Goal: Task Accomplishment & Management: Complete application form

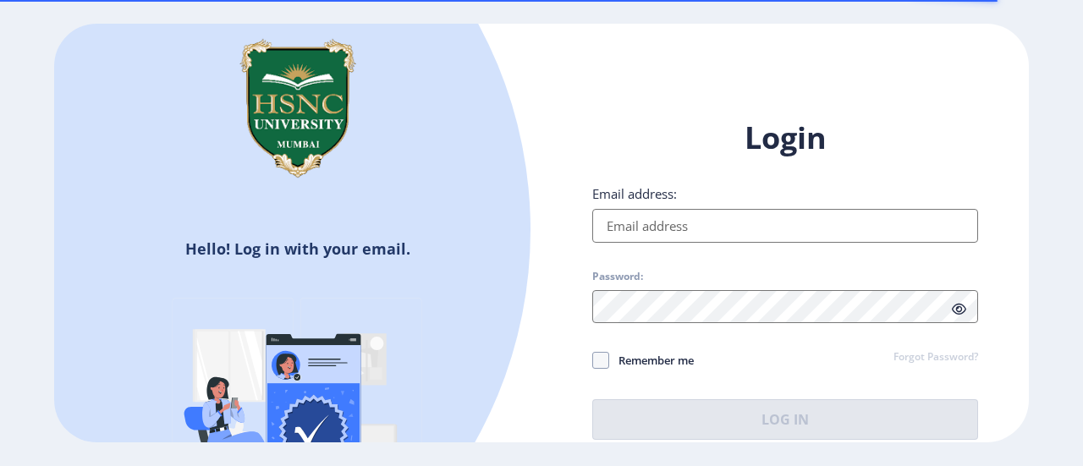
click at [623, 210] on input "Email address:" at bounding box center [785, 226] width 386 height 34
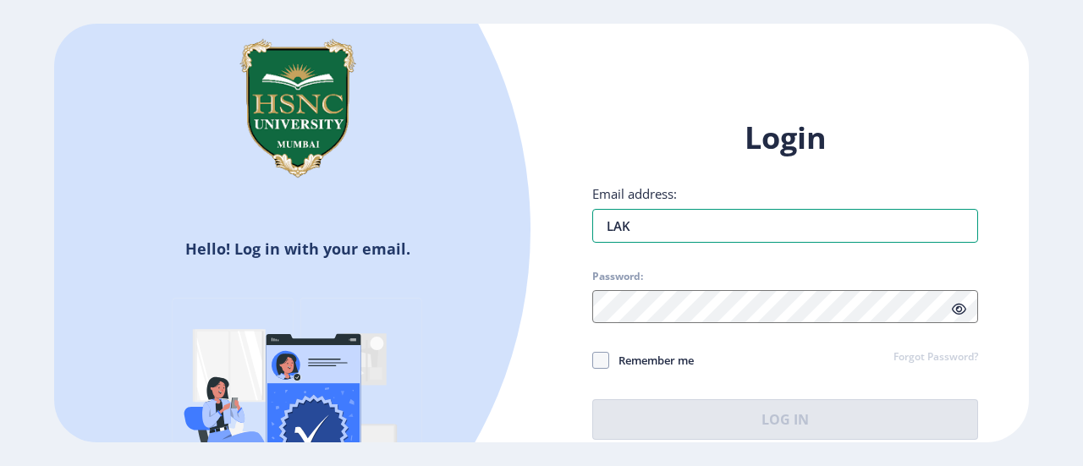
type input "[EMAIL_ADDRESS][DOMAIN_NAME]"
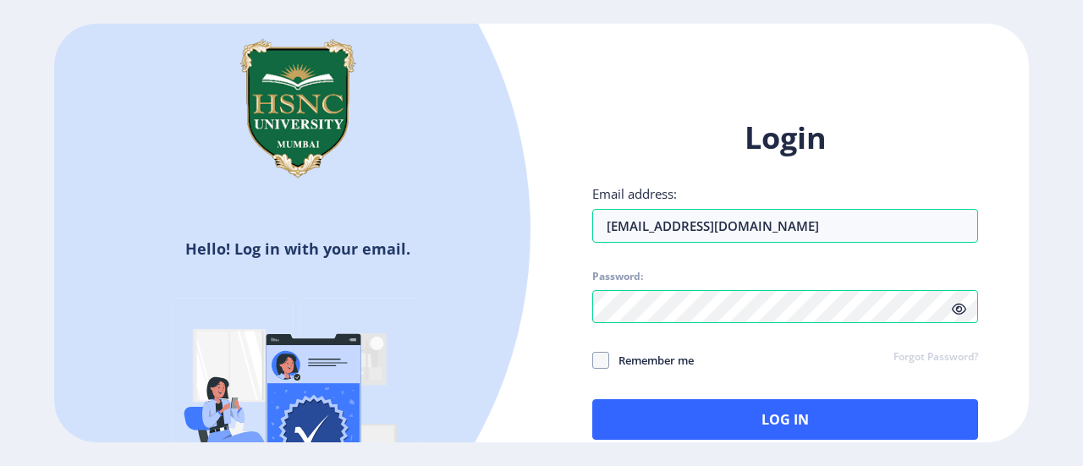
click at [963, 313] on icon at bounding box center [959, 309] width 14 height 13
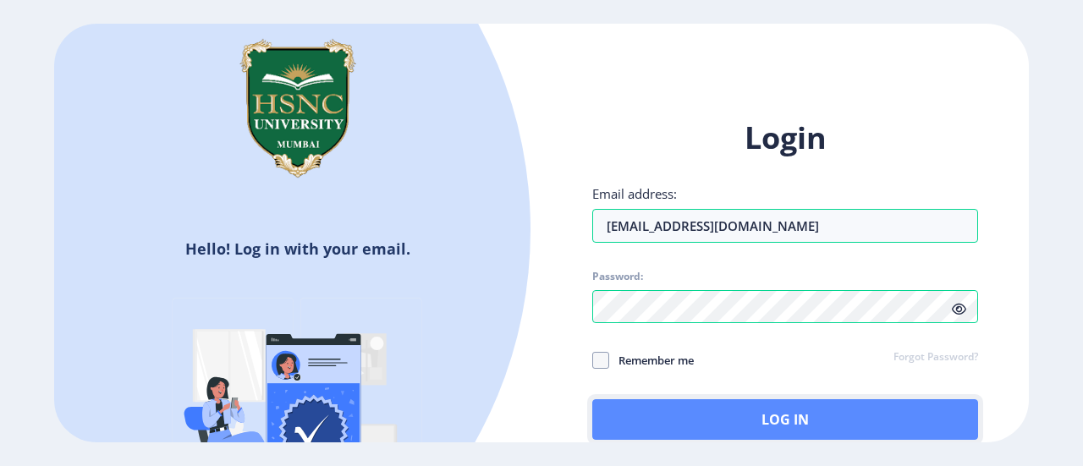
click at [736, 421] on button "Log In" at bounding box center [785, 419] width 386 height 41
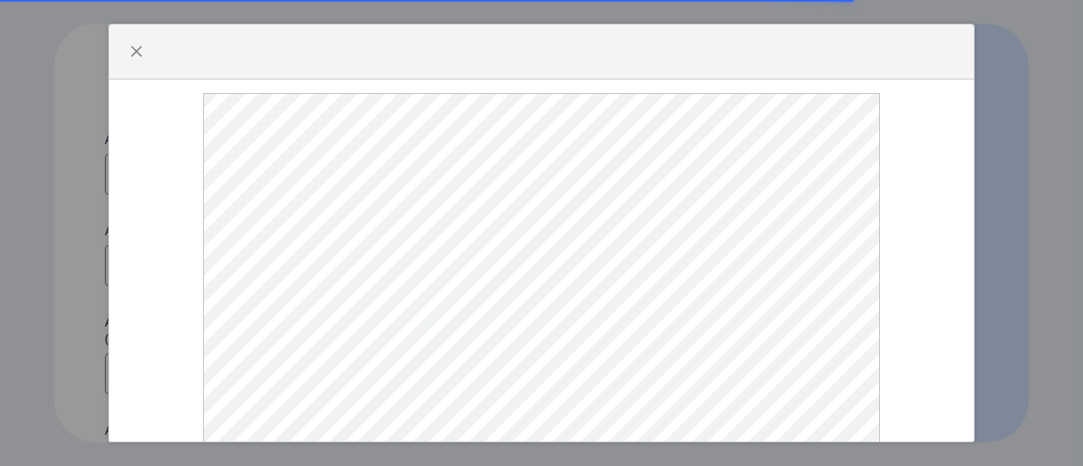
select select
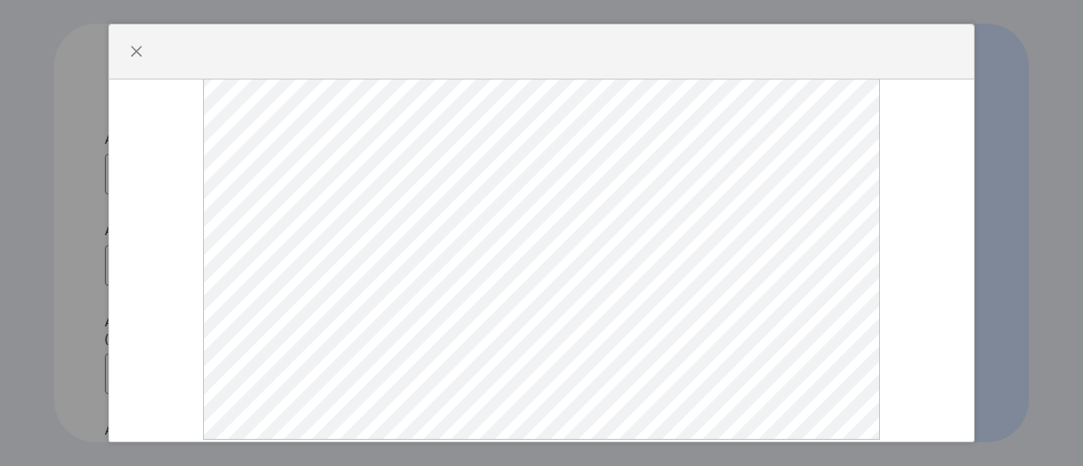
scroll to position [88, 0]
click at [137, 52] on span "button" at bounding box center [136, 52] width 14 height 14
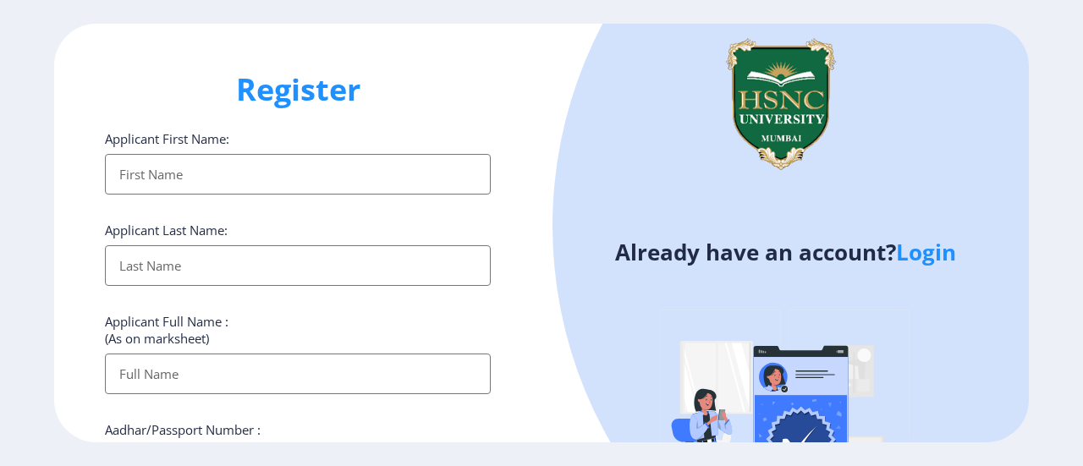
click at [386, 162] on input "Applicant First Name:" at bounding box center [298, 174] width 386 height 41
type input "LAKSHMI"
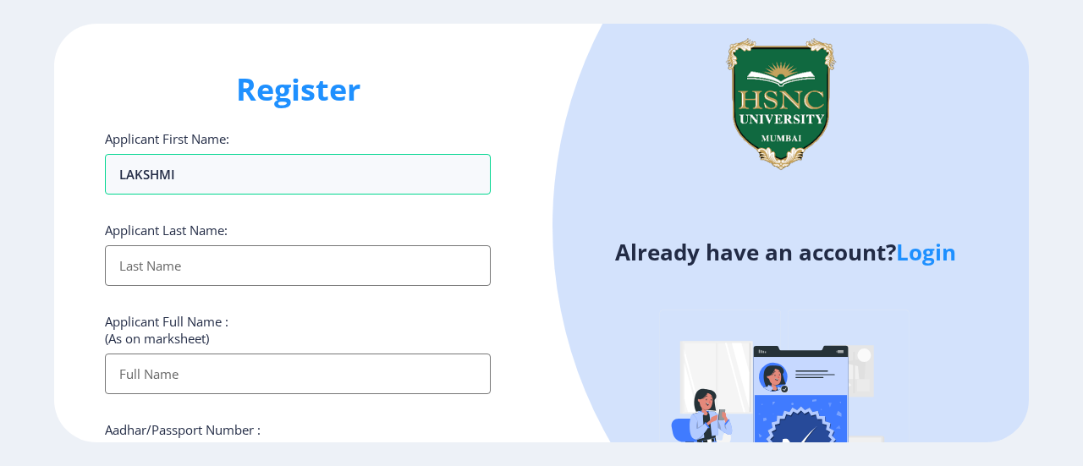
click at [283, 269] on input "Applicant First Name:" at bounding box center [298, 265] width 386 height 41
type input "BHATIA"
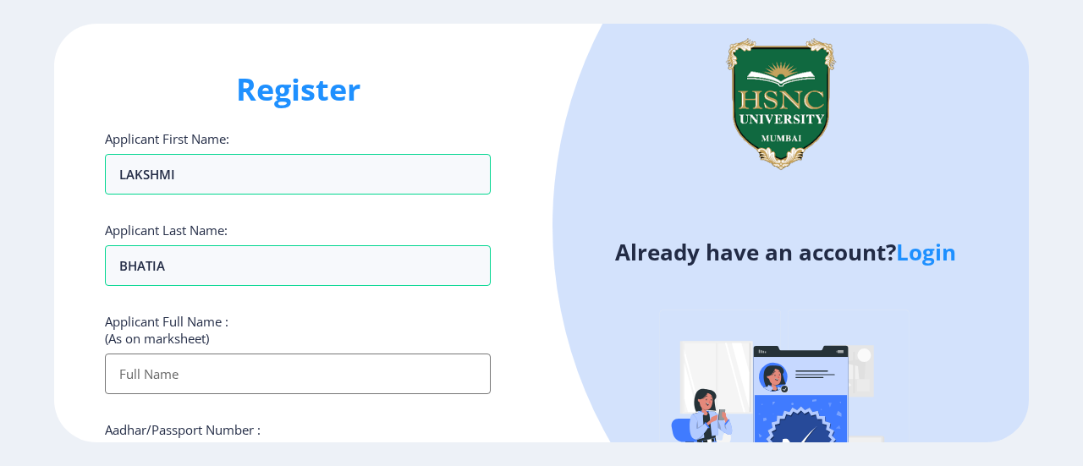
click at [395, 364] on input "Applicant First Name:" at bounding box center [298, 374] width 386 height 41
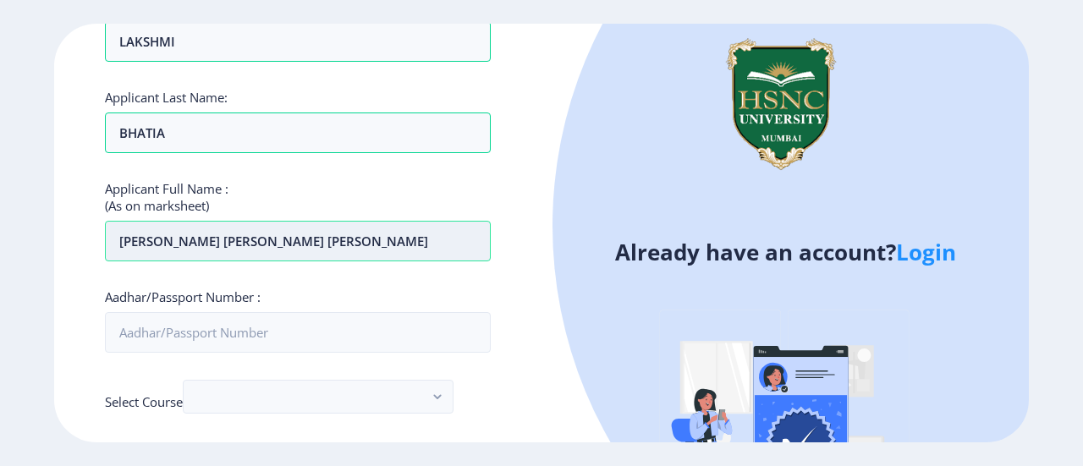
scroll to position [149, 0]
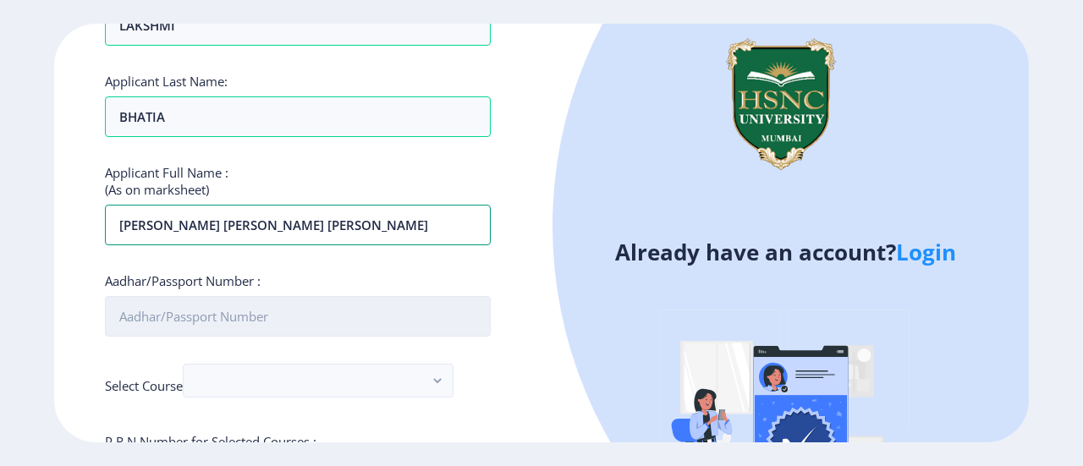
type input "[PERSON_NAME] [PERSON_NAME] [PERSON_NAME]"
click at [120, 313] on input "Aadhar/Passport Number :" at bounding box center [298, 316] width 386 height 41
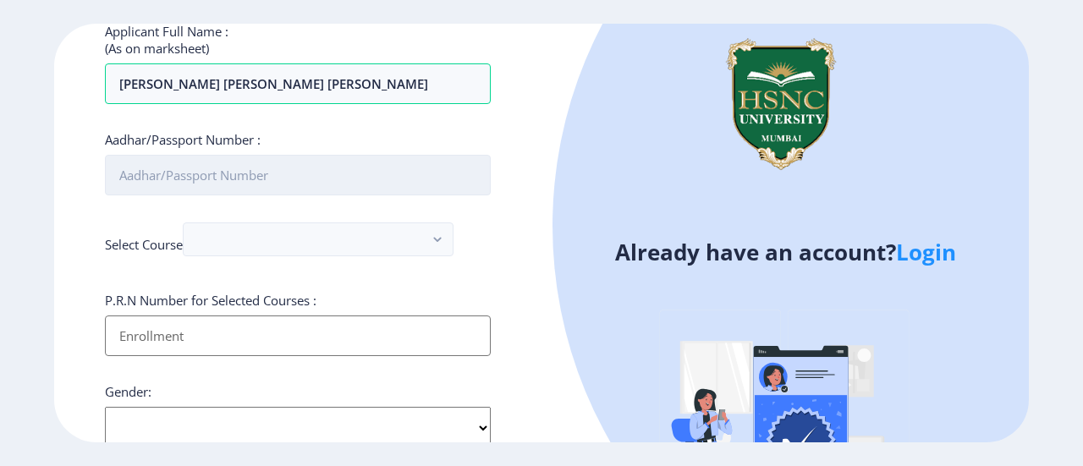
scroll to position [294, 0]
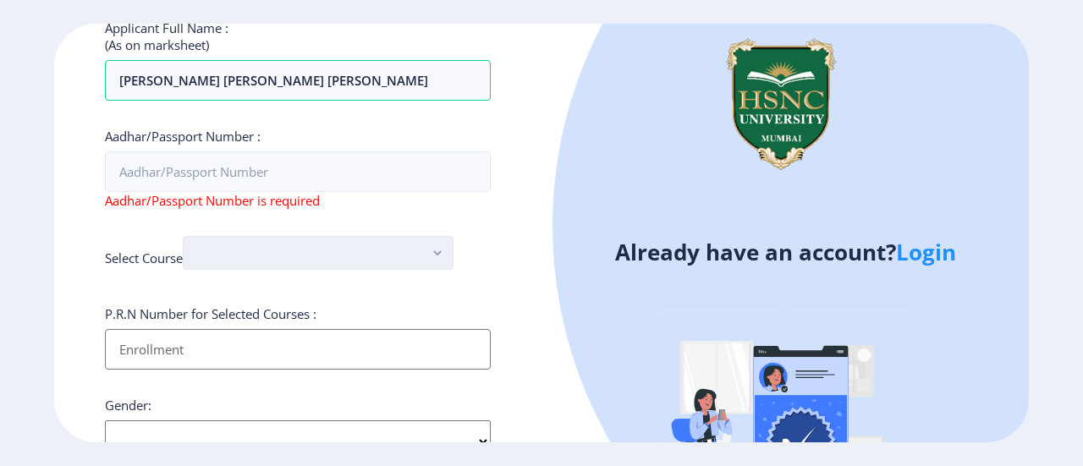
click at [267, 219] on div "Applicant First Name: LAKSHMI Applicant Last Name: [PERSON_NAME] Applicant Full…" at bounding box center [298, 344] width 386 height 1014
click at [268, 245] on button "button" at bounding box center [318, 253] width 271 height 34
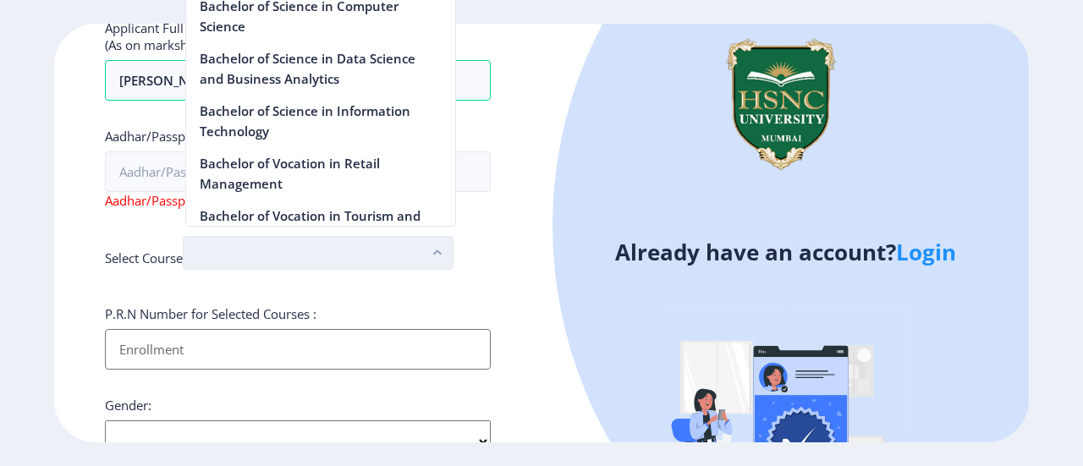
scroll to position [1279, 0]
click at [314, 232] on div "Applicant First Name: LAKSHMI Applicant Last Name: [PERSON_NAME] Applicant Full…" at bounding box center [298, 344] width 386 height 1014
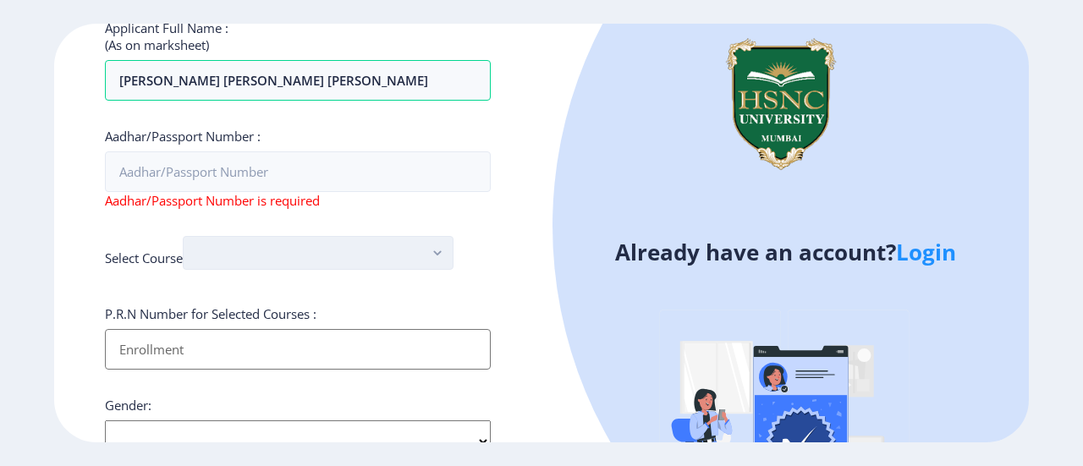
click at [314, 243] on button "button" at bounding box center [318, 253] width 271 height 34
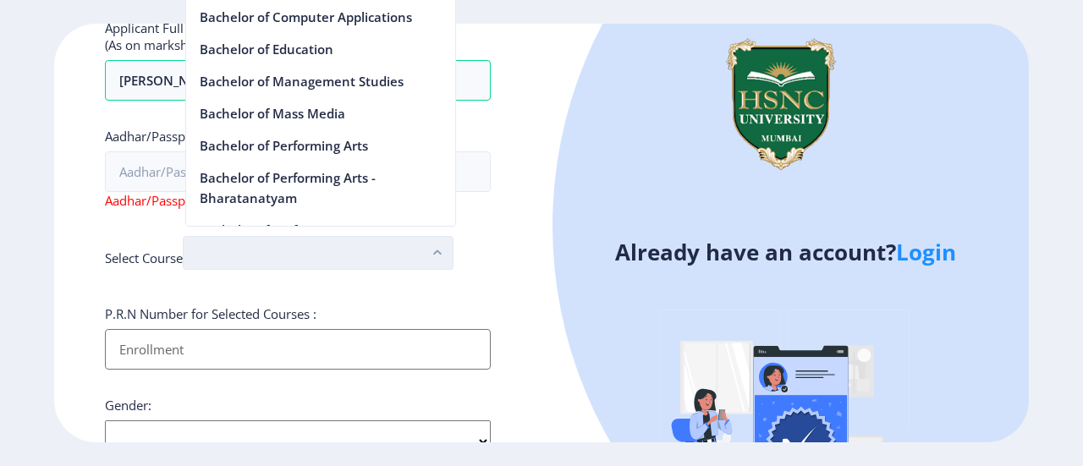
scroll to position [779, 0]
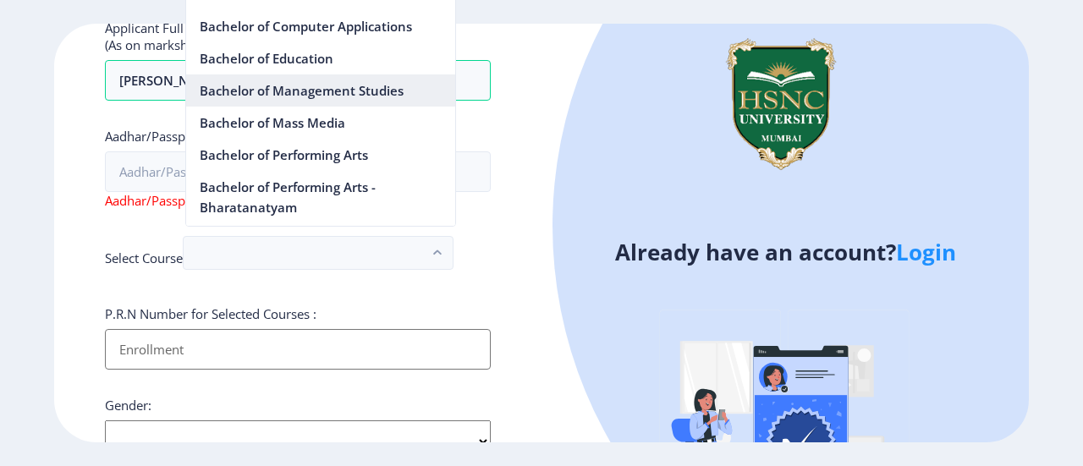
click at [388, 90] on nb-option "Bachelor of Management Studies" at bounding box center [320, 90] width 269 height 32
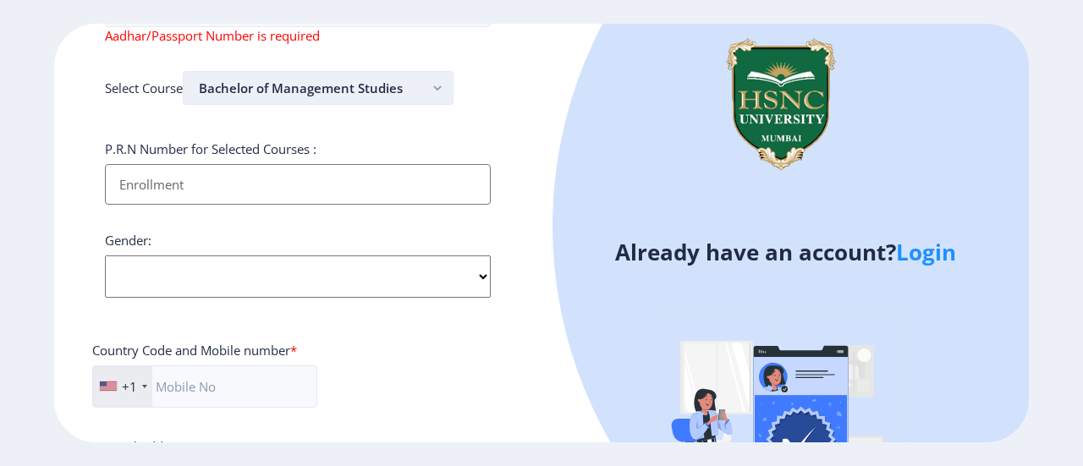
scroll to position [487, 0]
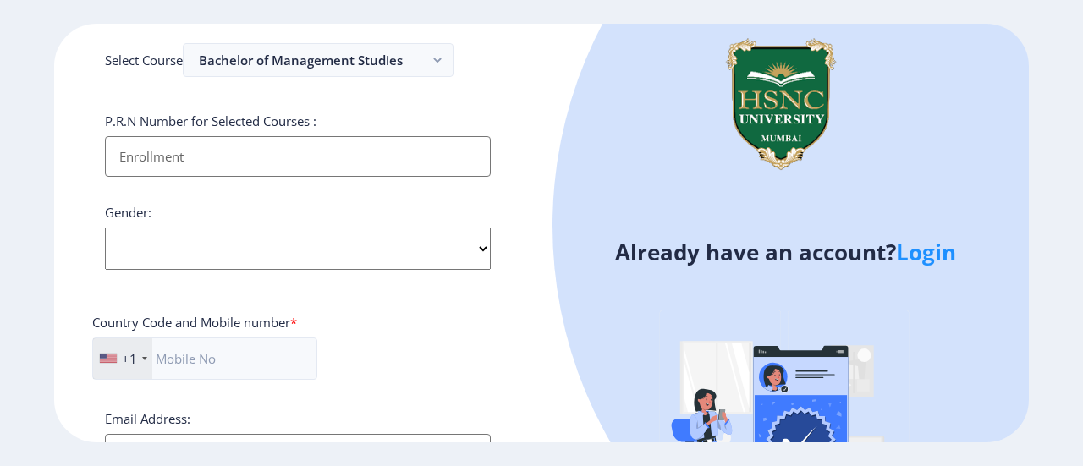
click at [408, 245] on select "Select Gender [DEMOGRAPHIC_DATA] [DEMOGRAPHIC_DATA] Other" at bounding box center [298, 249] width 386 height 42
select select "[DEMOGRAPHIC_DATA]"
click at [105, 228] on select "Select Gender [DEMOGRAPHIC_DATA] [DEMOGRAPHIC_DATA] Other" at bounding box center [298, 249] width 386 height 42
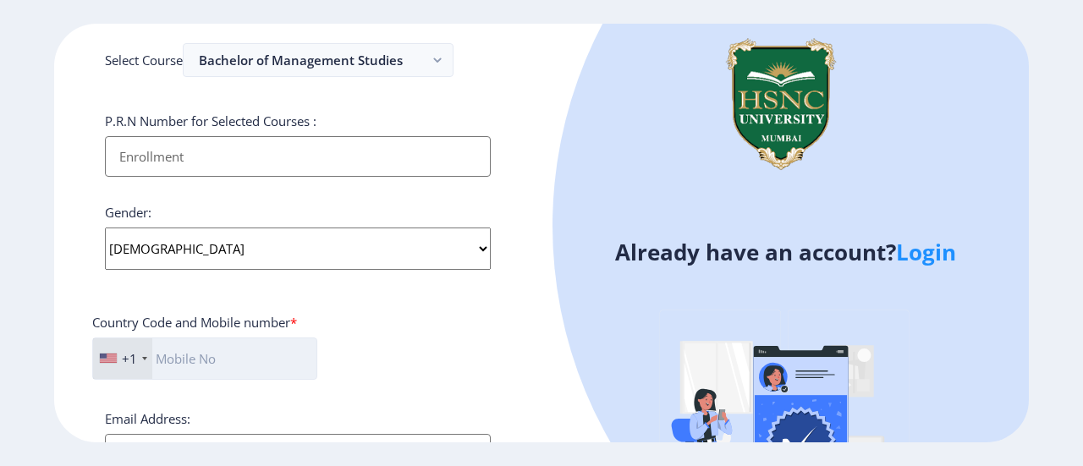
click at [244, 360] on input "text" at bounding box center [204, 359] width 225 height 42
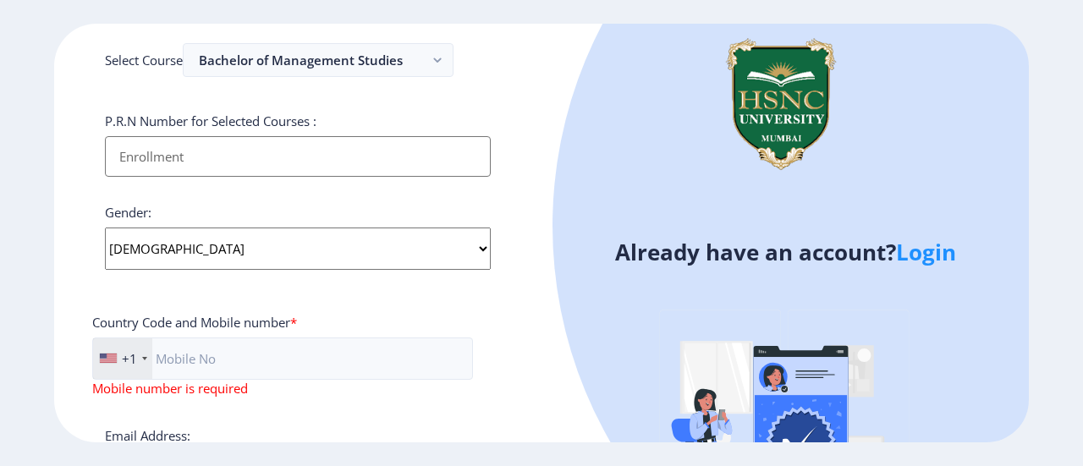
click at [120, 341] on div "+1" at bounding box center [122, 358] width 59 height 41
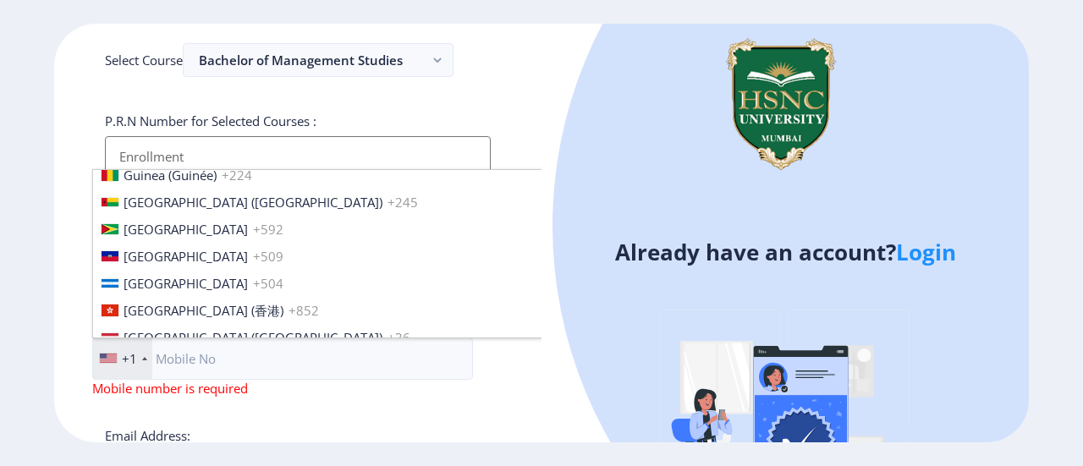
scroll to position [2515, 0]
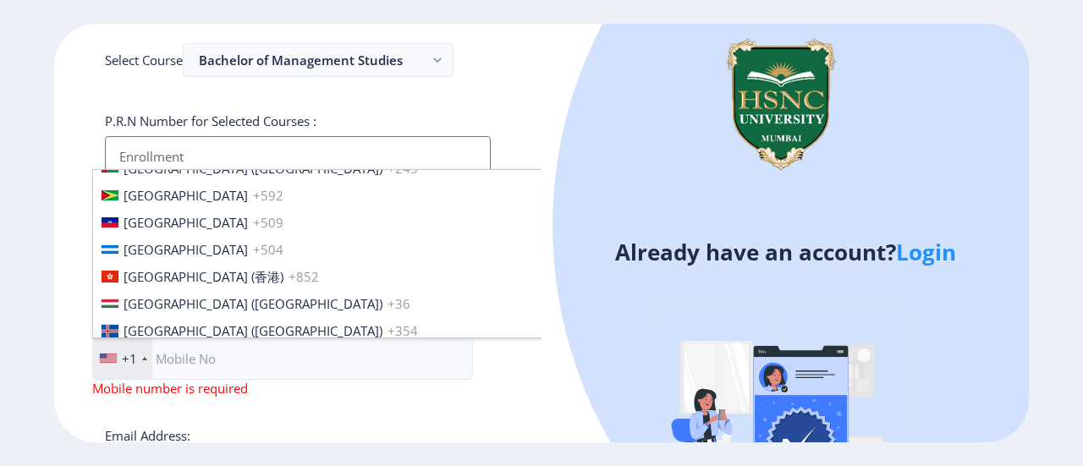
click at [265, 344] on li "[GEOGRAPHIC_DATA] ([GEOGRAPHIC_DATA]) +91" at bounding box center [361, 357] width 536 height 27
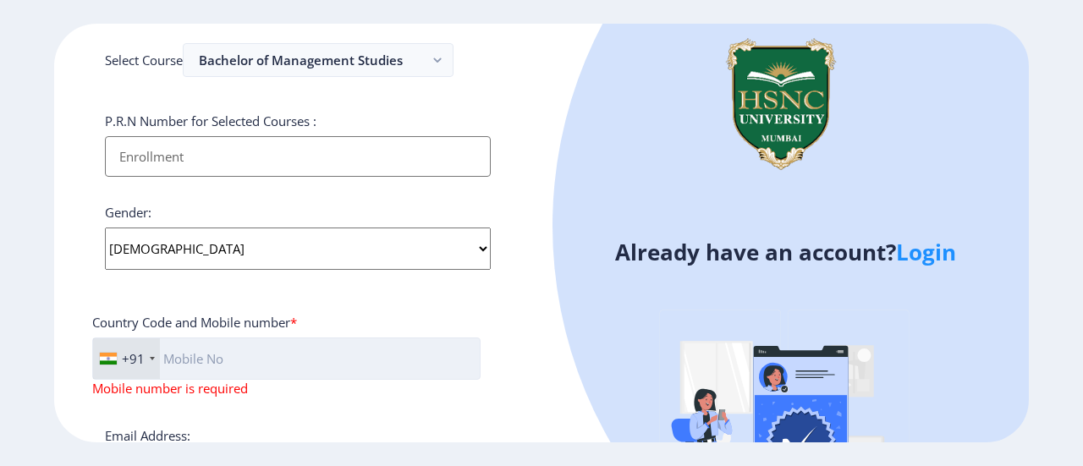
click at [261, 348] on input "text" at bounding box center [286, 359] width 388 height 42
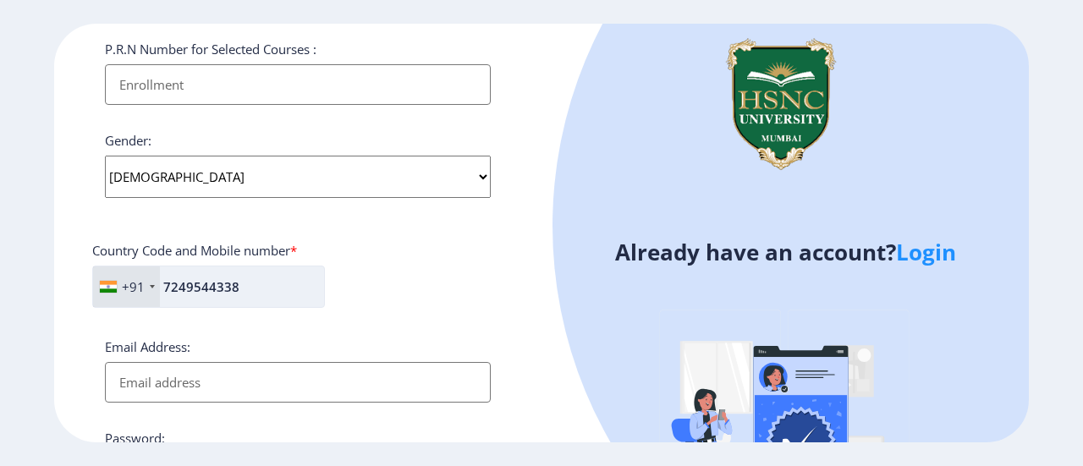
scroll to position [636, 0]
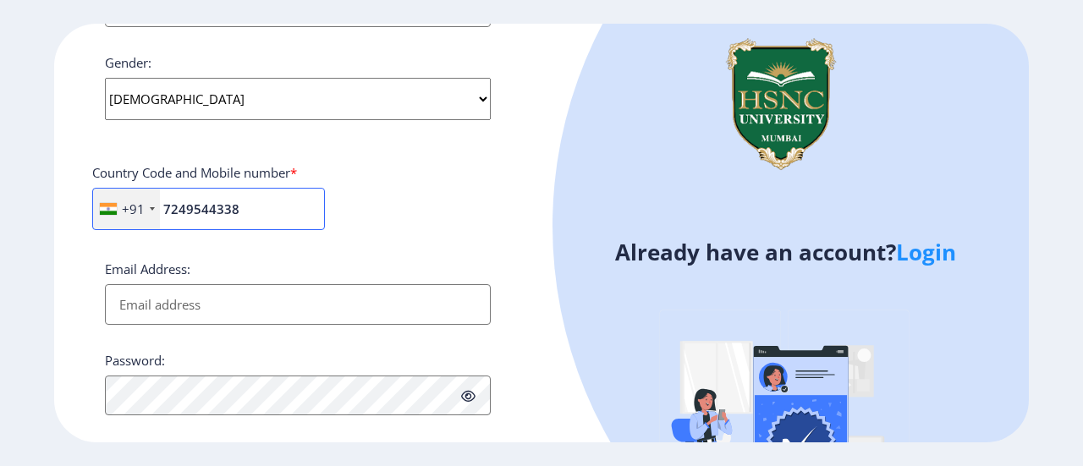
type input "7249544338"
click at [194, 302] on input "Email Address:" at bounding box center [298, 304] width 386 height 41
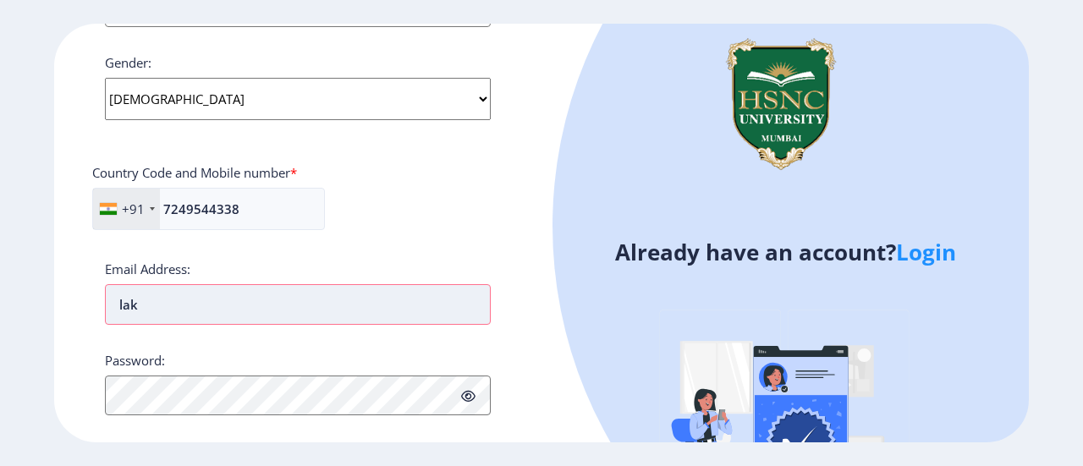
type input "[EMAIL_ADDRESS][DOMAIN_NAME]"
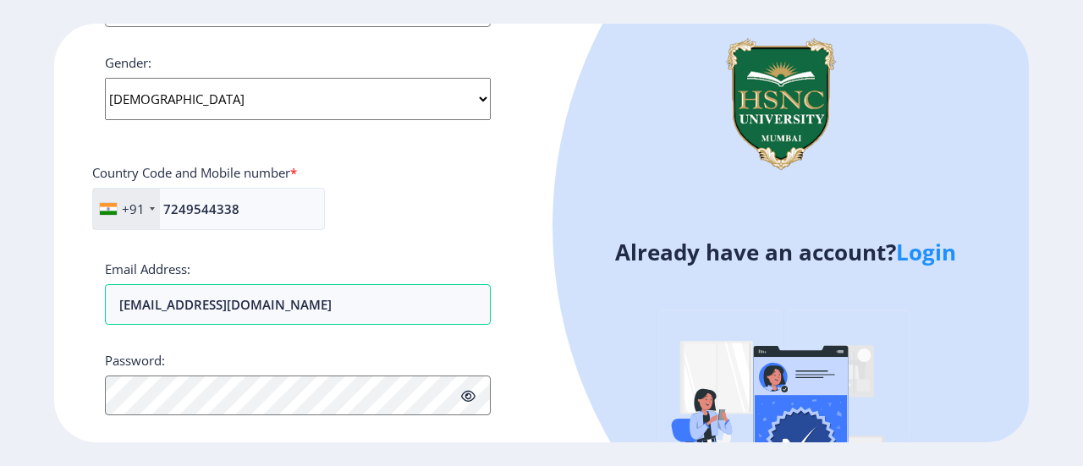
click at [153, 336] on div "Applicant First Name: LAKSHMI Applicant Last Name: [PERSON_NAME] Applicant Full…" at bounding box center [298, 1] width 386 height 1014
click at [469, 399] on icon at bounding box center [468, 396] width 14 height 13
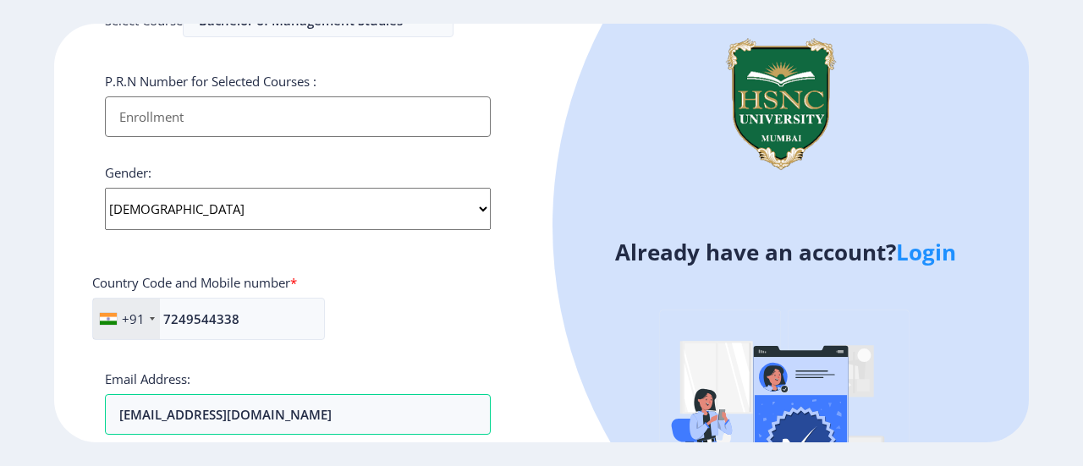
scroll to position [523, 0]
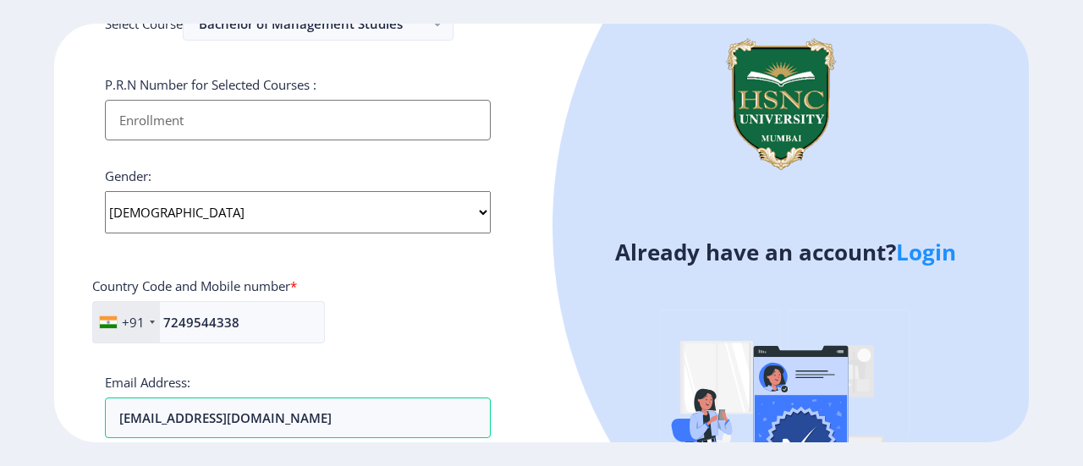
click at [361, 132] on input "Applicant First Name:" at bounding box center [298, 120] width 386 height 41
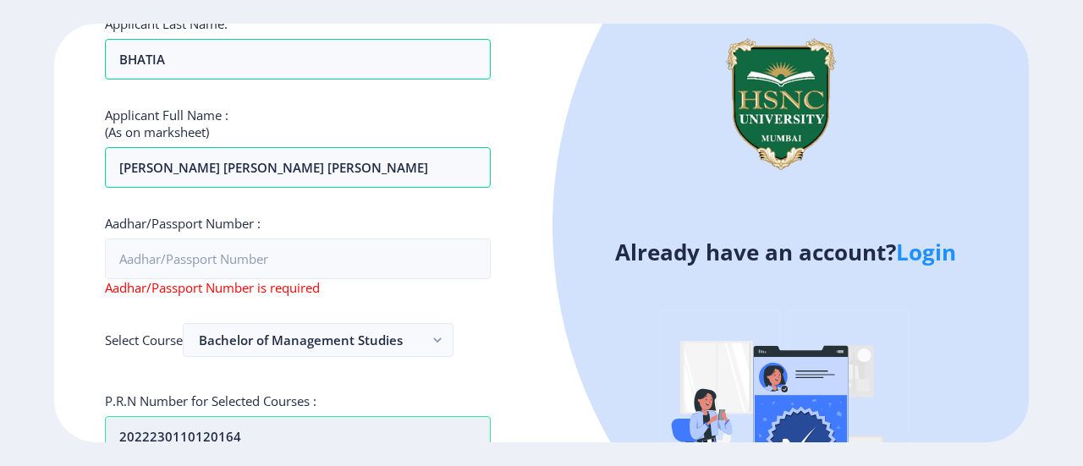
scroll to position [201, 0]
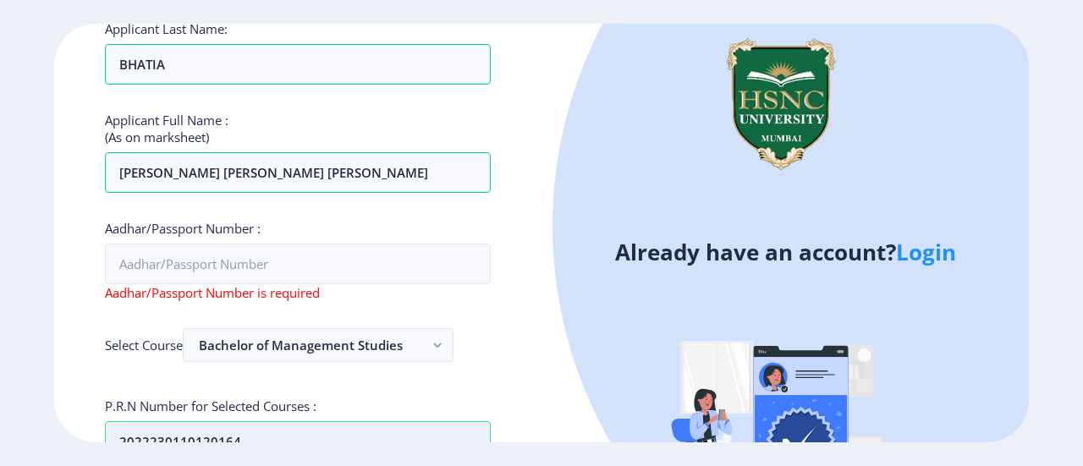
type input "2022230110120164"
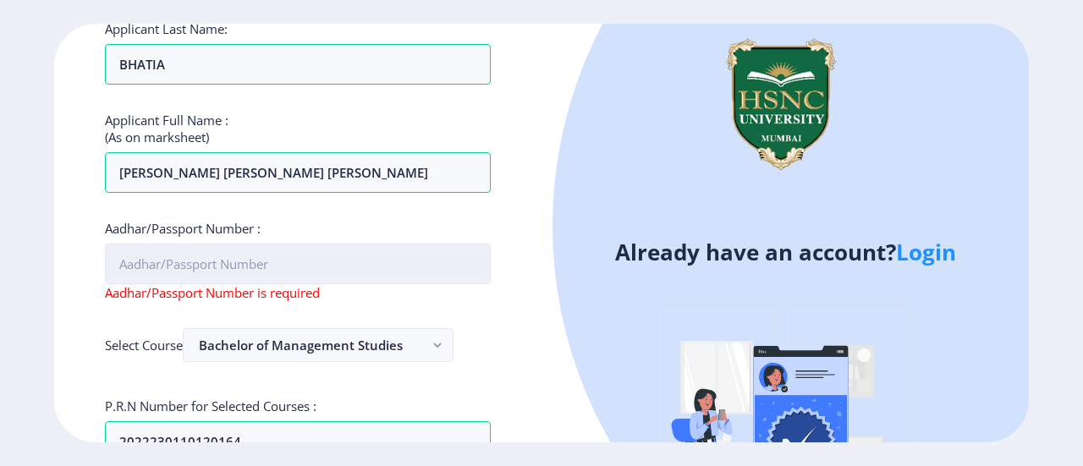
click at [399, 267] on input "Aadhar/Passport Number :" at bounding box center [298, 264] width 386 height 41
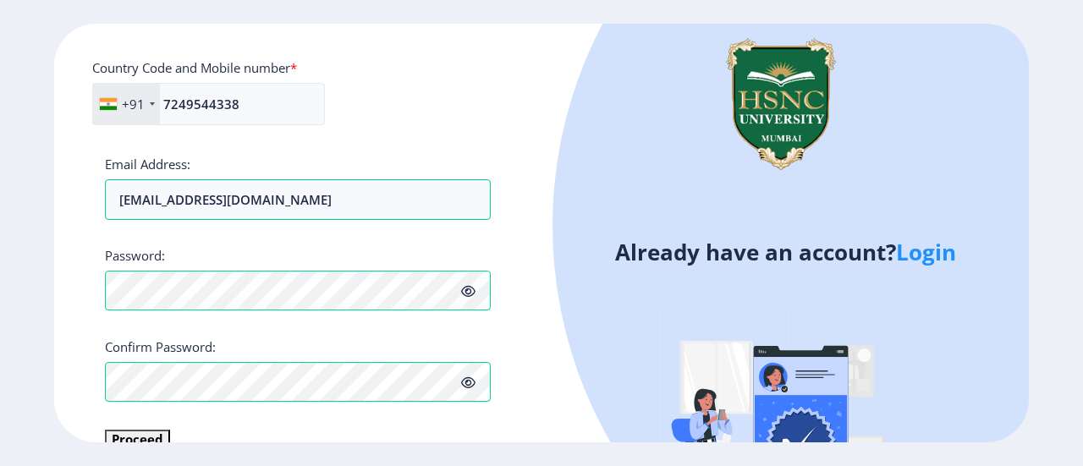
scroll to position [752, 0]
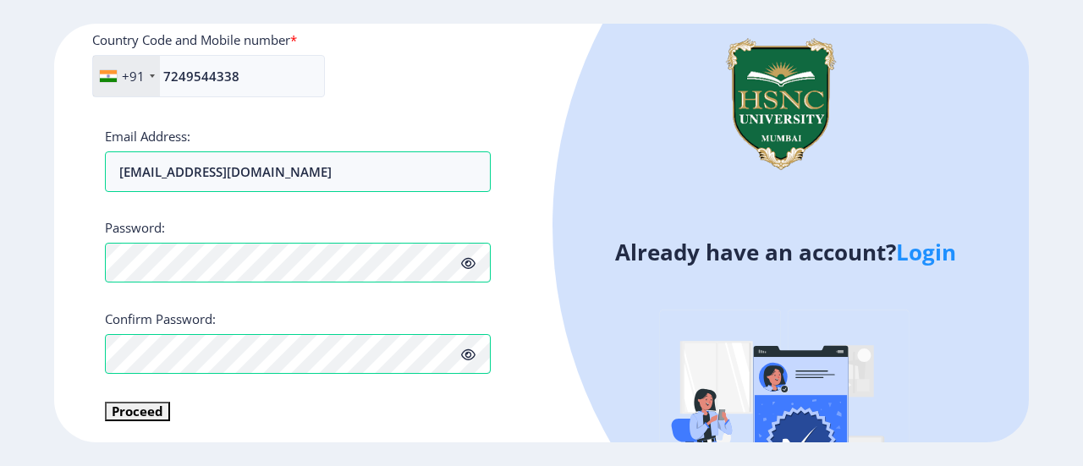
type input "391330052879"
click at [145, 404] on button "Proceed" at bounding box center [137, 411] width 65 height 19
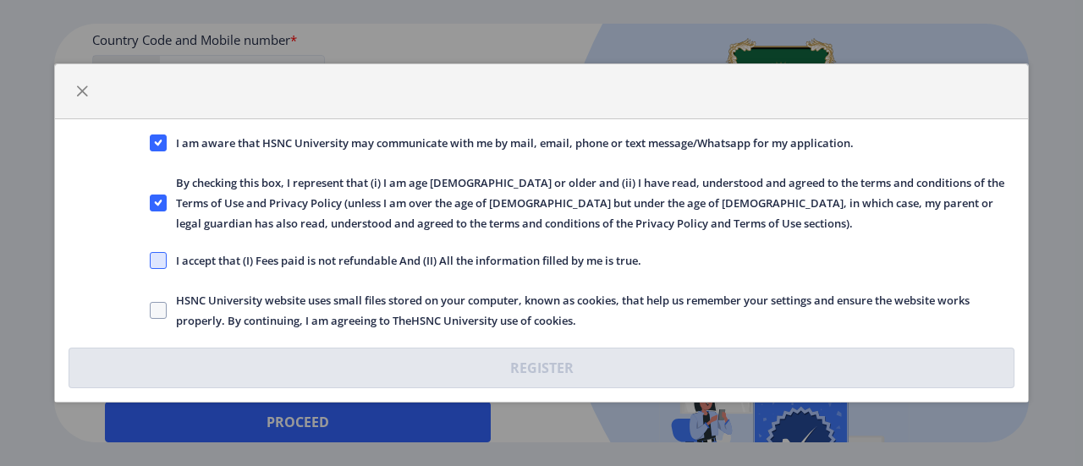
click at [159, 256] on span at bounding box center [158, 260] width 17 height 17
click at [151, 261] on input "I accept that (I) Fees paid is not refundable And (II) All the information fill…" at bounding box center [150, 261] width 1 height 1
checkbox input "true"
click at [152, 316] on span at bounding box center [158, 310] width 17 height 17
click at [151, 311] on input "HSNC University website uses small files stored on your computer, known as cook…" at bounding box center [150, 311] width 1 height 1
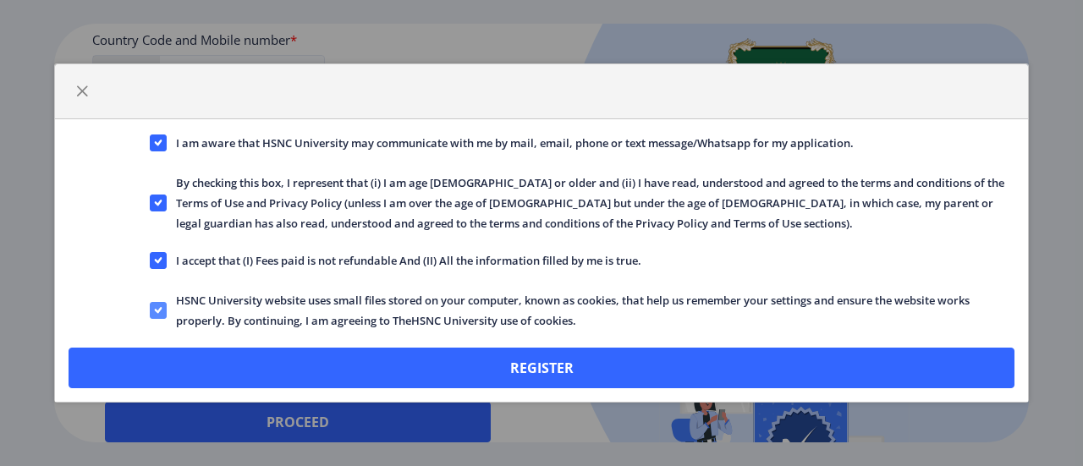
click at [162, 315] on span at bounding box center [158, 310] width 17 height 17
click at [151, 311] on input "HSNC University website uses small files stored on your computer, known as cook…" at bounding box center [150, 311] width 1 height 1
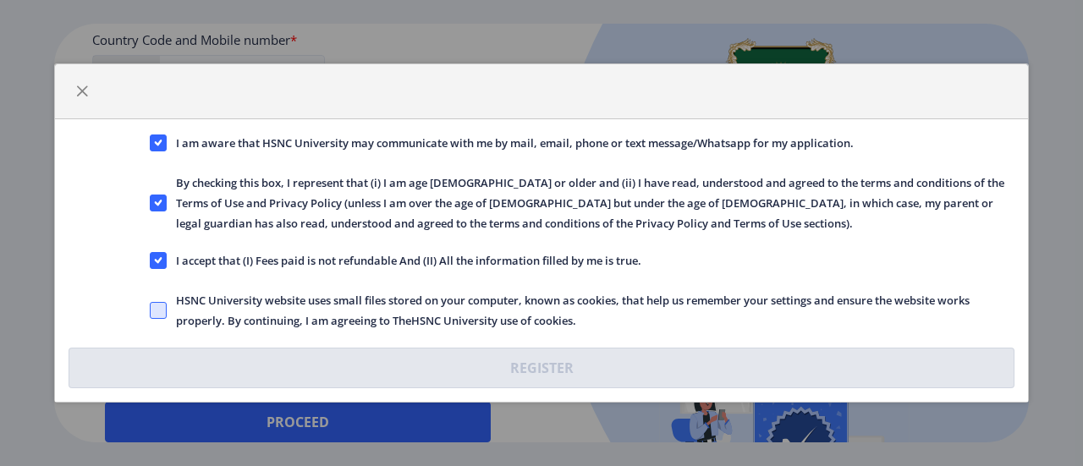
click at [162, 303] on span at bounding box center [158, 310] width 17 height 17
click at [151, 311] on input "HSNC University website uses small files stored on your computer, known as cook…" at bounding box center [150, 311] width 1 height 1
checkbox input "true"
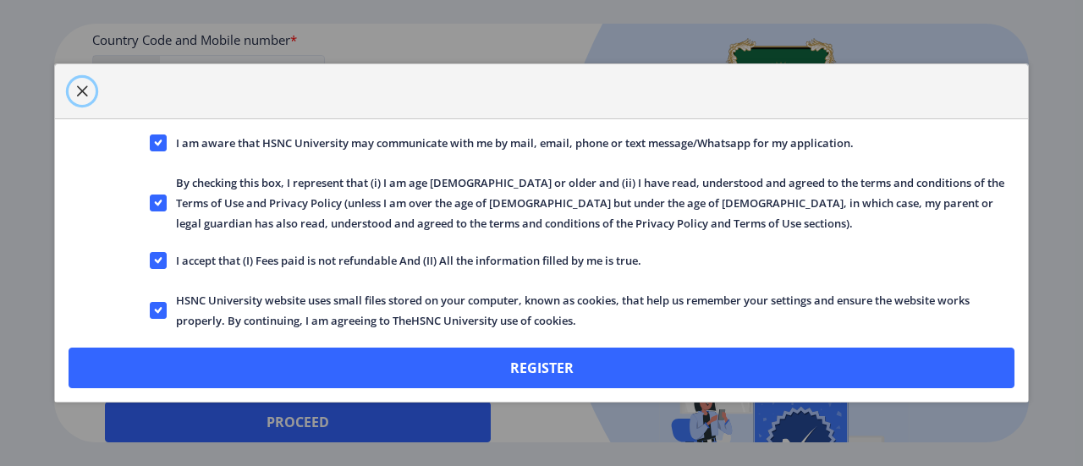
click at [80, 95] on span "button" at bounding box center [82, 92] width 14 height 14
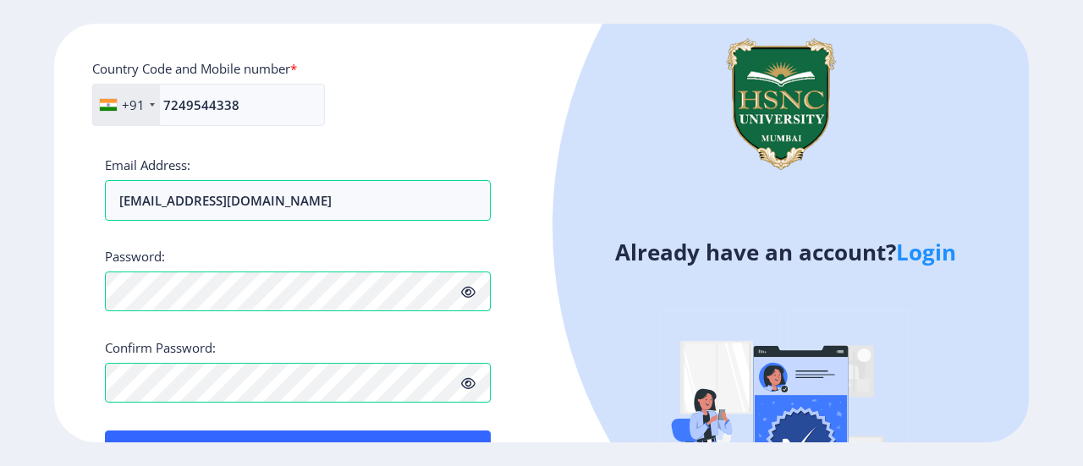
scroll to position [773, 0]
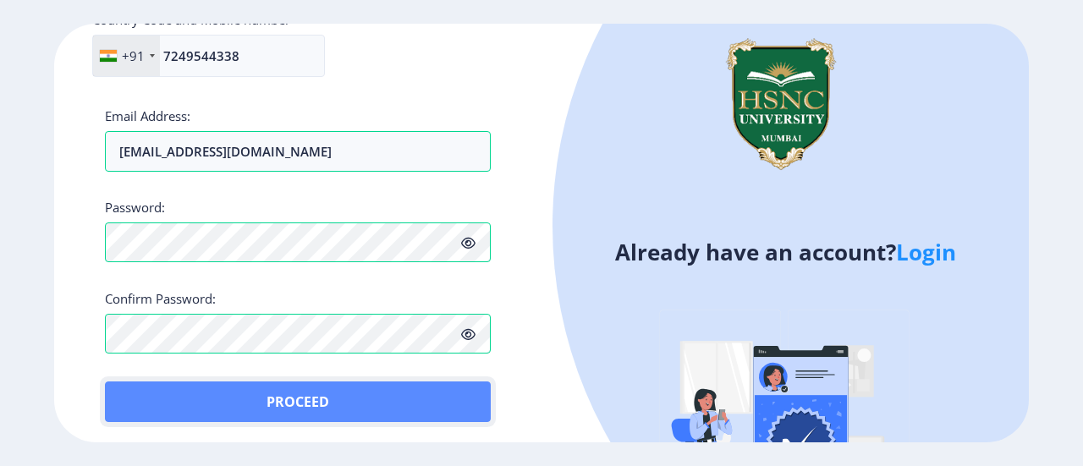
click at [459, 407] on button "Proceed" at bounding box center [298, 402] width 386 height 41
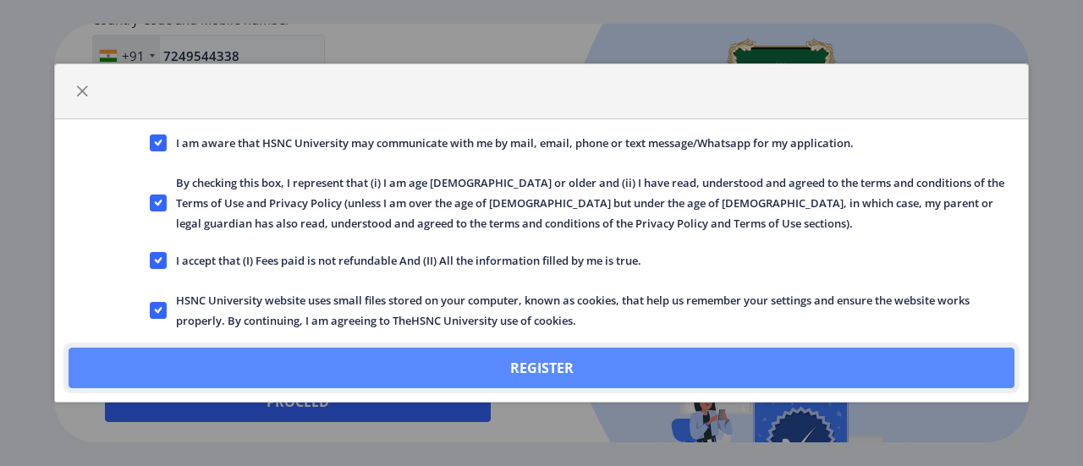
click at [680, 375] on button "Register" at bounding box center [542, 368] width 946 height 41
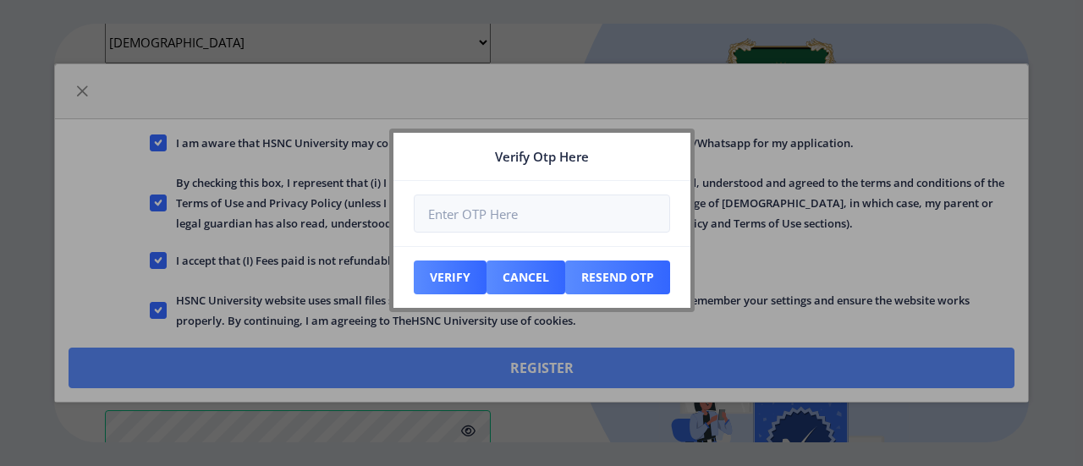
scroll to position [868, 0]
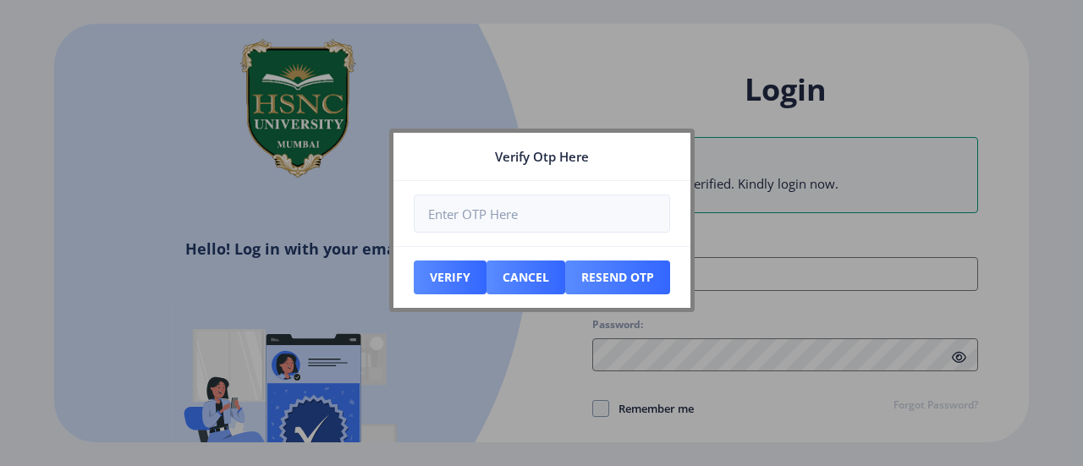
type input "[EMAIL_ADDRESS][DOMAIN_NAME]"
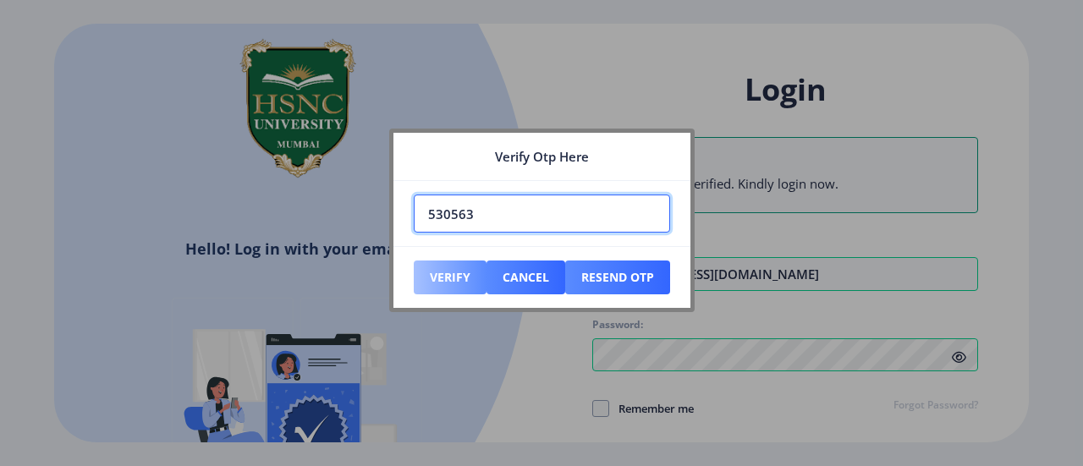
type input "530563"
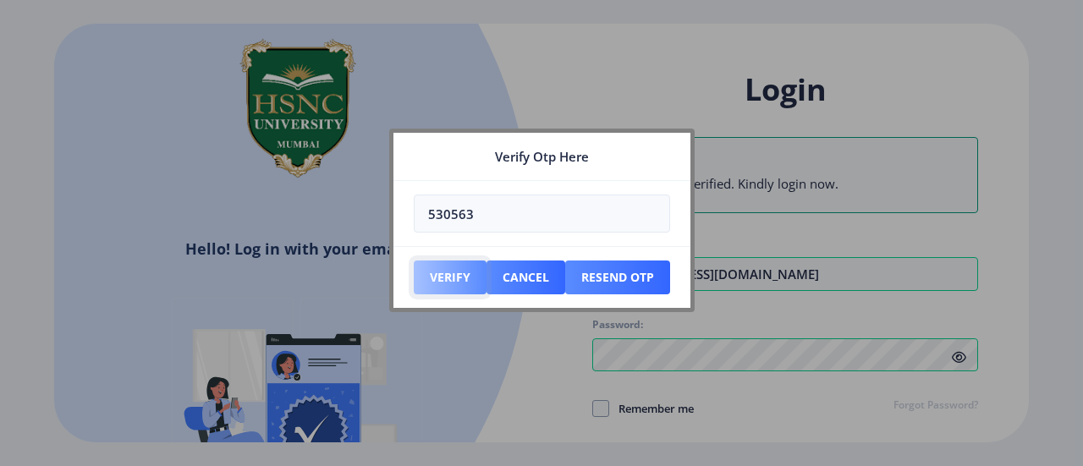
click at [444, 273] on button "Verify" at bounding box center [450, 278] width 73 height 34
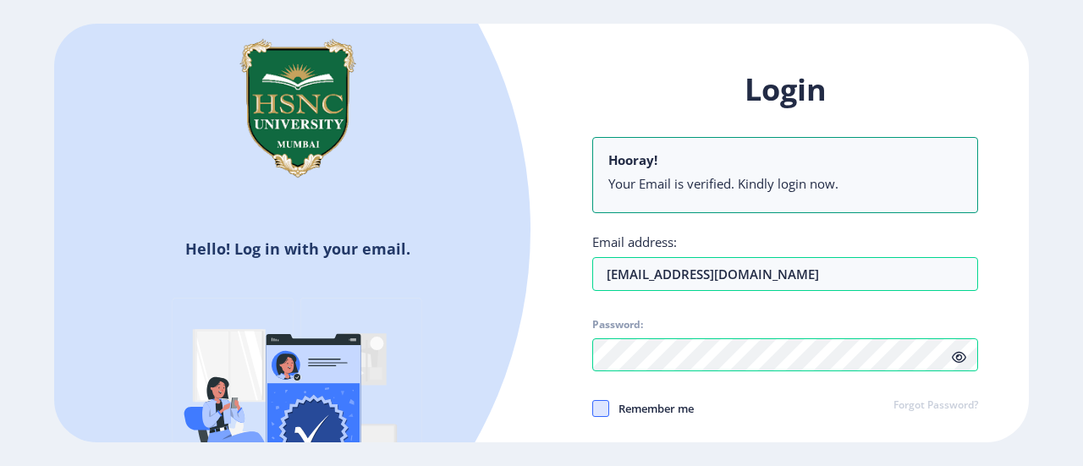
click at [599, 400] on span at bounding box center [600, 408] width 17 height 17
click at [593, 409] on input "Remember me" at bounding box center [592, 409] width 1 height 1
checkbox input "true"
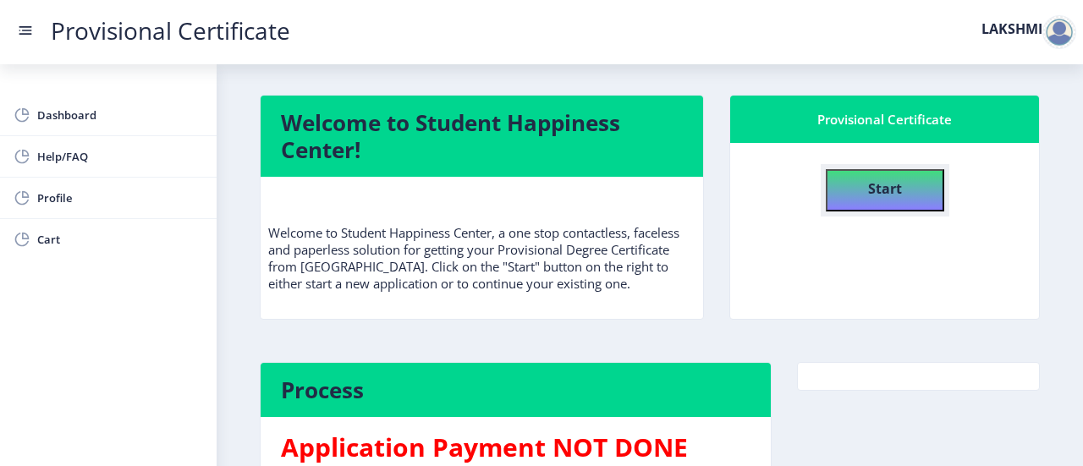
click at [900, 199] on button "Start" at bounding box center [885, 190] width 118 height 42
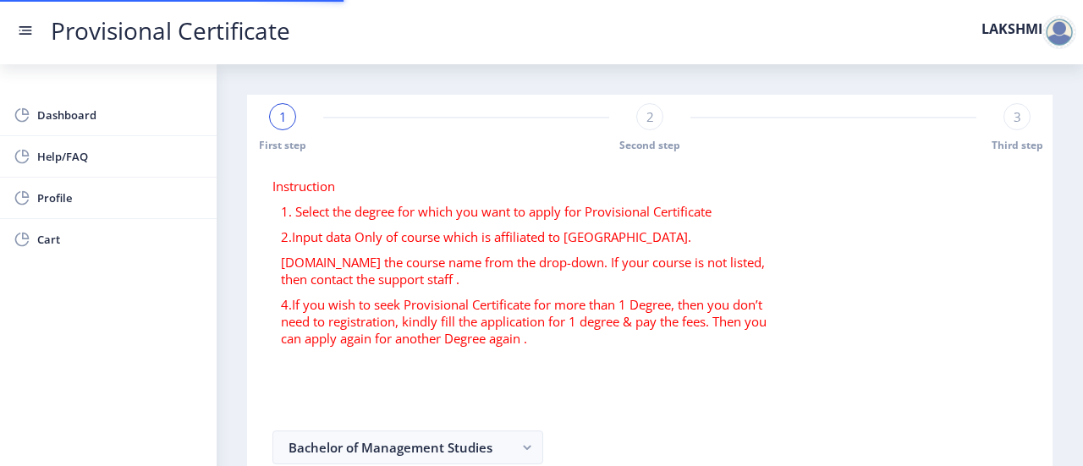
select select
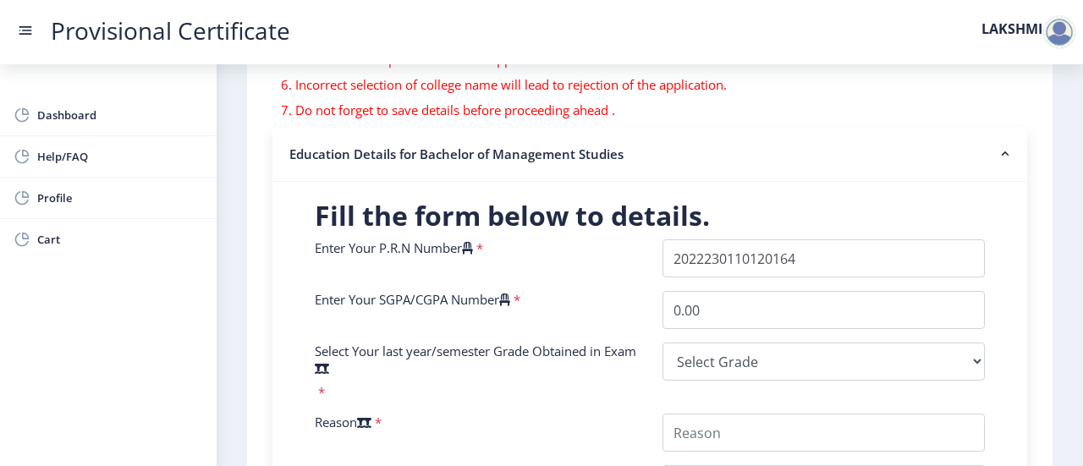
scroll to position [351, 0]
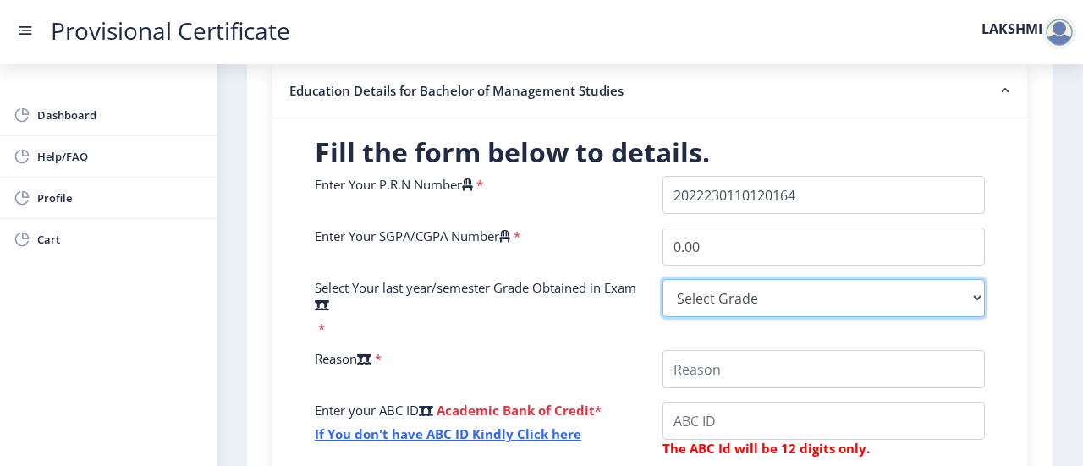
click at [720, 300] on select "Select Grade O A+ A B+ B C D F(Fail)" at bounding box center [824, 298] width 322 height 38
select select "A+"
click at [663, 279] on select "Select Grade O A+ A B+ B C D F(Fail)" at bounding box center [824, 298] width 322 height 38
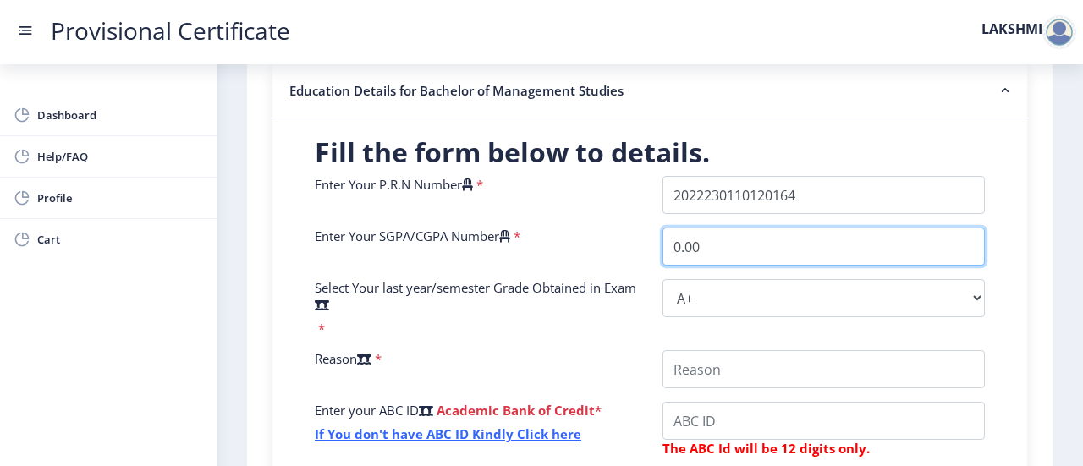
click at [731, 250] on input "0.00" at bounding box center [824, 247] width 322 height 38
type input "0"
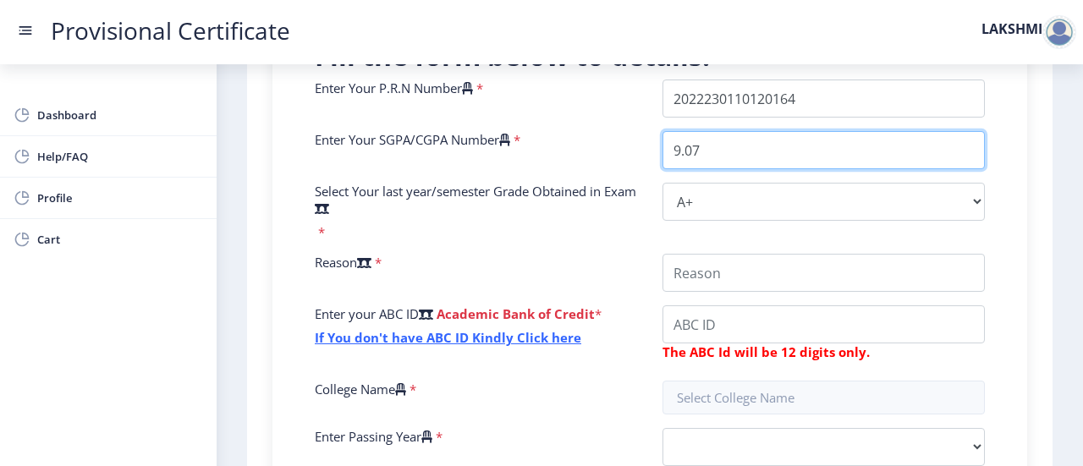
scroll to position [456, 0]
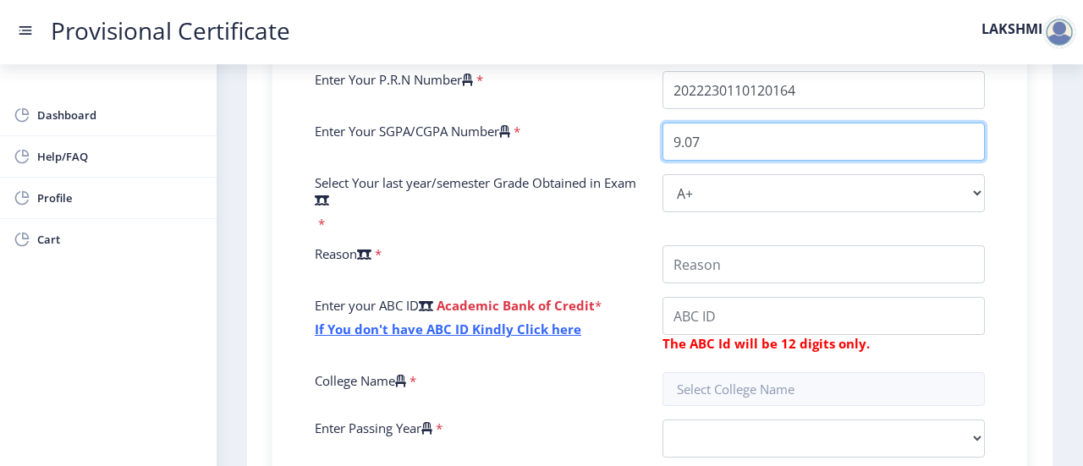
type input "9.07"
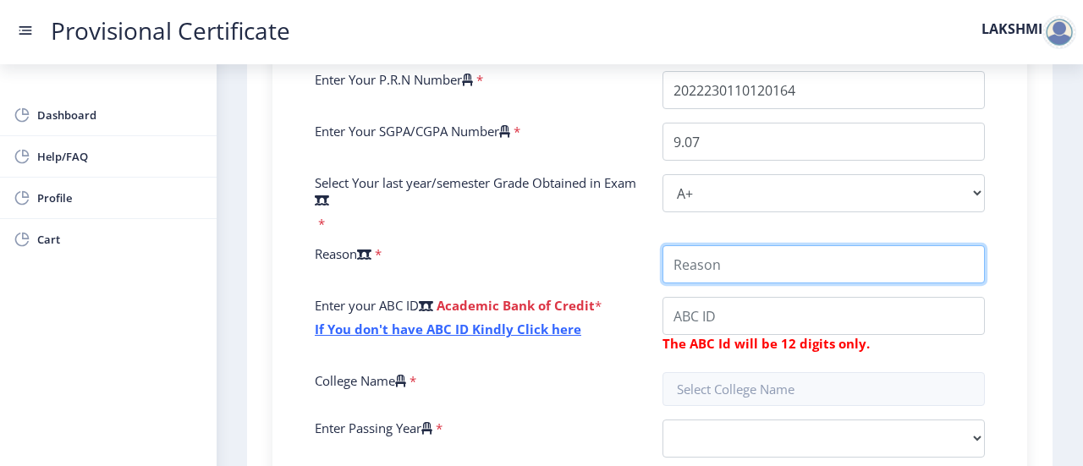
click at [696, 263] on input "College Name" at bounding box center [824, 264] width 322 height 38
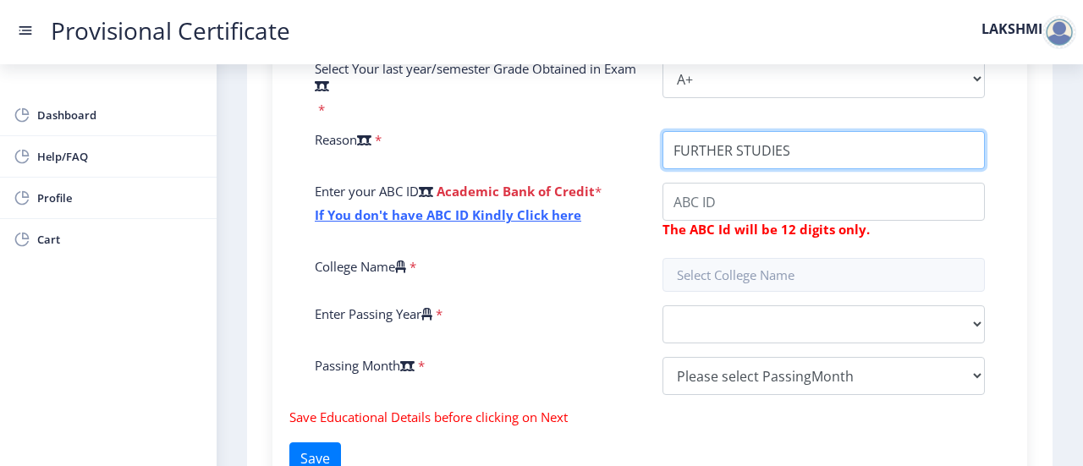
scroll to position [572, 0]
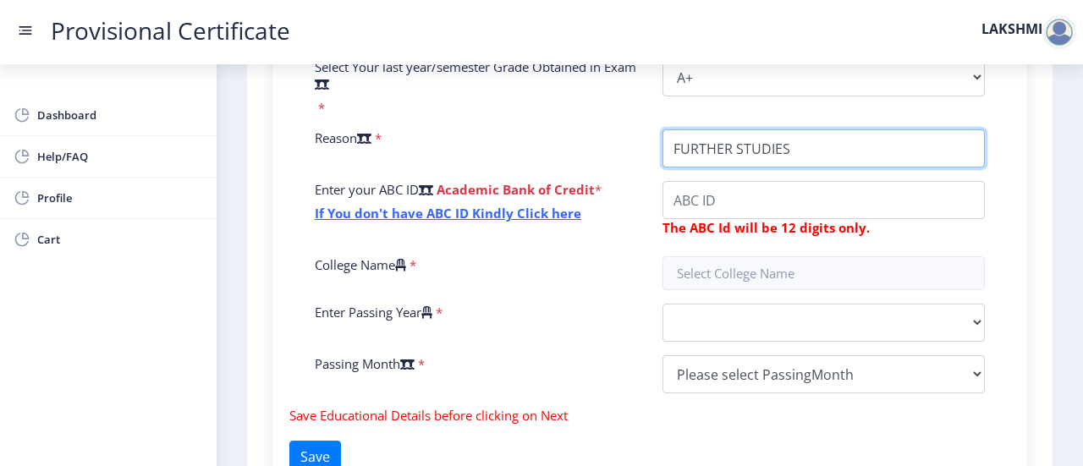
type input "FURTHER STUDIES"
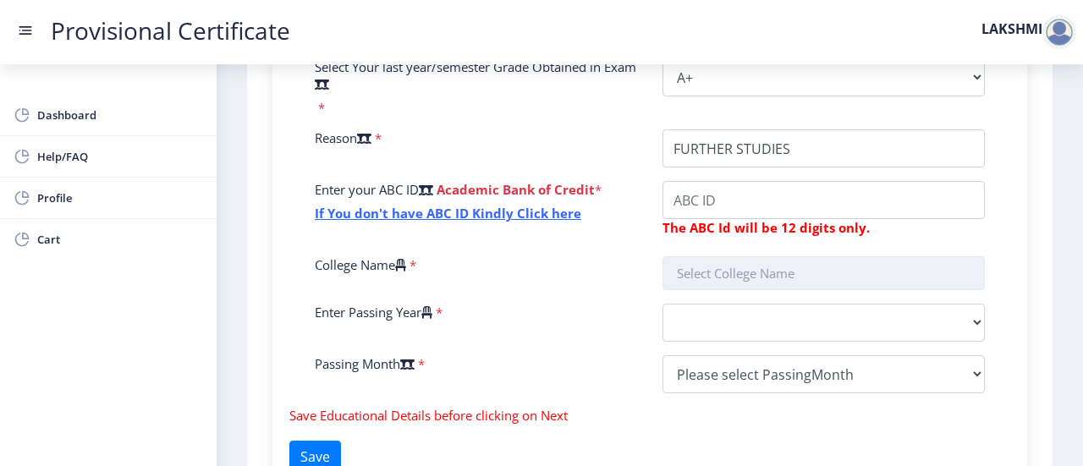
click at [829, 278] on input "text" at bounding box center [824, 273] width 322 height 34
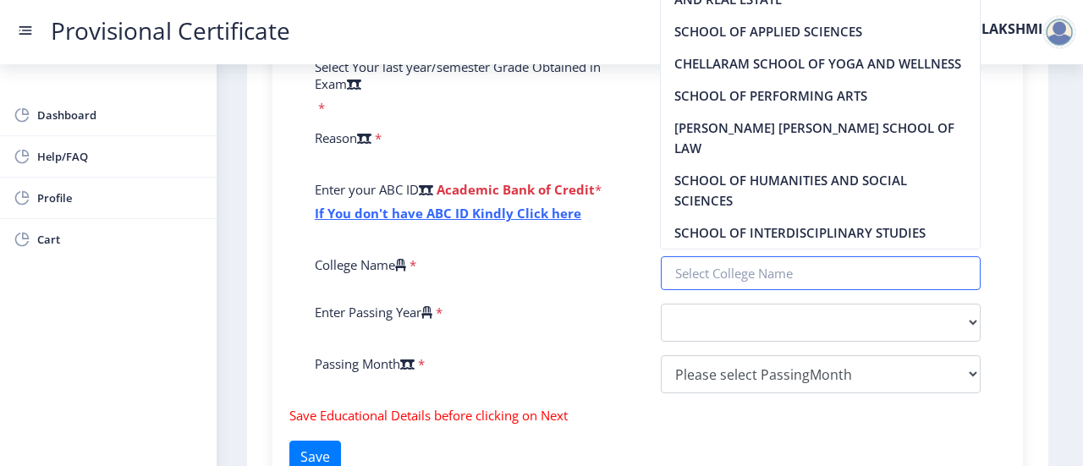
scroll to position [0, 0]
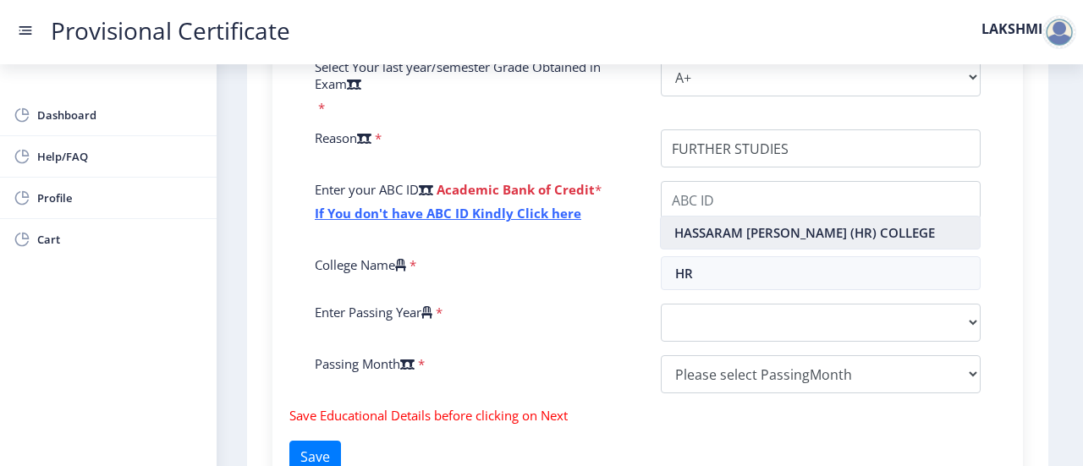
click at [834, 230] on nb-option "HASSARAM [PERSON_NAME] (HR) COLLEGE" at bounding box center [820, 233] width 319 height 32
type input "HASSARAM [PERSON_NAME] (HR) COLLEGE"
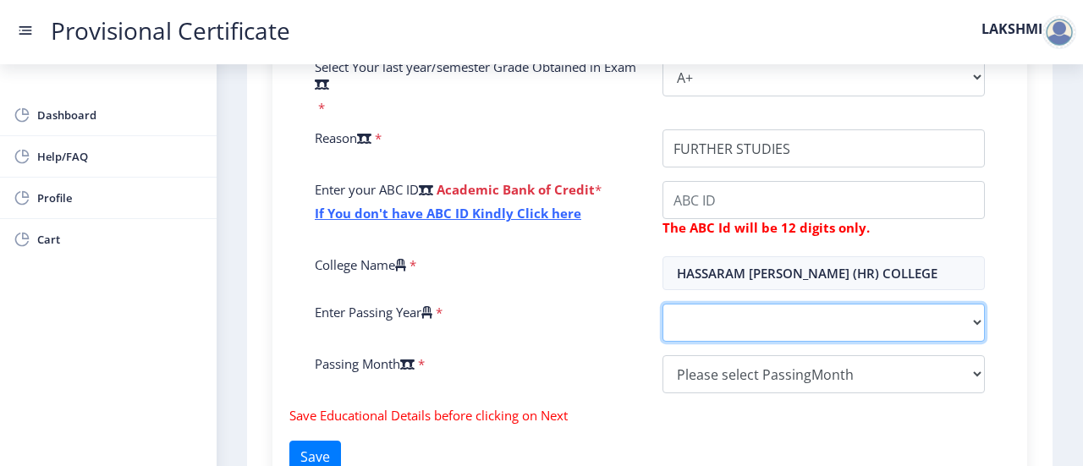
click at [762, 311] on select "2025 2024 2023 2022 2021 2020 2019 2018 2017 2016 2015 2014 2013 2012 2011 2010…" at bounding box center [824, 323] width 322 height 38
select select "2025"
click at [663, 304] on select "2025 2024 2023 2022 2021 2020 2019 2018 2017 2016 2015 2014 2013 2012 2011 2010…" at bounding box center [824, 323] width 322 height 38
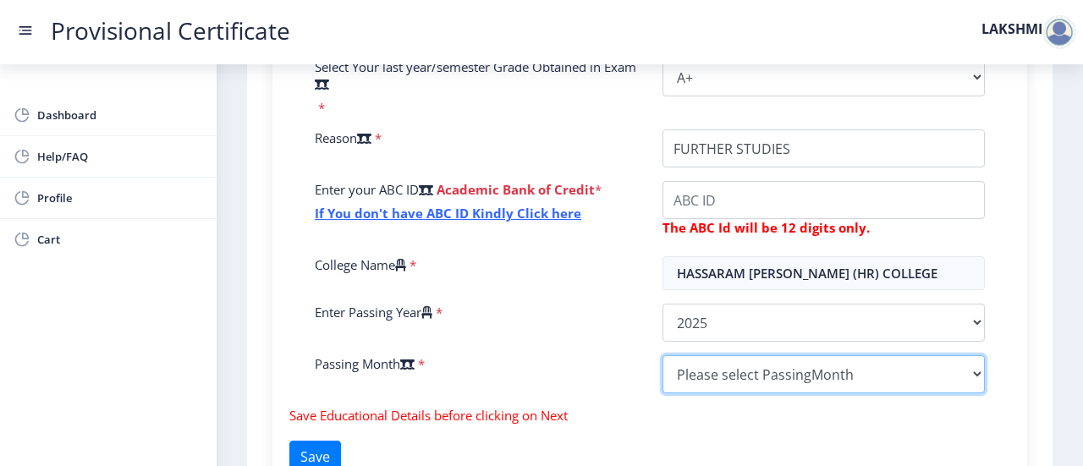
click at [756, 370] on select "Please select PassingMonth (01) January (02) February (03) March (04) April (05…" at bounding box center [824, 374] width 322 height 38
select select "March"
click at [663, 355] on select "Please select PassingMonth (01) January (02) February (03) March (04) April (05…" at bounding box center [824, 374] width 322 height 38
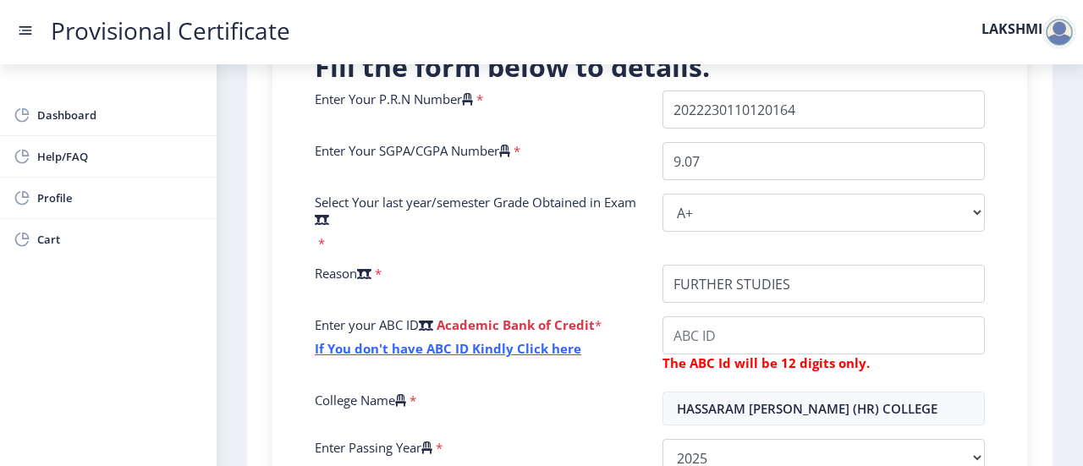
scroll to position [460, 0]
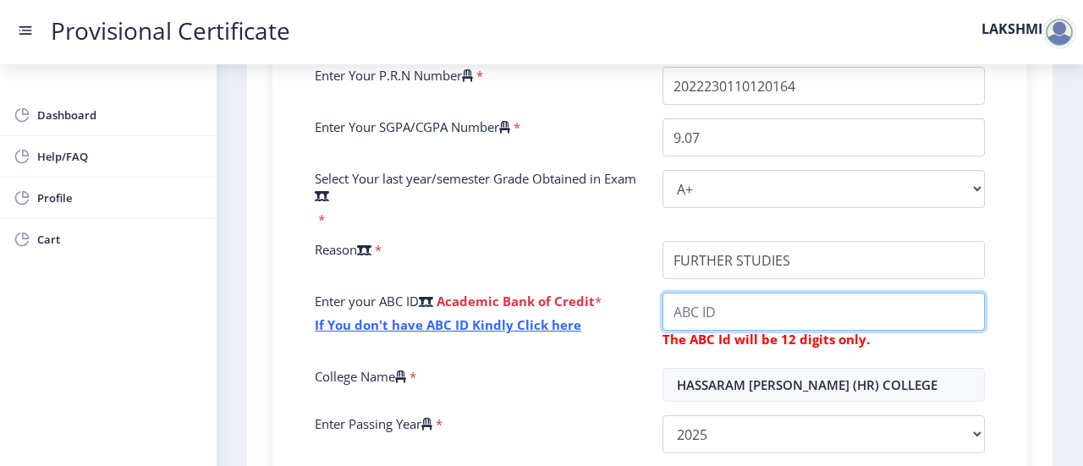
click at [759, 326] on input "College Name" at bounding box center [824, 312] width 322 height 38
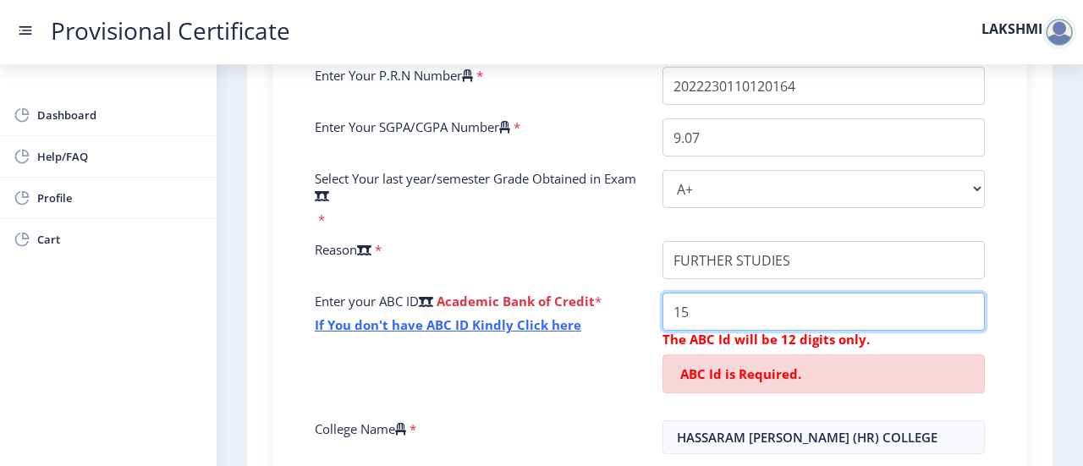
type input "1"
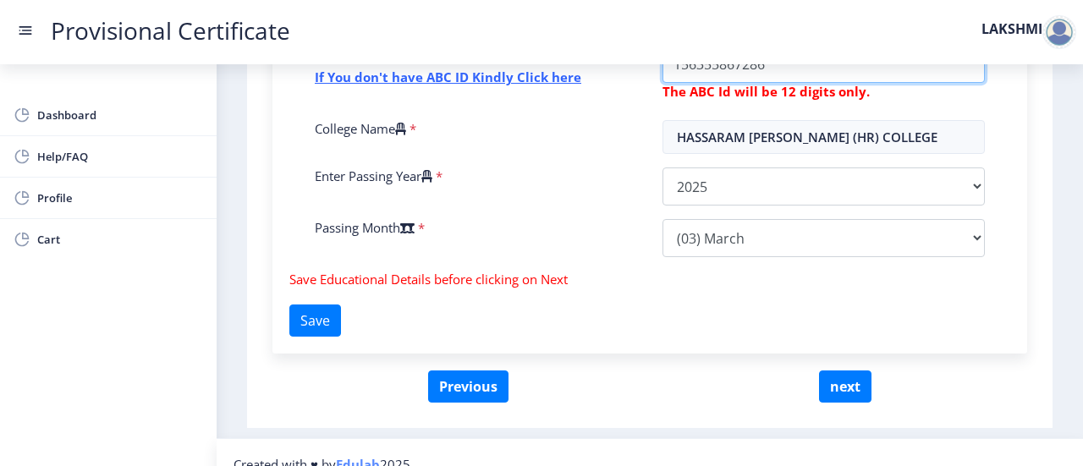
scroll to position [716, 0]
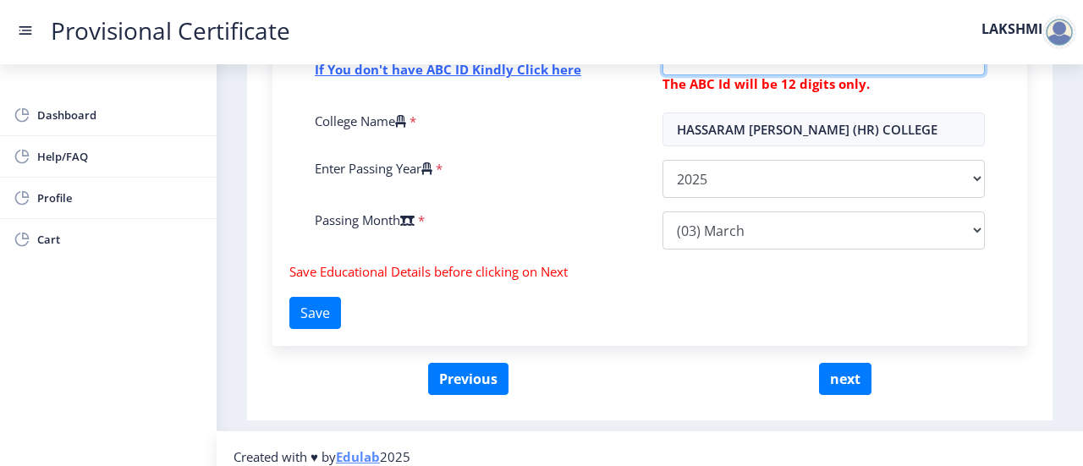
type input "156355867286"
click at [458, 324] on div "Fill the form below to details. Enter Your P.R.N Number * Enter Your SGPA/CGPA …" at bounding box center [649, 50] width 755 height 592
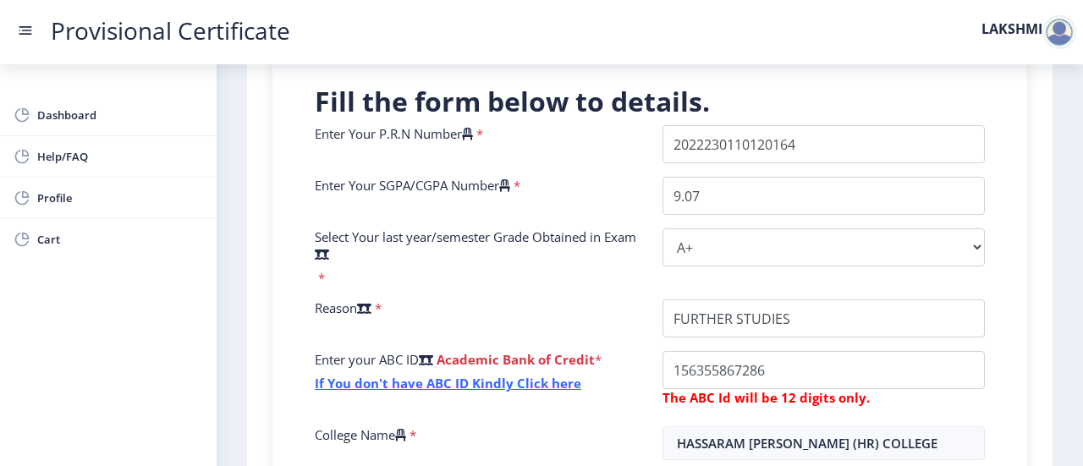
scroll to position [420, 0]
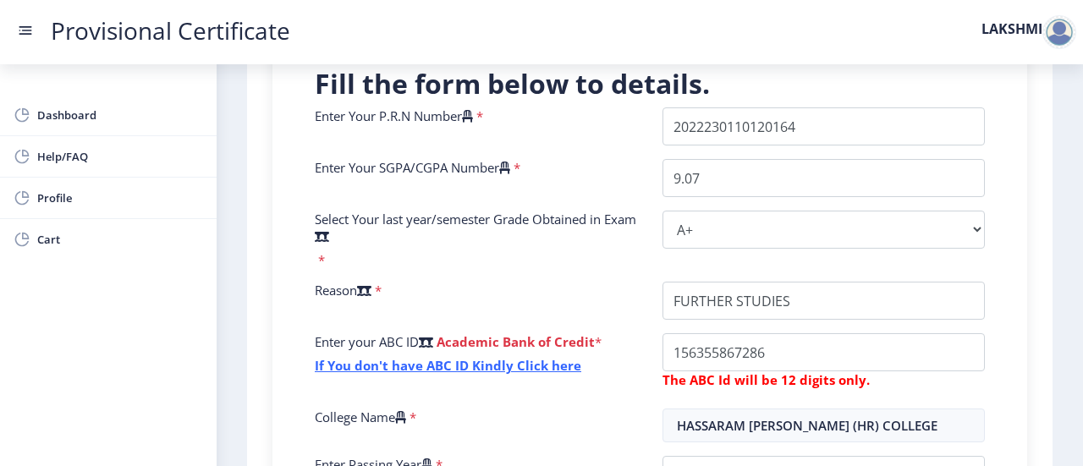
click at [510, 167] on icon at bounding box center [504, 168] width 11 height 13
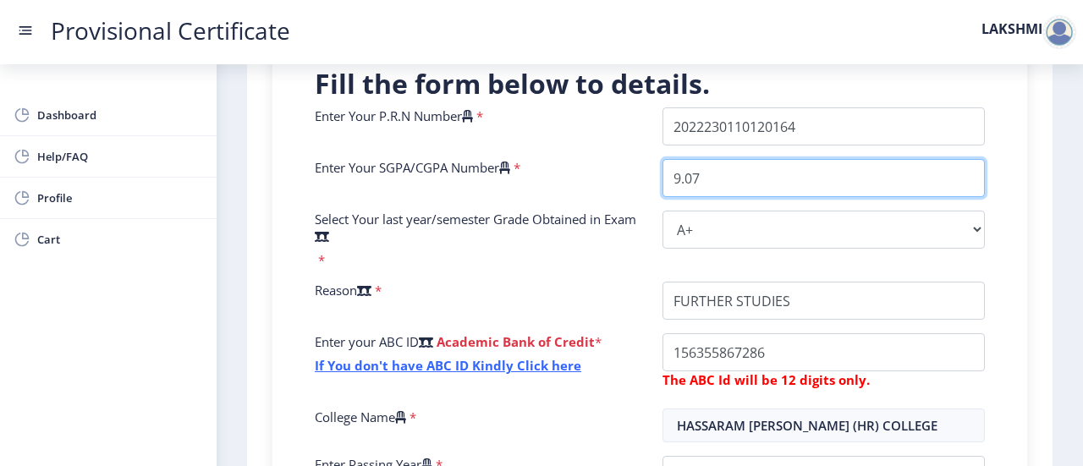
click at [663, 167] on input "9.07" at bounding box center [824, 178] width 322 height 38
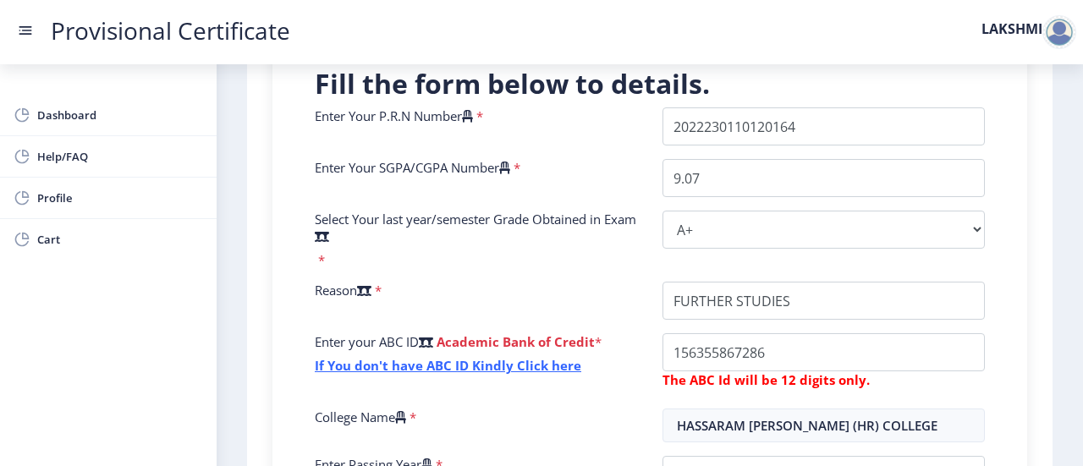
click at [534, 244] on label "Select Your last year/semester Grade Obtained in Exam" at bounding box center [476, 228] width 322 height 34
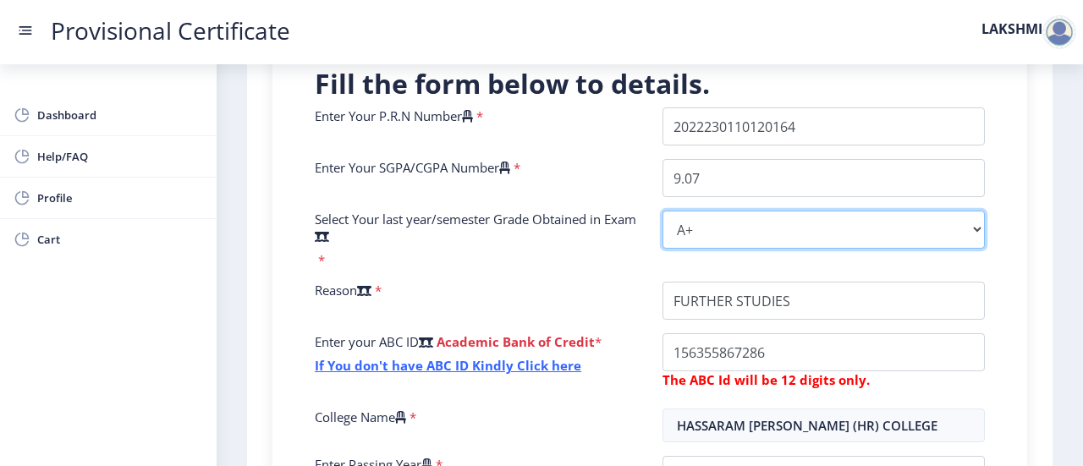
click at [663, 244] on select "Select Grade O A+ A B+ B C D F(Fail)" at bounding box center [824, 230] width 322 height 38
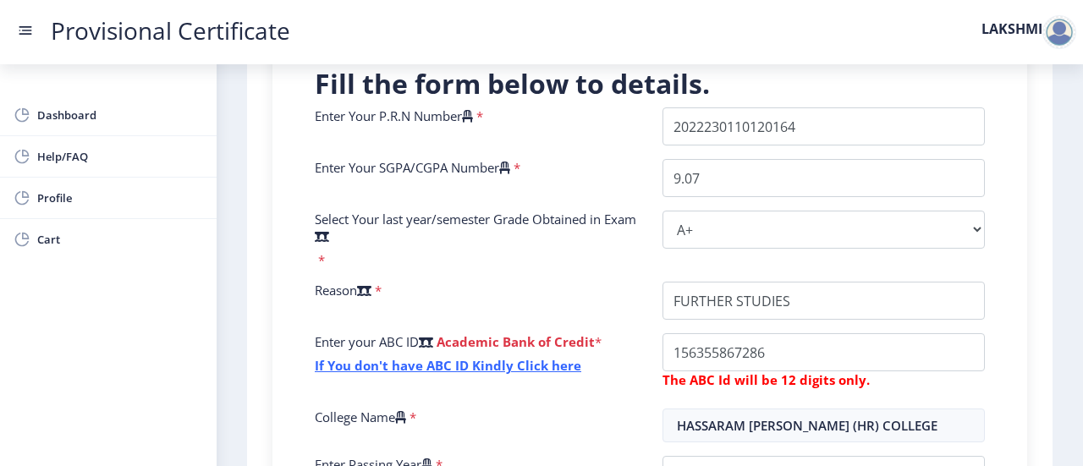
click at [329, 241] on icon at bounding box center [322, 236] width 14 height 13
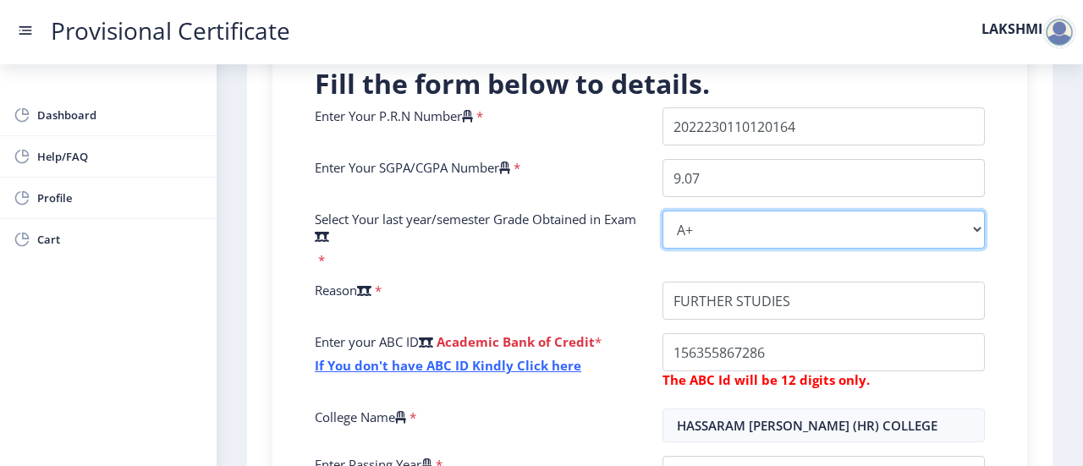
click at [663, 241] on select "Select Grade O A+ A B+ B C D F(Fail)" at bounding box center [824, 230] width 322 height 38
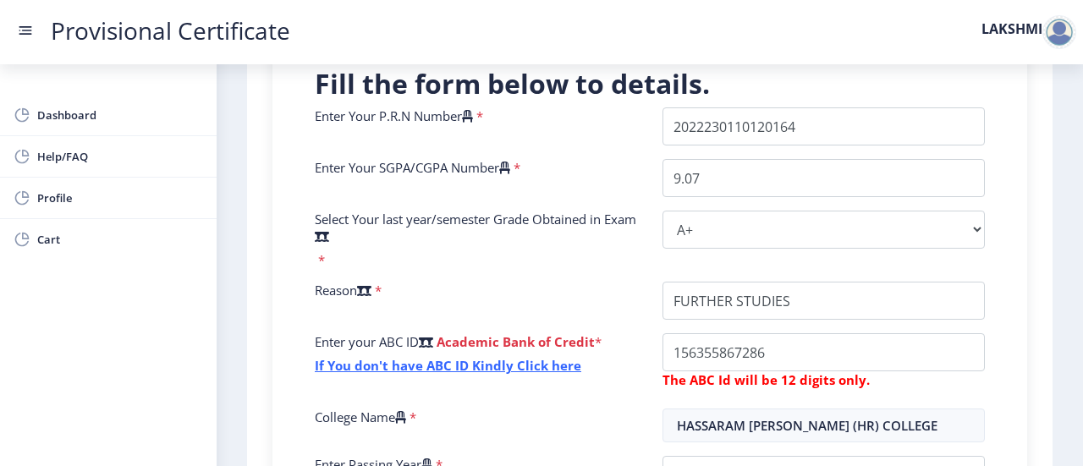
click at [394, 253] on div "Select Your last year/semester Grade Obtained in Exam *" at bounding box center [476, 240] width 348 height 58
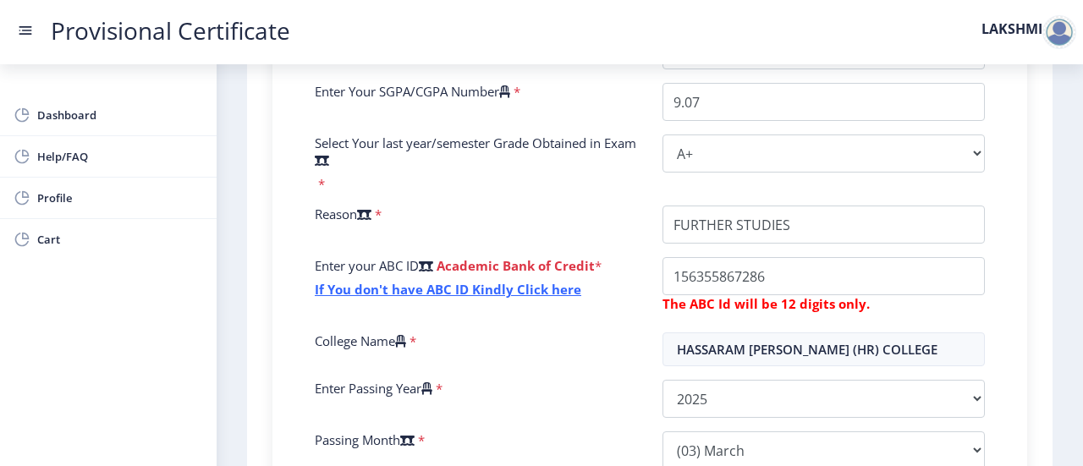
scroll to position [729, 0]
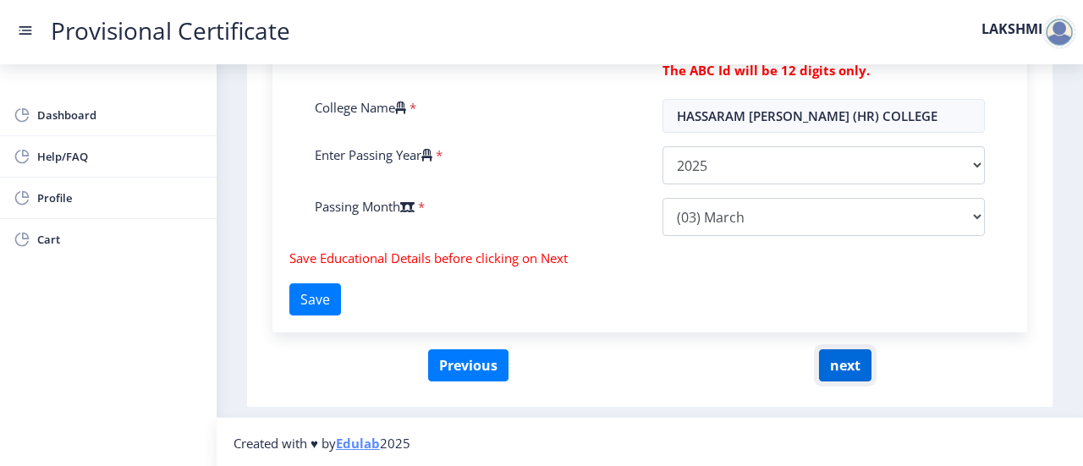
click at [848, 366] on button "next" at bounding box center [845, 365] width 52 height 32
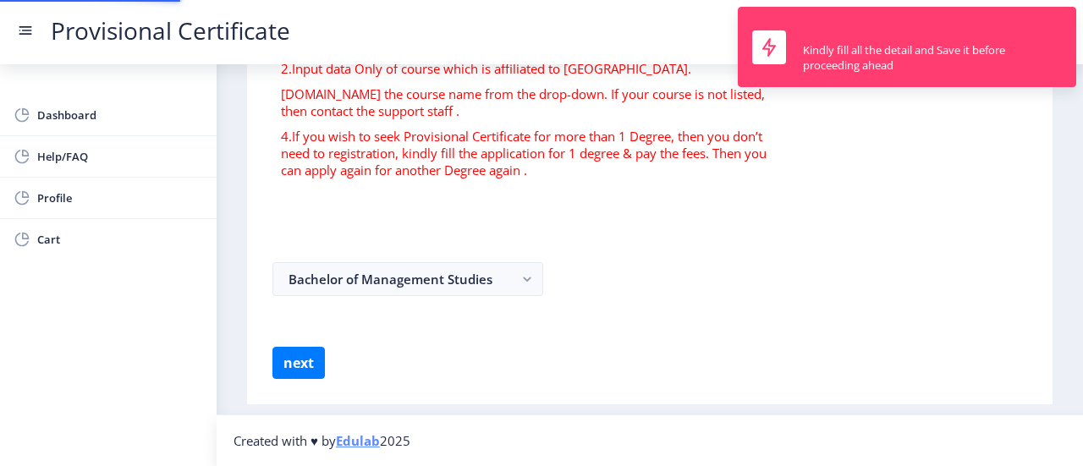
scroll to position [0, 0]
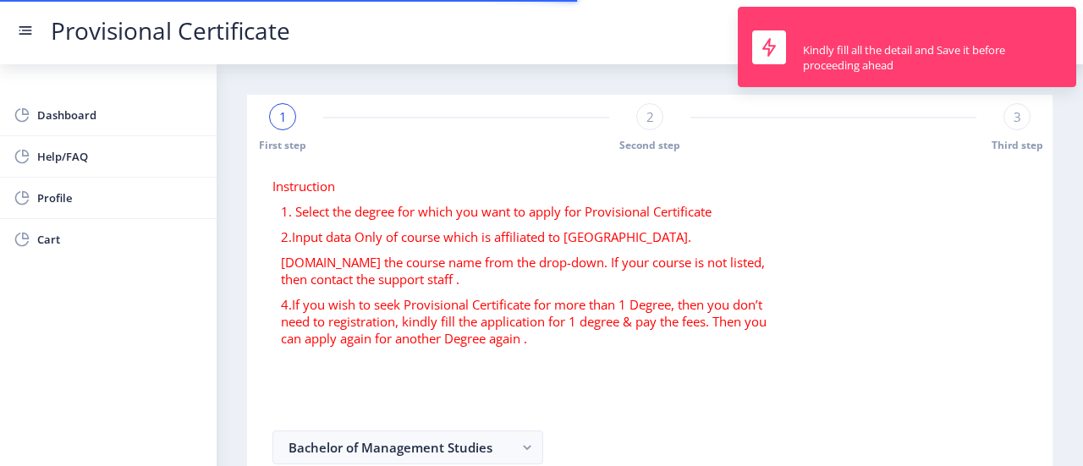
select select
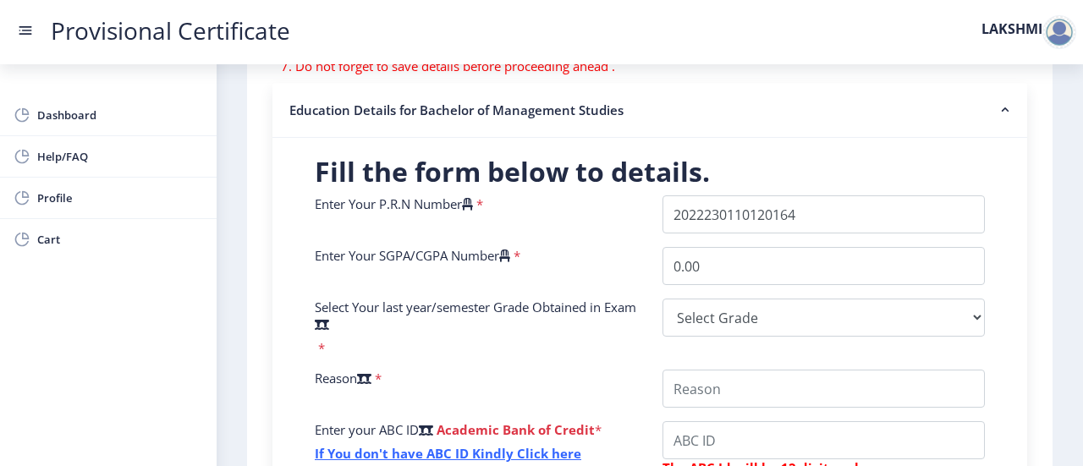
scroll to position [333, 0]
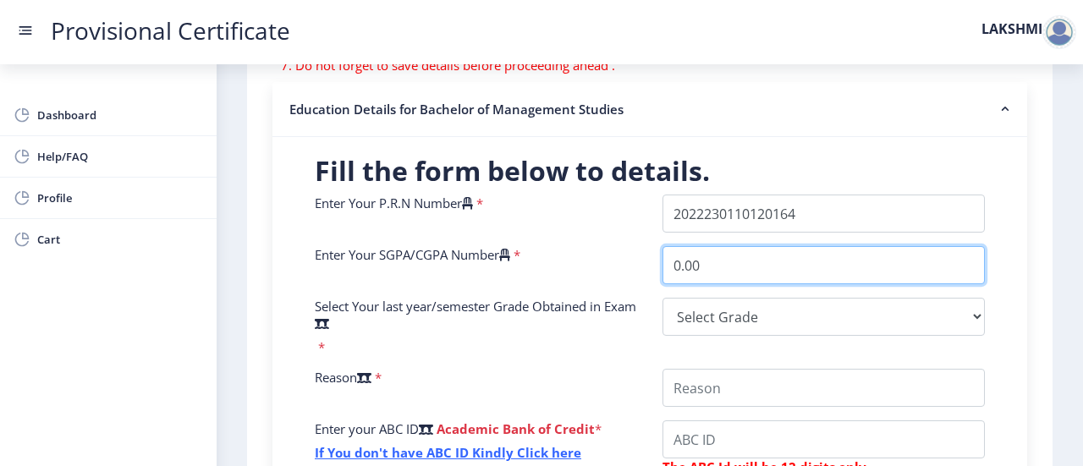
click at [825, 269] on input "0.00" at bounding box center [824, 265] width 322 height 38
type input "0"
type input "9.07"
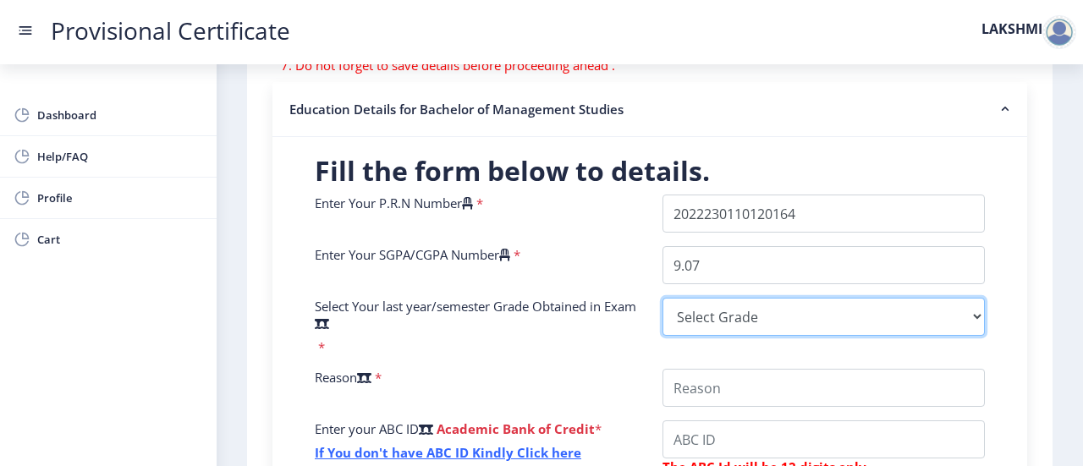
click at [709, 317] on select "Select Grade O A+ A B+ B C D F(Fail)" at bounding box center [824, 317] width 322 height 38
select select "A+"
click at [663, 298] on select "Select Grade O A+ A B+ B C D F(Fail)" at bounding box center [824, 317] width 322 height 38
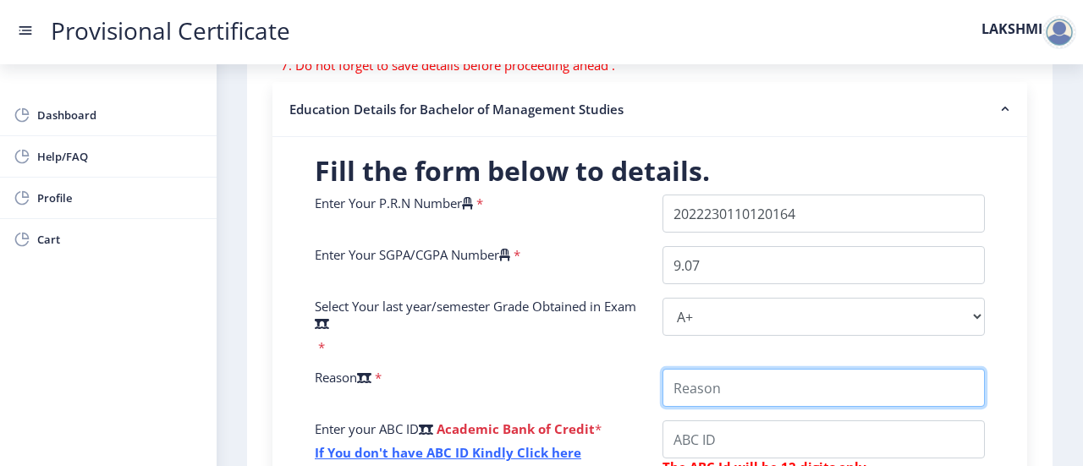
click at [687, 388] on input "College Name" at bounding box center [824, 388] width 322 height 38
type input "FURTHER STUDIES"
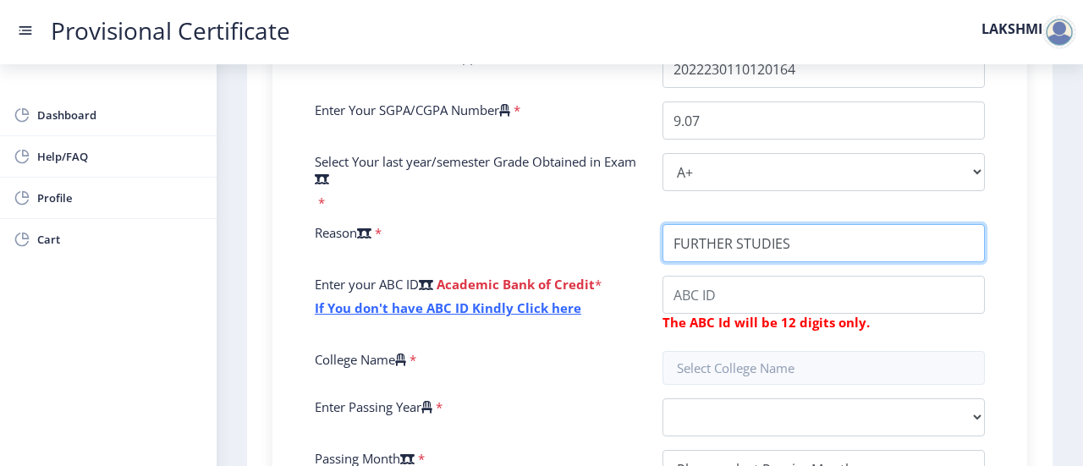
scroll to position [479, 0]
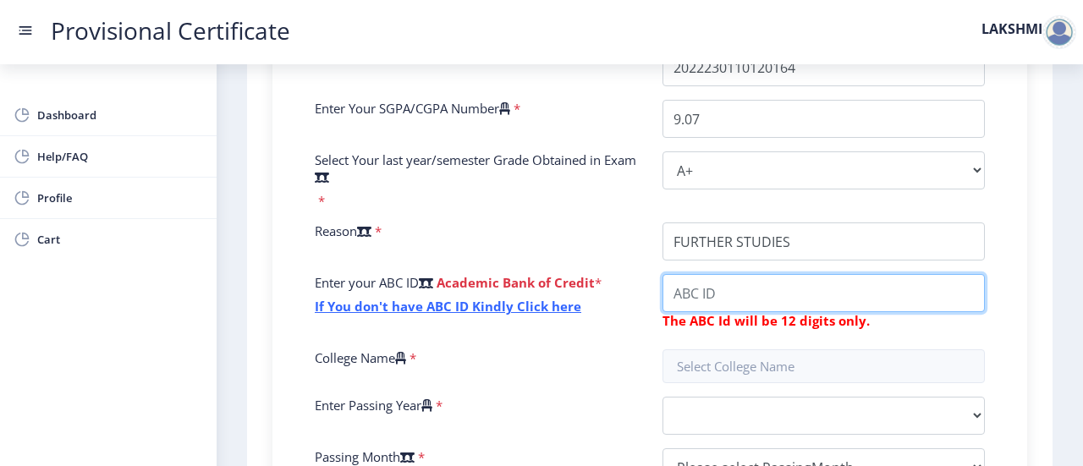
click at [772, 289] on input "College Name" at bounding box center [824, 293] width 322 height 38
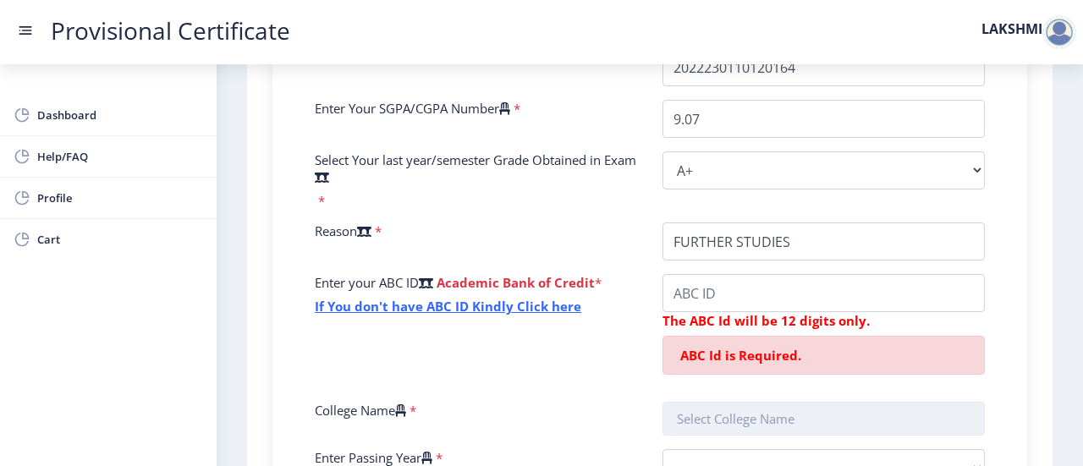
click at [681, 361] on nb-layout "Provisional Certificate LAKSHMI Dashboard Help/FAQ Profile Cart First step 2 Se…" at bounding box center [541, 233] width 1083 height 466
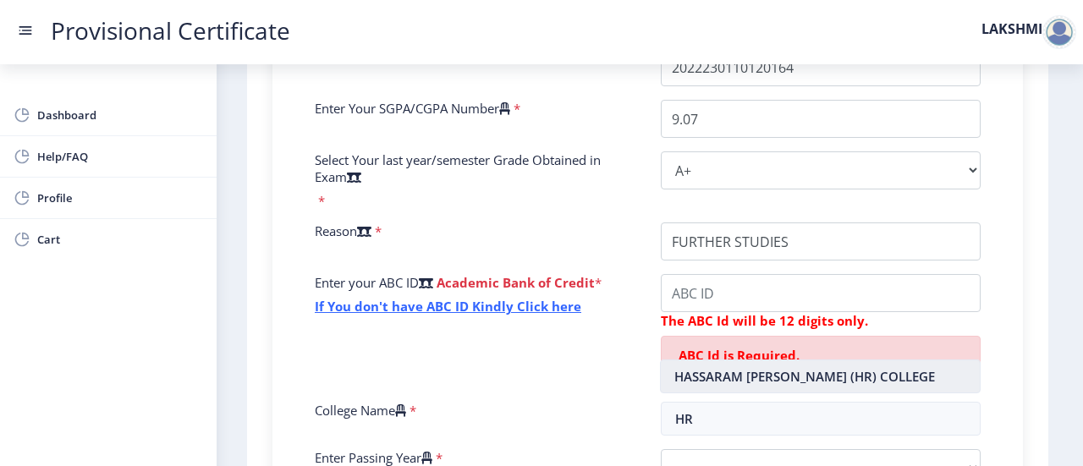
click at [712, 382] on nb-option "HASSARAM [PERSON_NAME] (HR) COLLEGE" at bounding box center [820, 376] width 319 height 32
type input "HASSARAM [PERSON_NAME] (HR) COLLEGE"
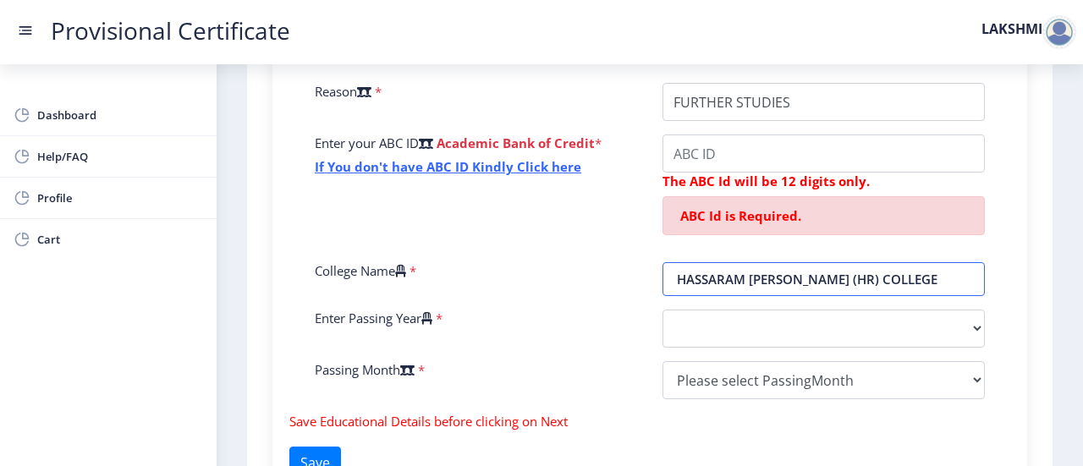
scroll to position [660, 0]
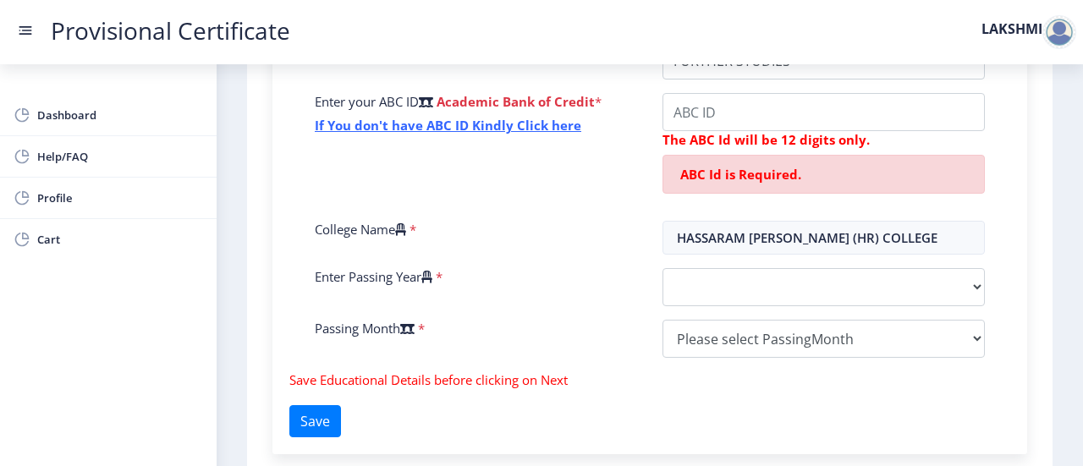
click at [737, 266] on div "Enter Your P.R.N Number * Enter Your SGPA/CGPA Number * 9.07 Select Your last y…" at bounding box center [650, 119] width 696 height 504
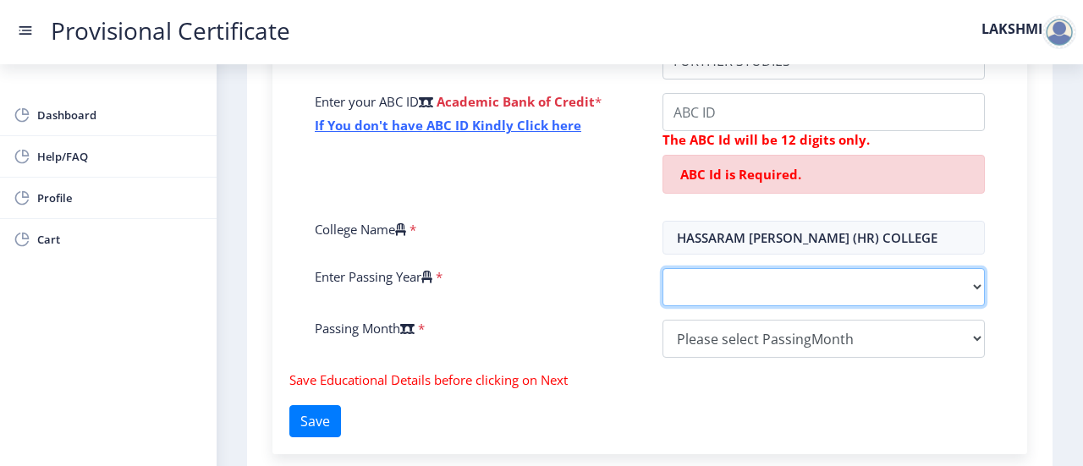
click at [734, 283] on select "2025 2024 2023 2022 2021 2020 2019 2018 2017 2016 2015 2014 2013 2012 2011 2010…" at bounding box center [824, 287] width 322 height 38
select select "2025"
click at [663, 268] on select "2025 2024 2023 2022 2021 2020 2019 2018 2017 2016 2015 2014 2013 2012 2011 2010…" at bounding box center [824, 287] width 322 height 38
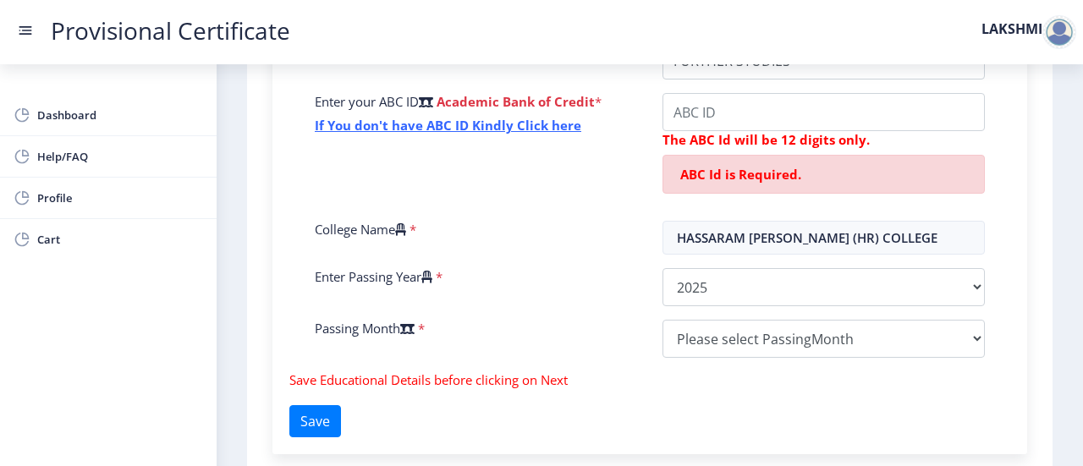
click at [732, 361] on div "Enter Your P.R.N Number * Enter Your SGPA/CGPA Number * 9.07 Select Your last y…" at bounding box center [650, 119] width 696 height 504
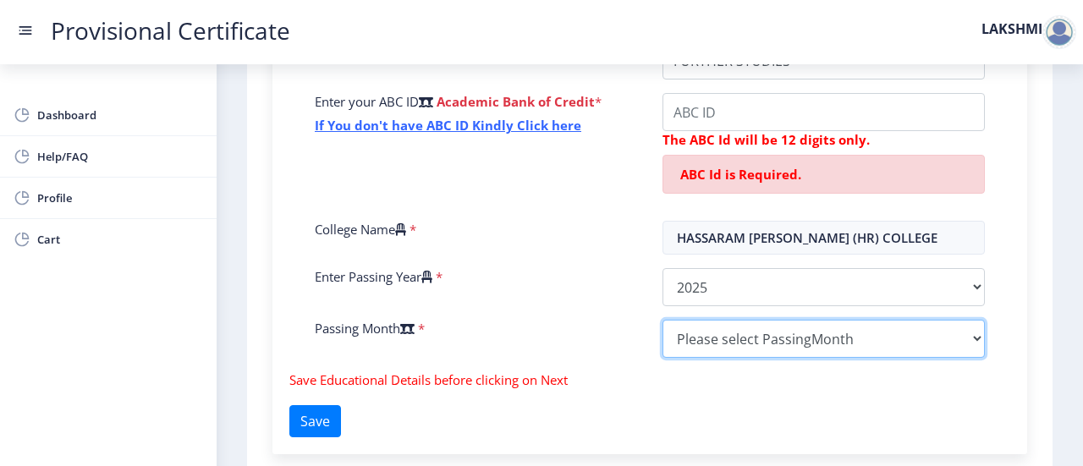
click at [731, 349] on select "Please select PassingMonth (01) January (02) February (03) March (04) April (05…" at bounding box center [824, 339] width 322 height 38
click at [663, 320] on select "Please select PassingMonth (01) January (02) February (03) March (04) April (05…" at bounding box center [824, 339] width 322 height 38
click at [781, 339] on select "Please select PassingMonth (01) January (02) February (03) March (04) April (05…" at bounding box center [824, 339] width 322 height 38
select select "March"
click at [663, 320] on select "Please select PassingMonth (01) January (02) February (03) March (04) April (05…" at bounding box center [824, 339] width 322 height 38
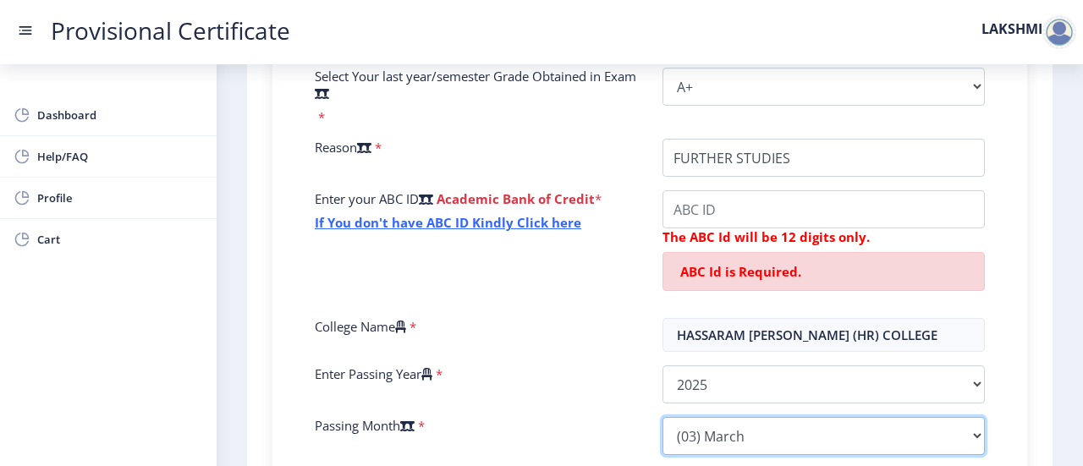
scroll to position [585, 0]
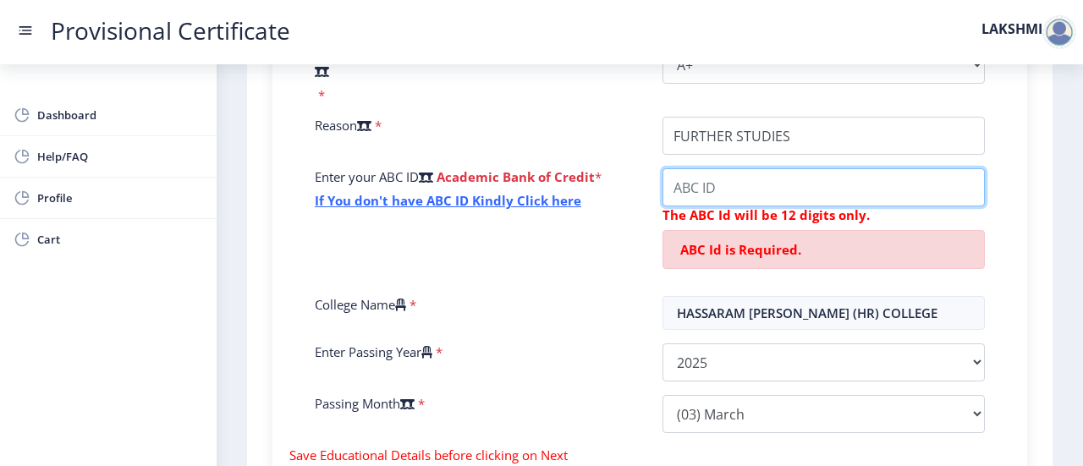
click at [737, 179] on input "College Name" at bounding box center [824, 187] width 322 height 38
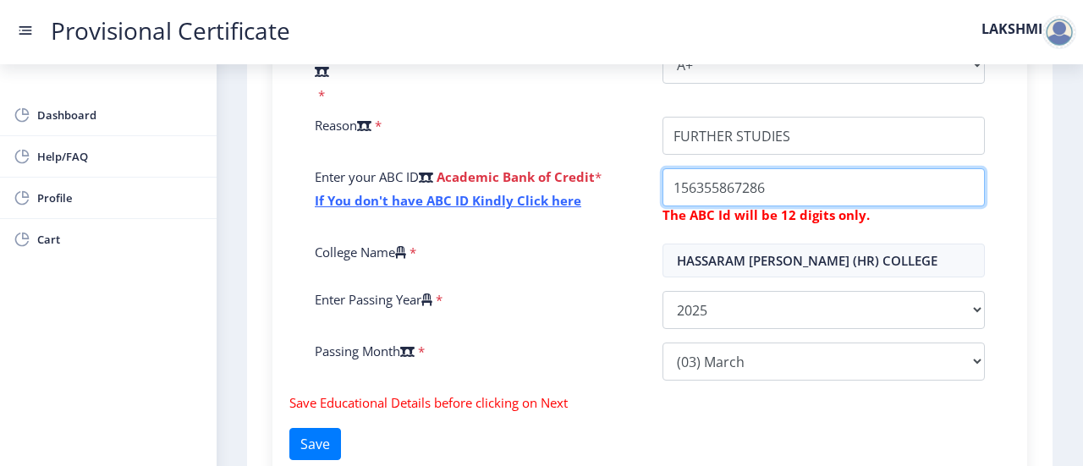
type input "156355867286"
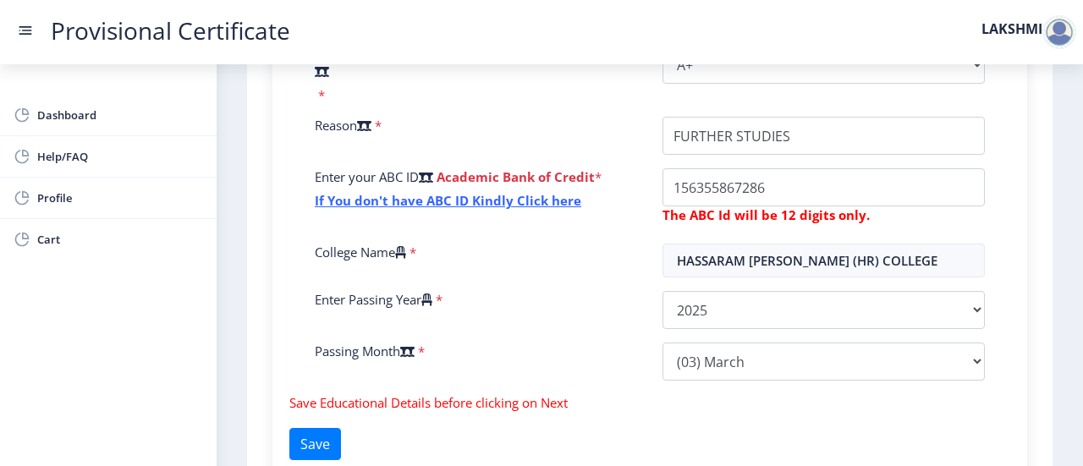
click at [623, 224] on div "Enter your ABC ID Academic Bank of Credit * If You don't have ABC ID Kindly Cli…" at bounding box center [476, 199] width 348 height 62
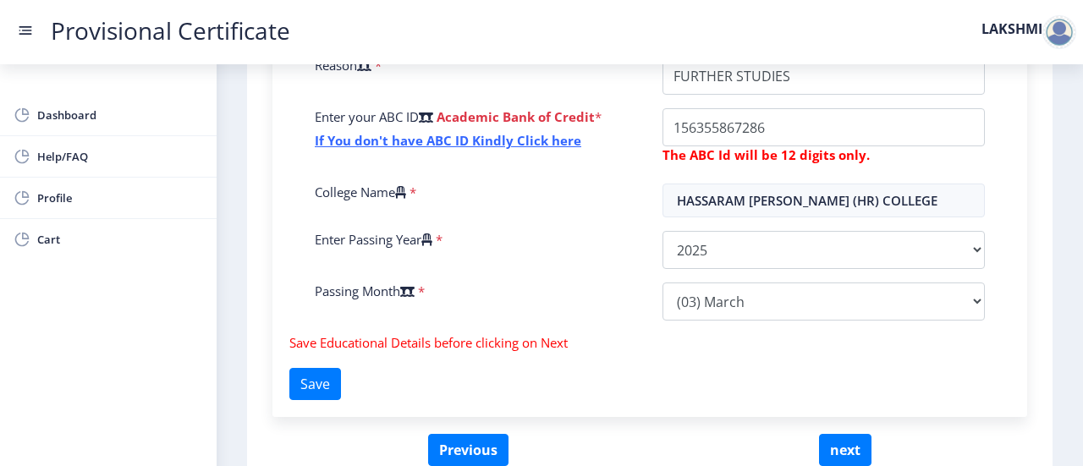
scroll to position [729, 0]
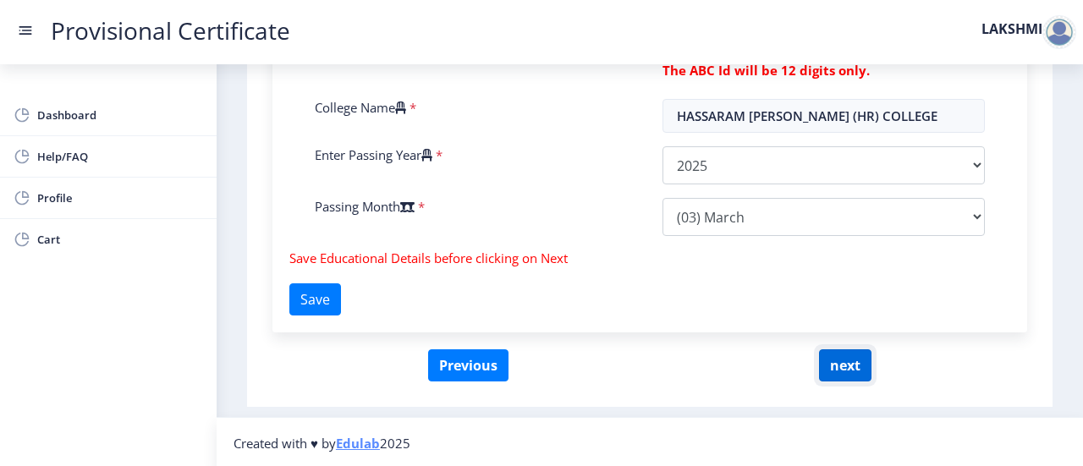
click at [839, 366] on button "next" at bounding box center [845, 365] width 52 height 32
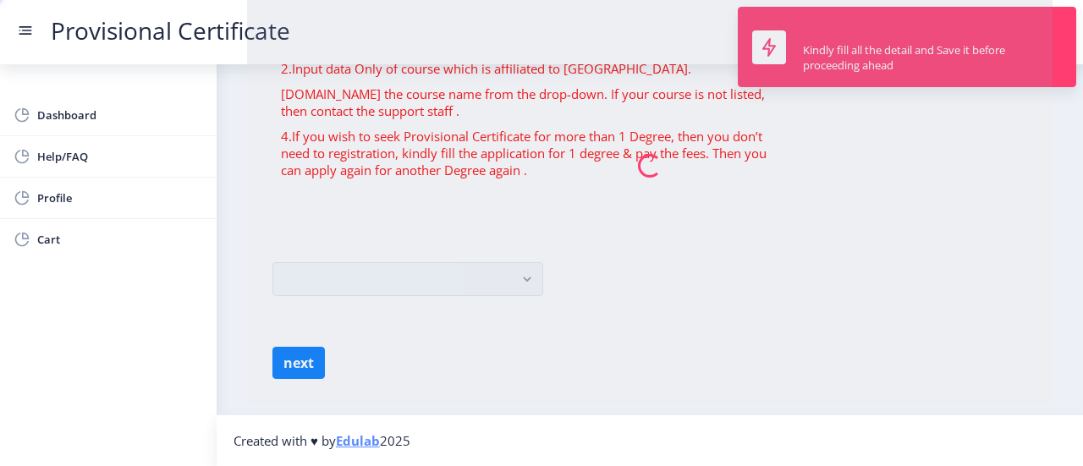
scroll to position [0, 0]
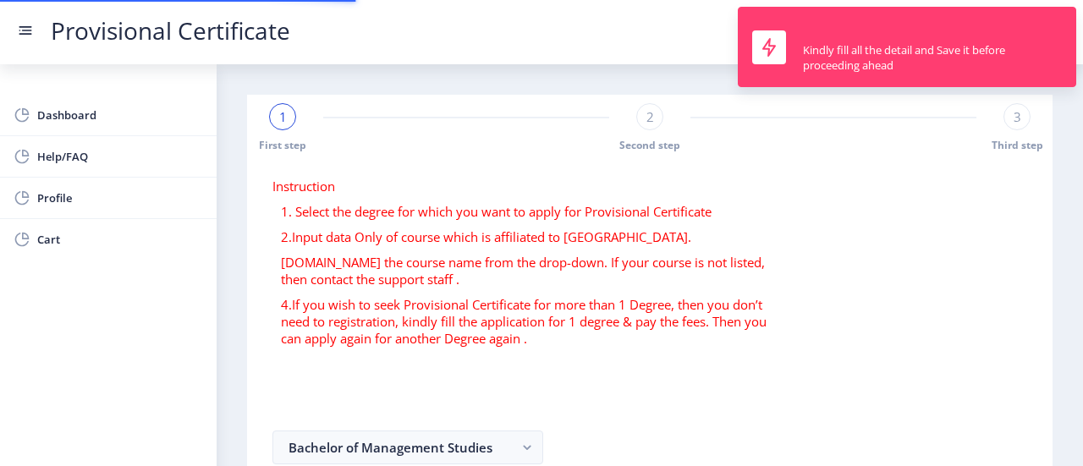
select select
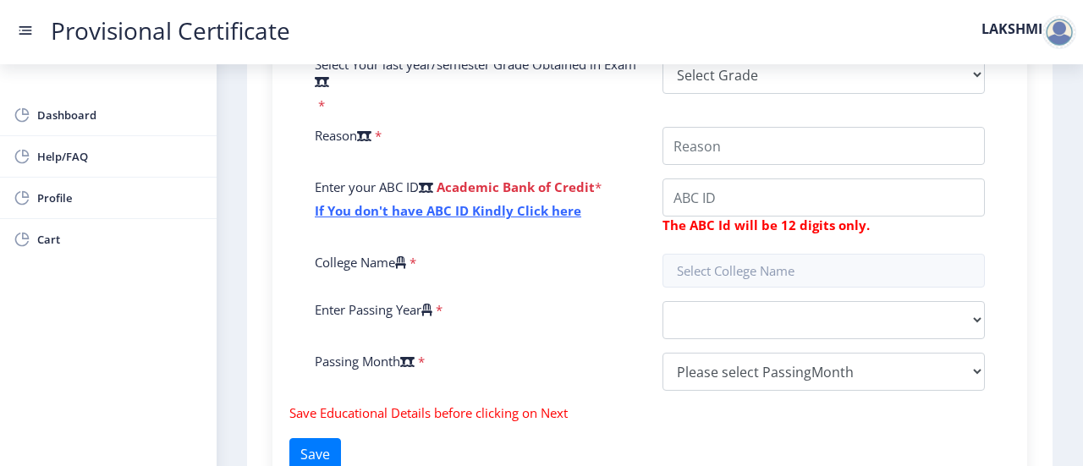
scroll to position [729, 0]
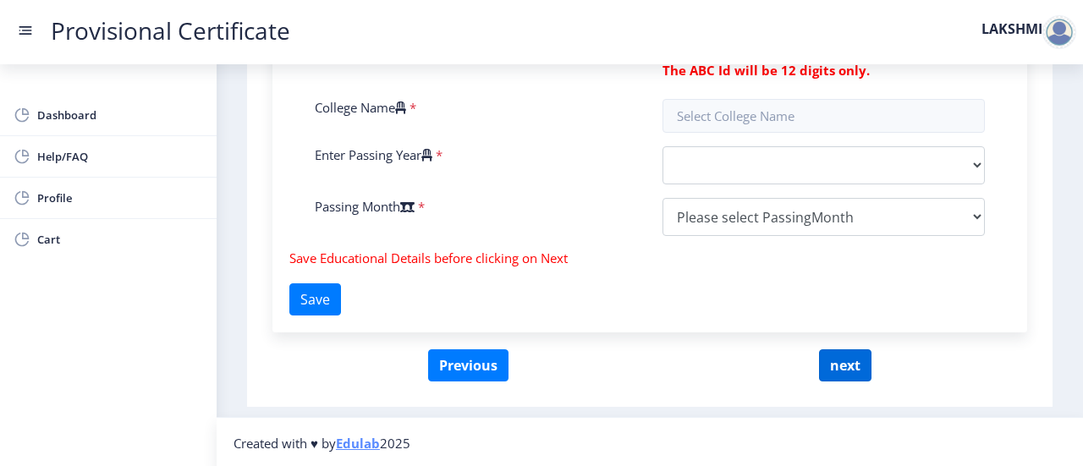
click at [834, 367] on button "next" at bounding box center [845, 365] width 52 height 32
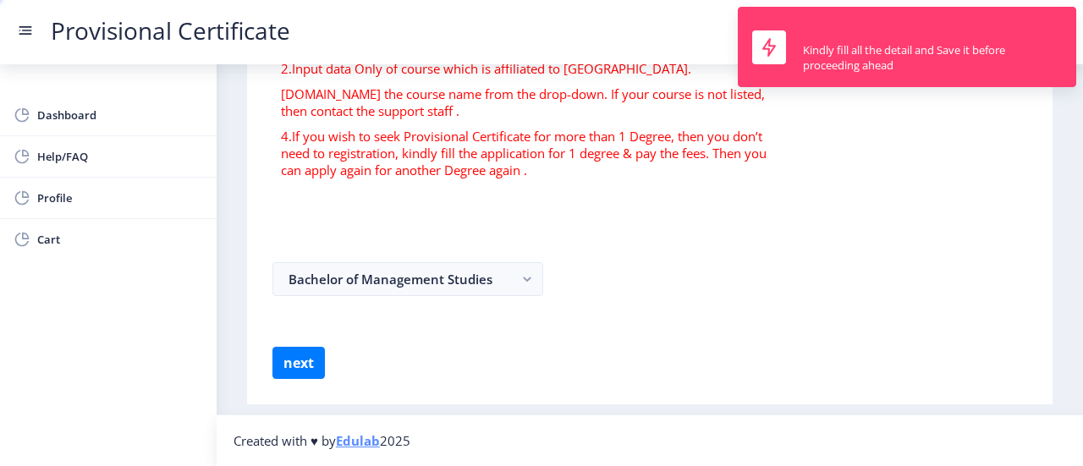
scroll to position [0, 0]
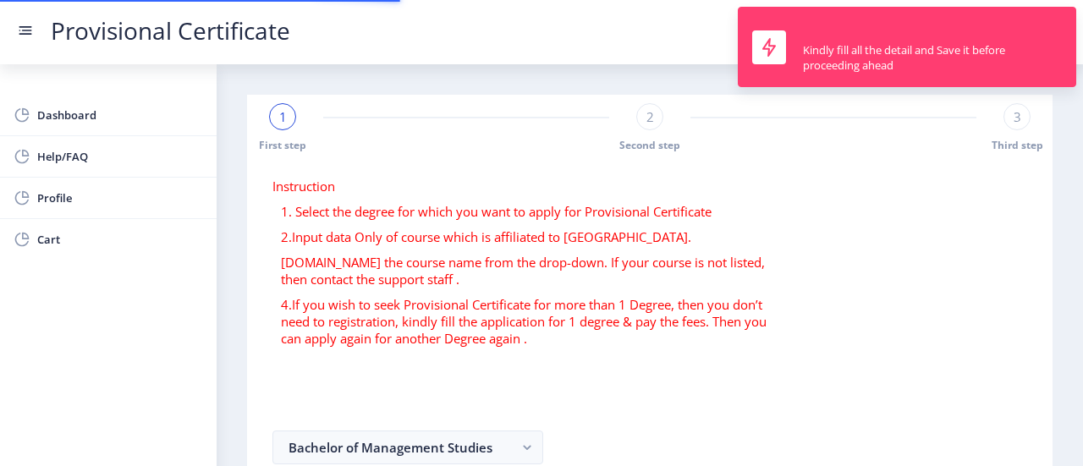
select select
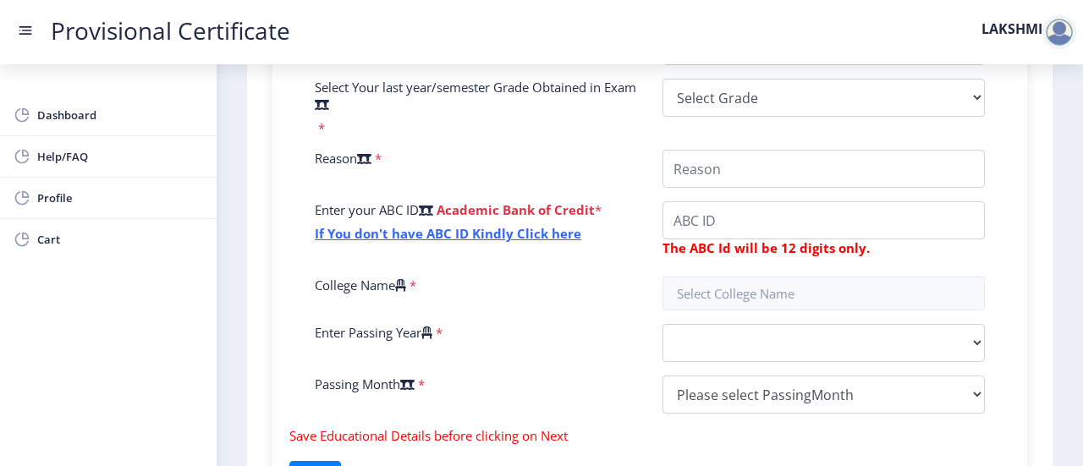
scroll to position [577, 0]
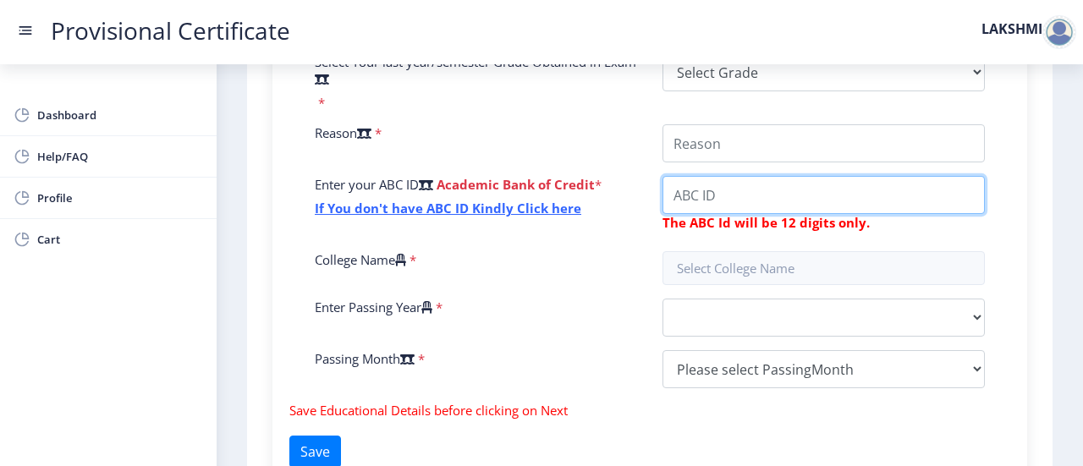
click at [826, 188] on input "College Name" at bounding box center [824, 195] width 322 height 38
type input "156355867286"
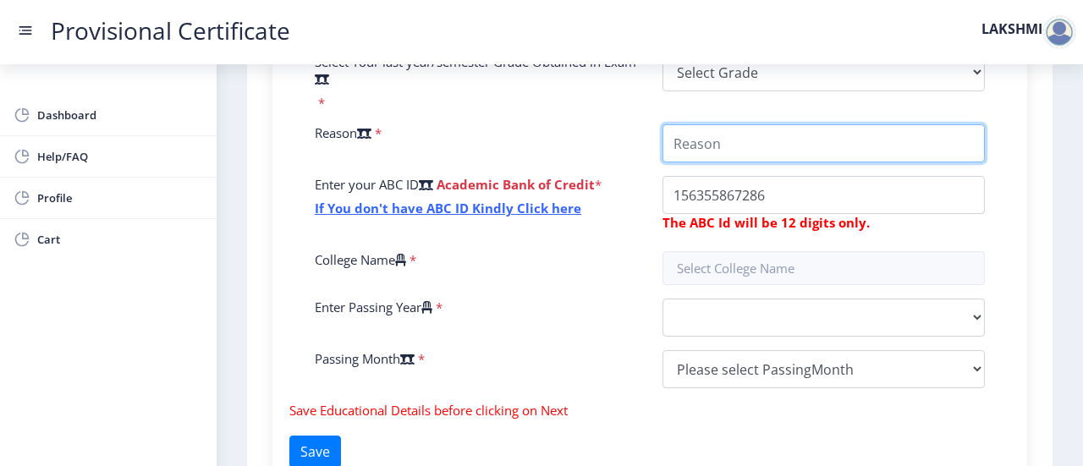
click at [723, 155] on input "College Name" at bounding box center [824, 143] width 322 height 38
type input "FURTHER STUDIES"
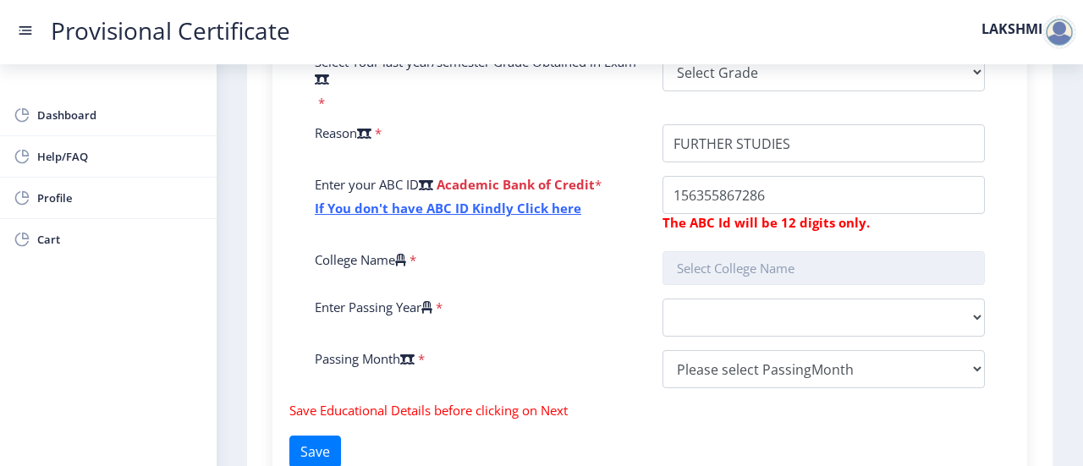
click at [747, 261] on input "text" at bounding box center [824, 268] width 322 height 34
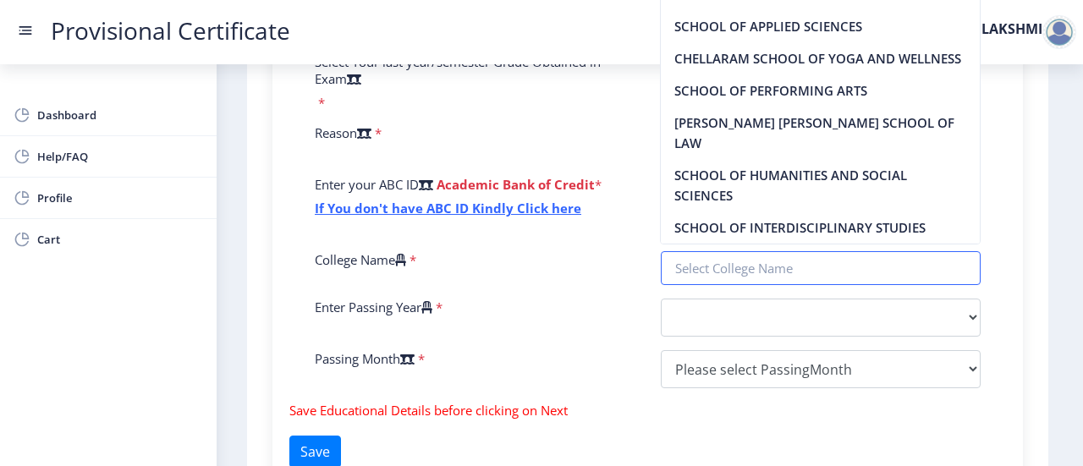
scroll to position [0, 0]
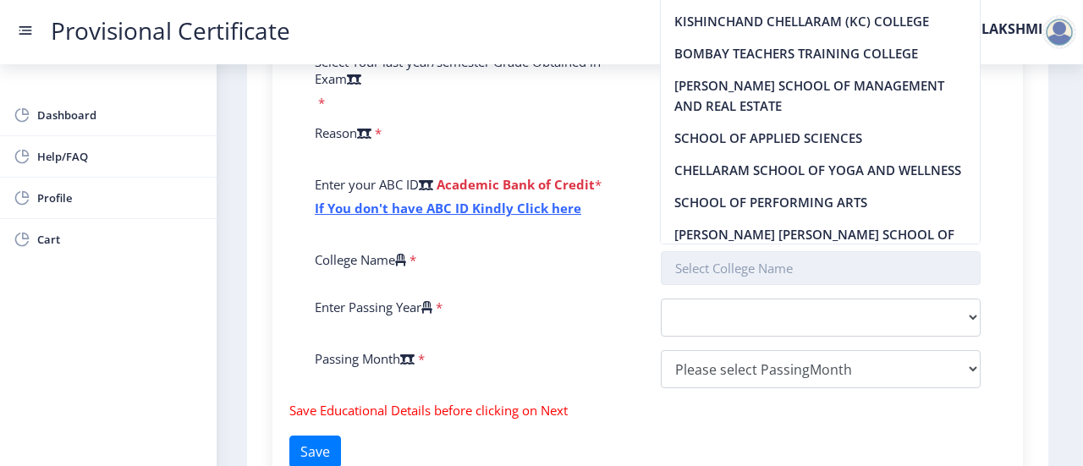
click at [767, 263] on input "text" at bounding box center [821, 268] width 321 height 34
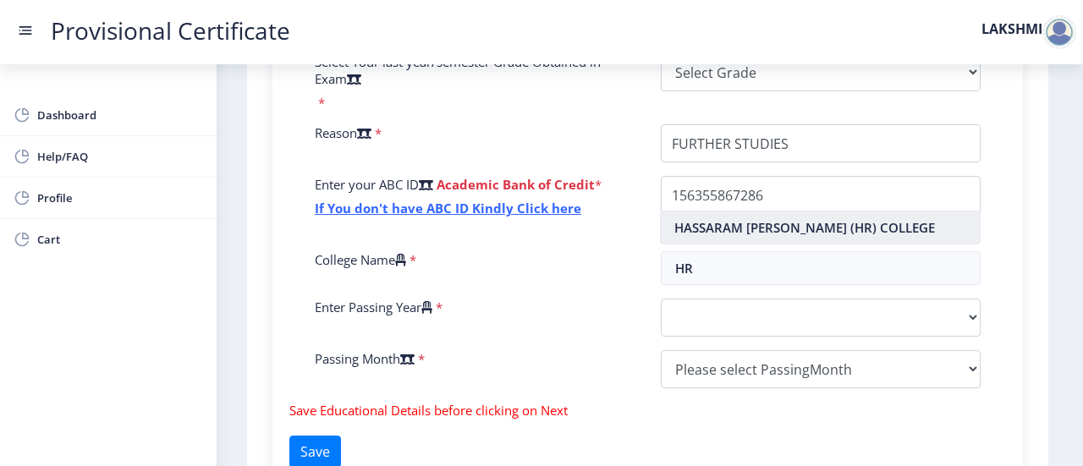
click at [767, 231] on nb-option "HASSARAM [PERSON_NAME] (HR) COLLEGE" at bounding box center [820, 228] width 319 height 32
type input "HASSARAM [PERSON_NAME] (HR) COLLEGE"
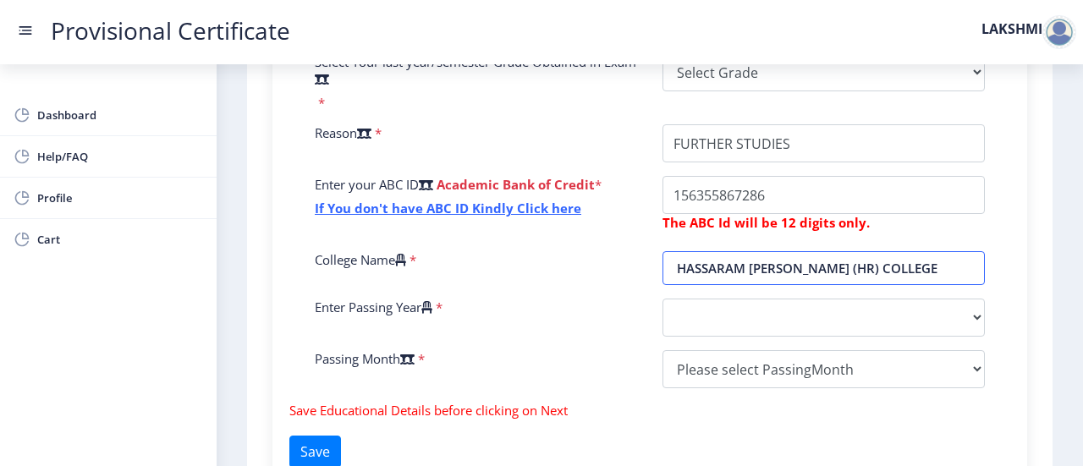
scroll to position [540, 0]
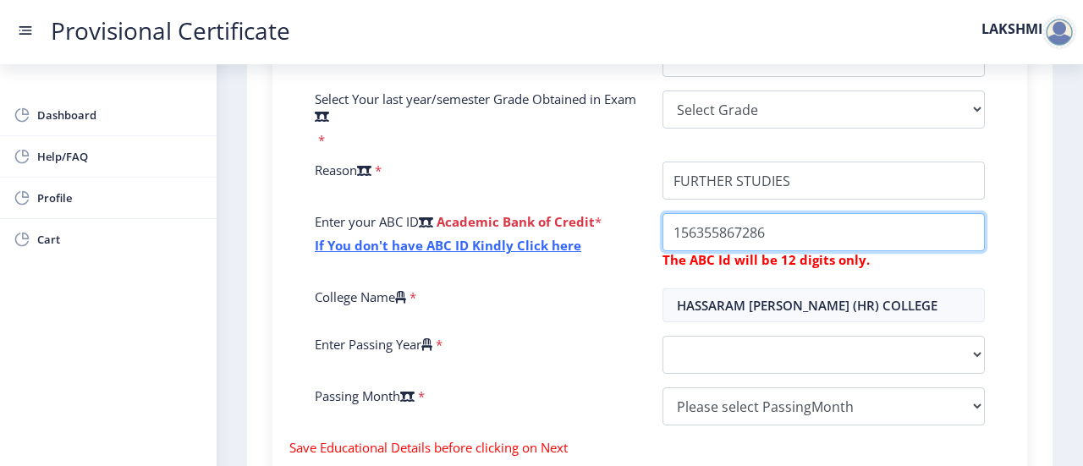
click at [785, 222] on input "College Name" at bounding box center [824, 232] width 322 height 38
click at [668, 234] on input "College Name" at bounding box center [824, 232] width 322 height 38
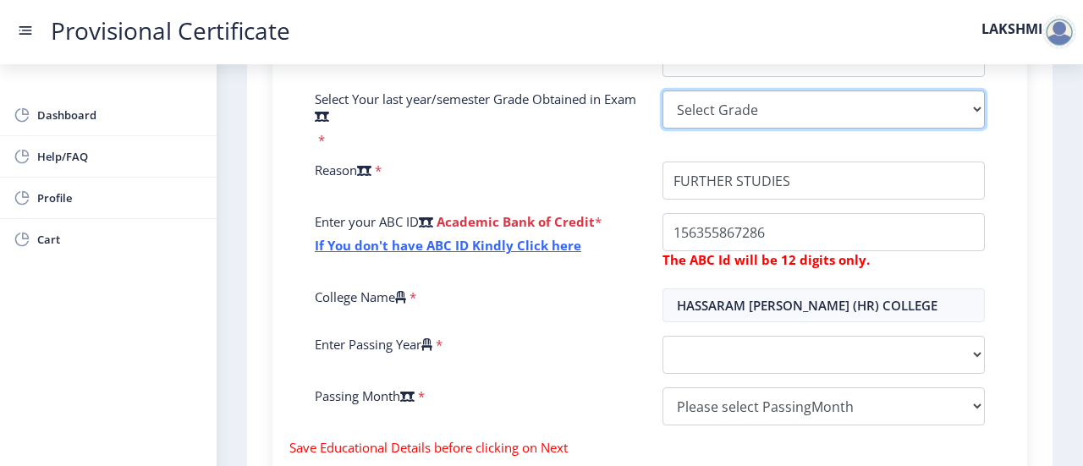
click at [718, 105] on select "Select Grade O A+ A B+ B C D F(Fail)" at bounding box center [824, 110] width 322 height 38
select select "A+"
click at [663, 91] on select "Select Grade O A+ A B+ B C D F(Fail)" at bounding box center [824, 110] width 322 height 38
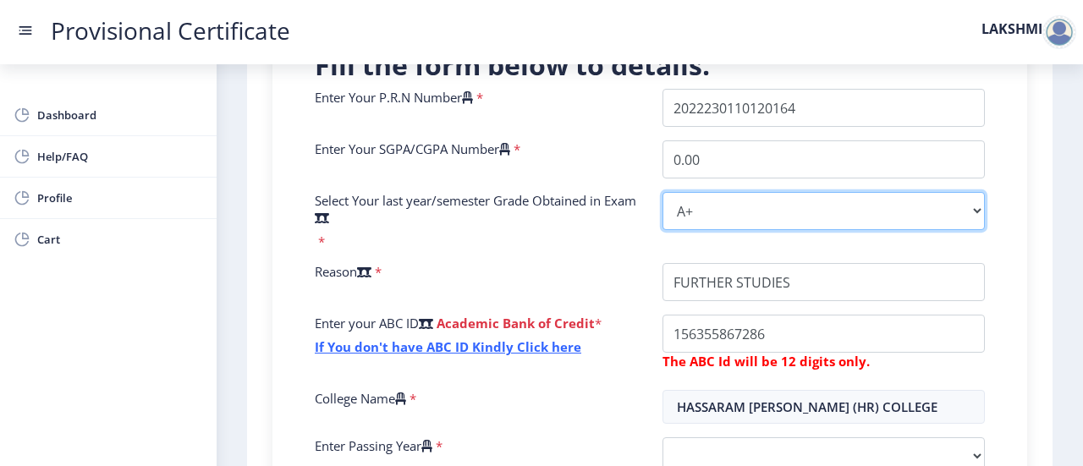
scroll to position [360, 0]
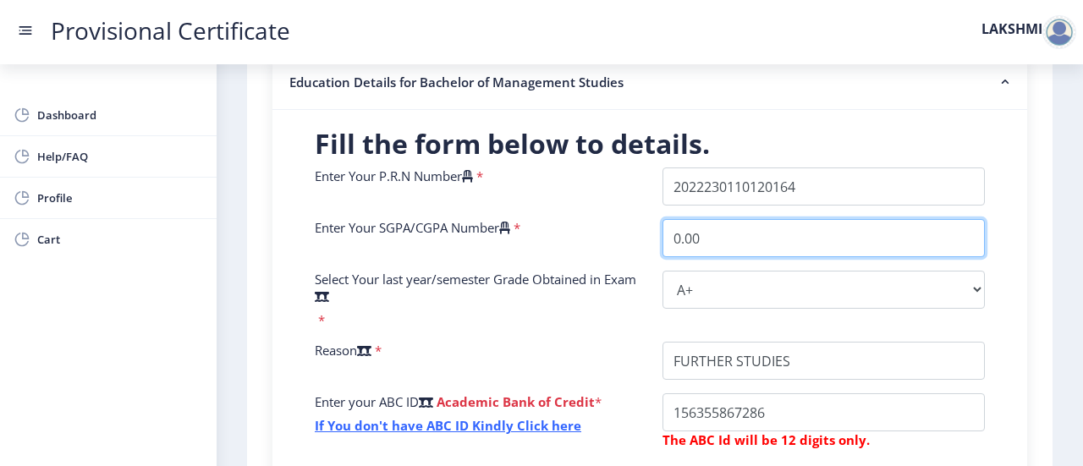
click at [675, 237] on input "0.00" at bounding box center [824, 238] width 322 height 38
click at [709, 239] on input "9.00" at bounding box center [824, 238] width 322 height 38
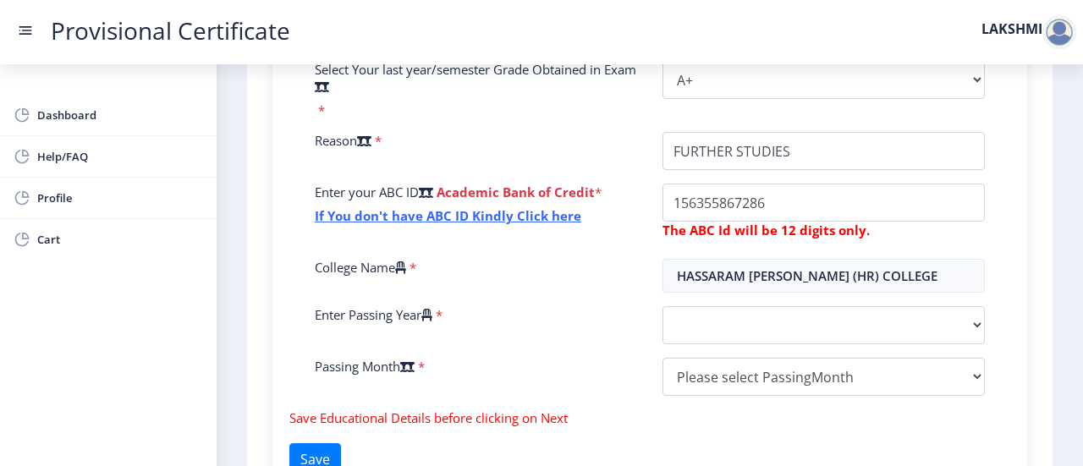
scroll to position [655, 0]
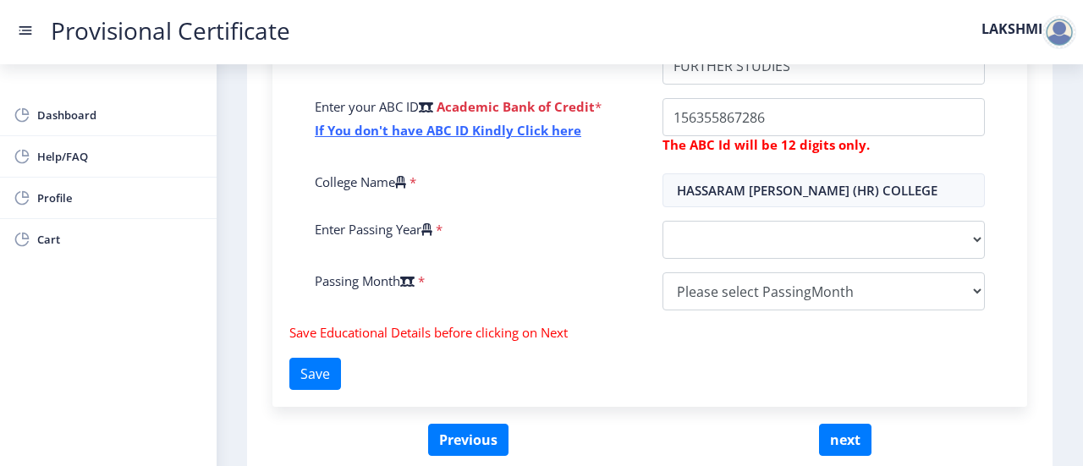
type input "9.07"
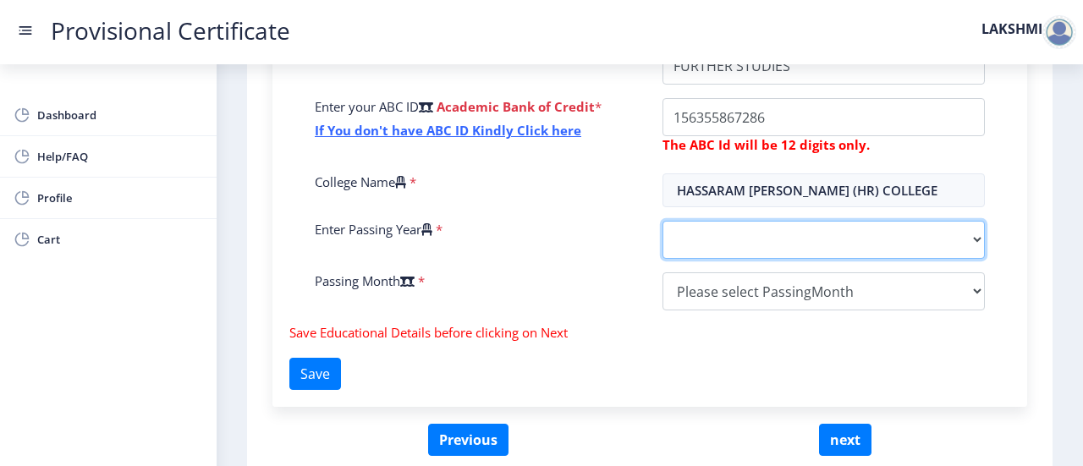
click at [740, 241] on select "2025 2024 2023 2022 2021 2020 2019 2018 2017 2016 2015 2014 2013 2012 2011 2010…" at bounding box center [824, 240] width 322 height 38
select select "2025"
click at [663, 221] on select "2025 2024 2023 2022 2021 2020 2019 2018 2017 2016 2015 2014 2013 2012 2011 2010…" at bounding box center [824, 240] width 322 height 38
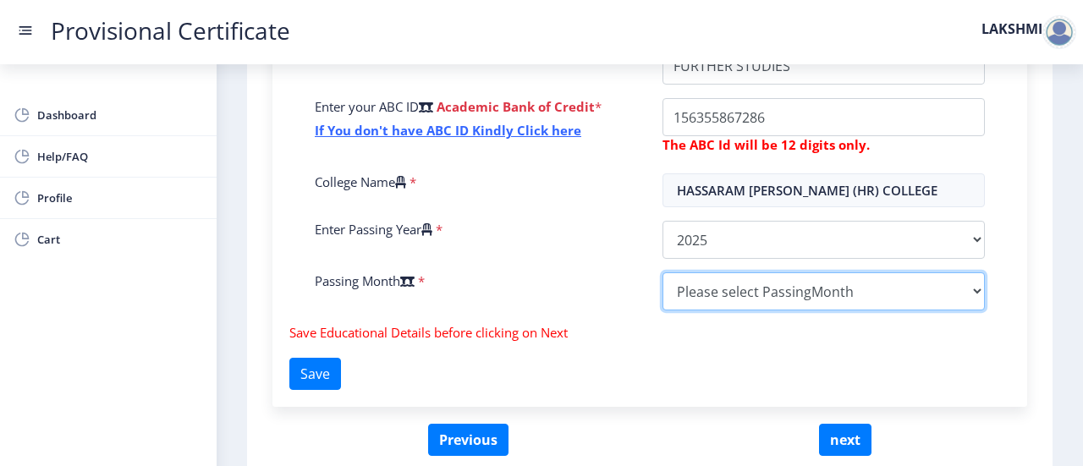
click at [697, 294] on select "Please select PassingMonth (01) January (02) February (03) March (04) April (05…" at bounding box center [824, 291] width 322 height 38
select select "March"
click at [663, 272] on select "Please select PassingMonth (01) January (02) February (03) March (04) April (05…" at bounding box center [824, 291] width 322 height 38
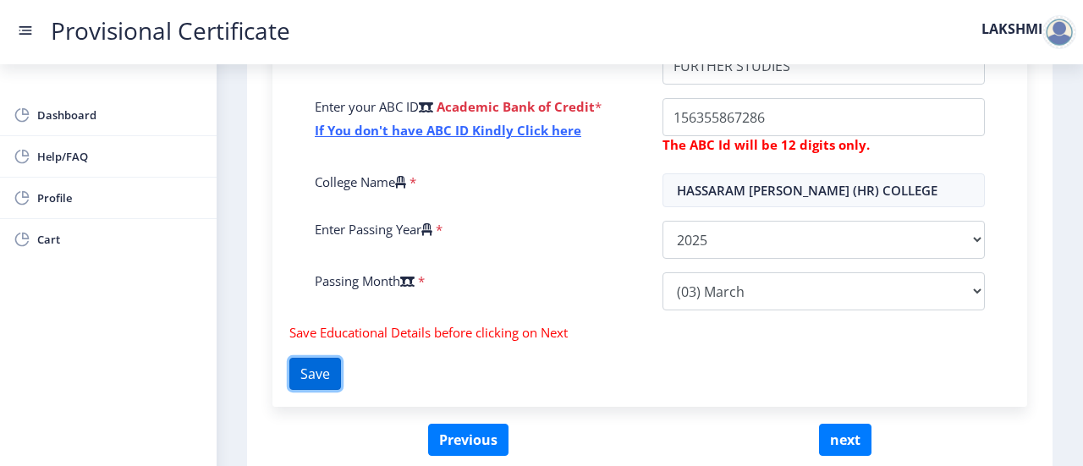
click at [341, 358] on button "Save" at bounding box center [315, 374] width 52 height 32
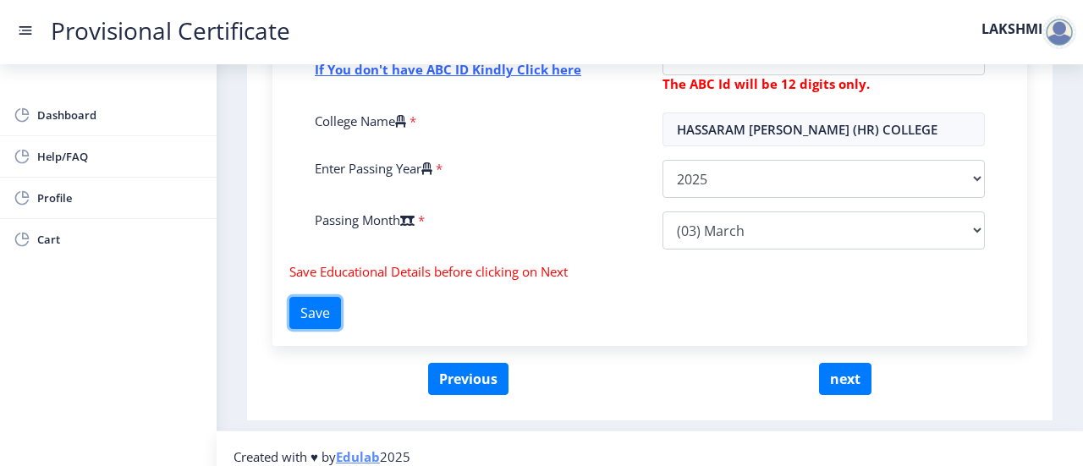
scroll to position [729, 0]
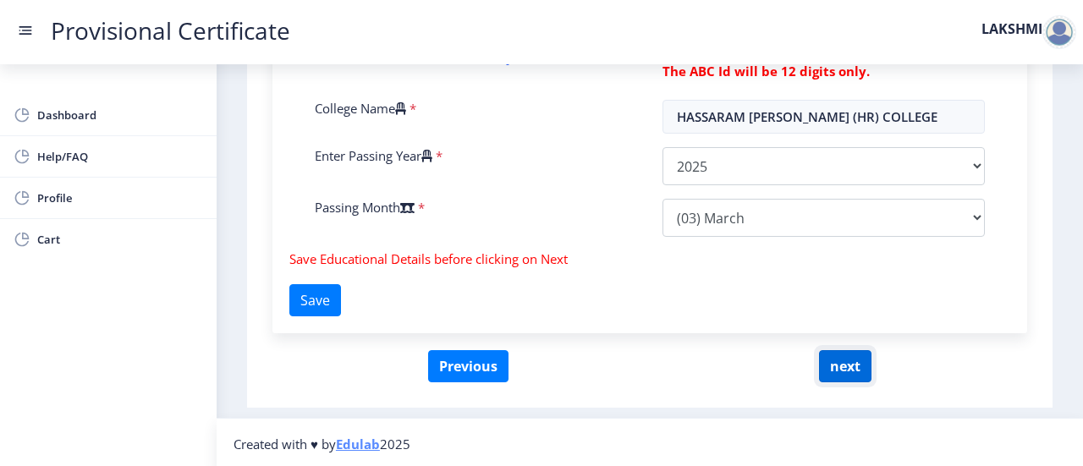
click at [839, 371] on button "next" at bounding box center [845, 366] width 52 height 32
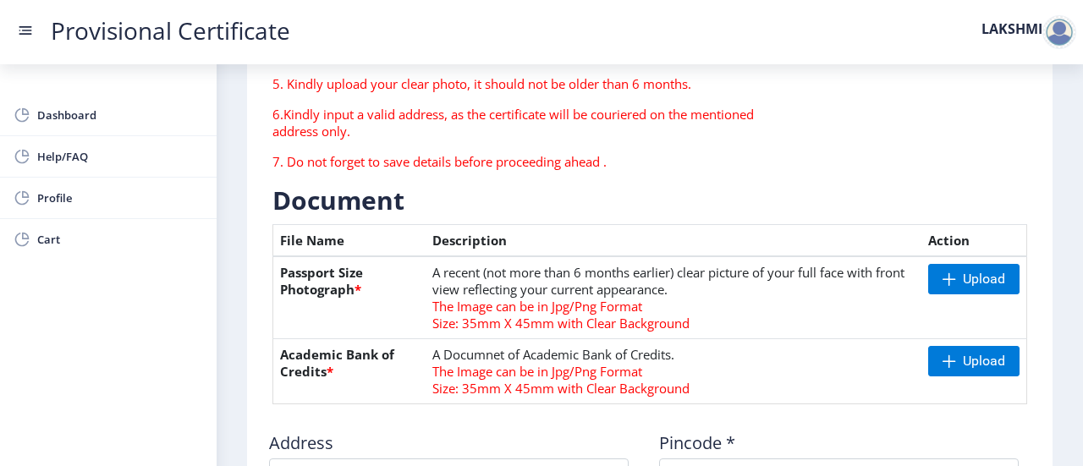
scroll to position [282, 0]
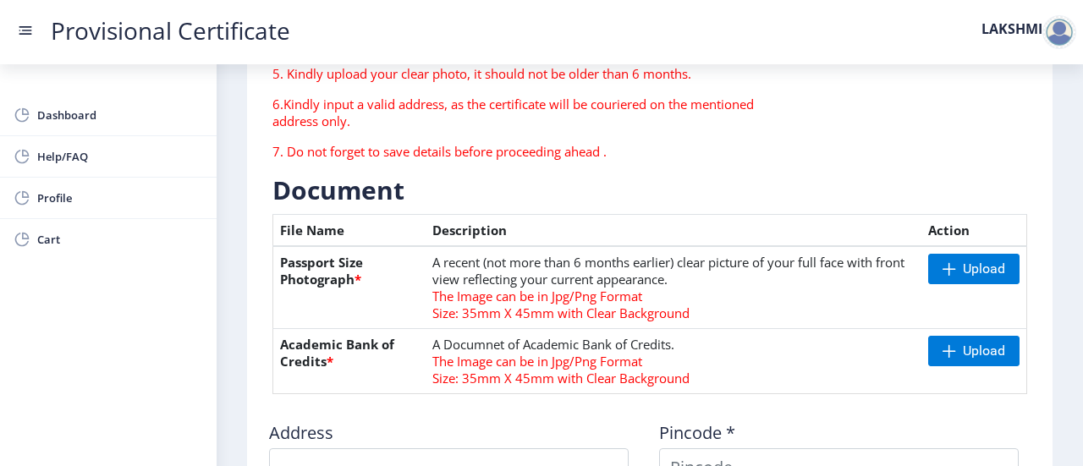
click at [577, 372] on span "Size: 35mm X 45mm with Clear Background" at bounding box center [560, 378] width 257 height 17
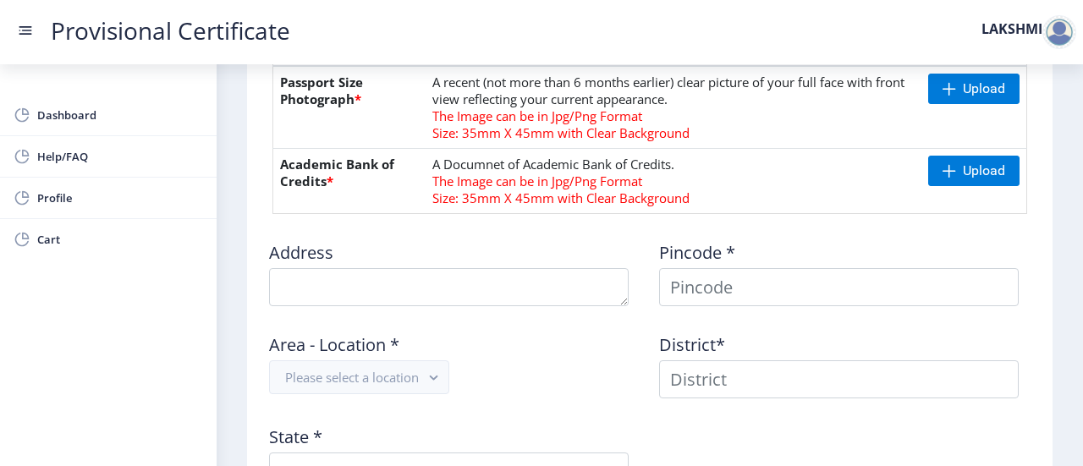
scroll to position [463, 0]
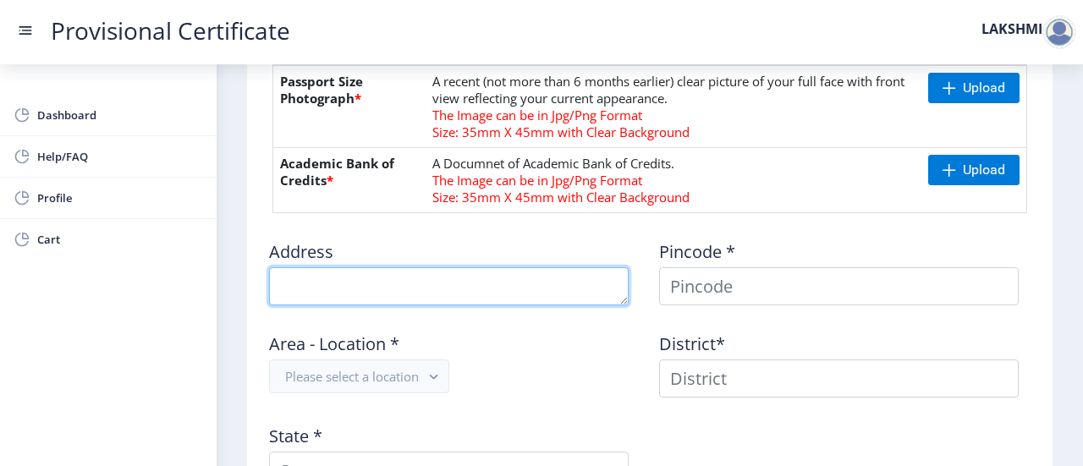
click at [455, 284] on textarea at bounding box center [449, 286] width 360 height 38
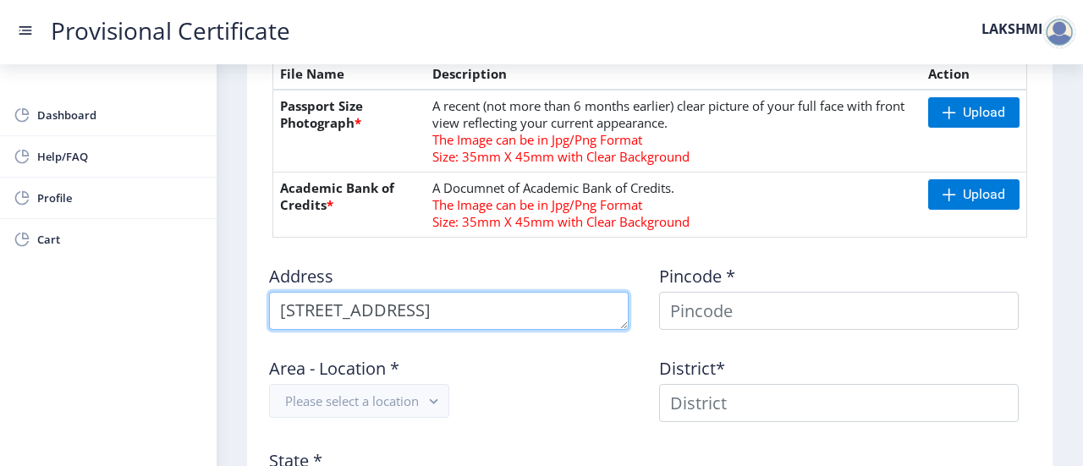
scroll to position [435, 0]
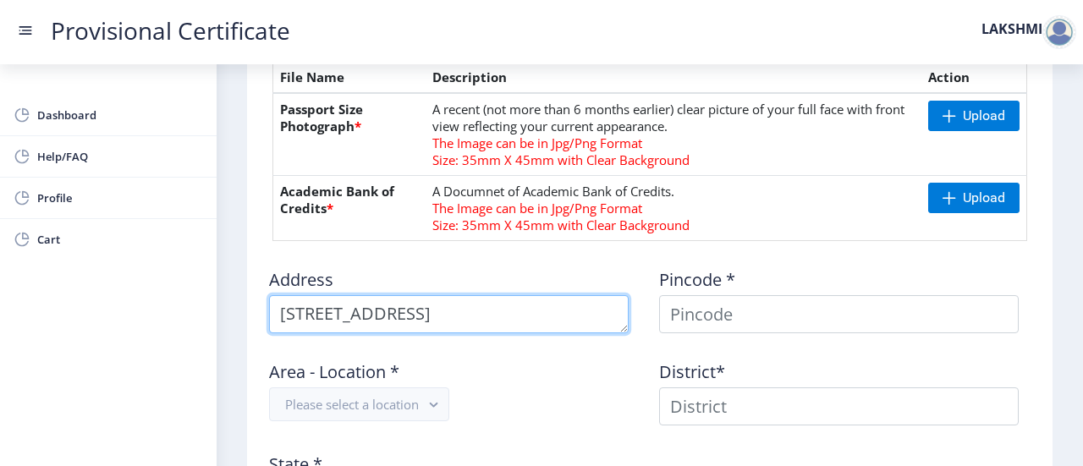
type textarea "[STREET_ADDRESS]"
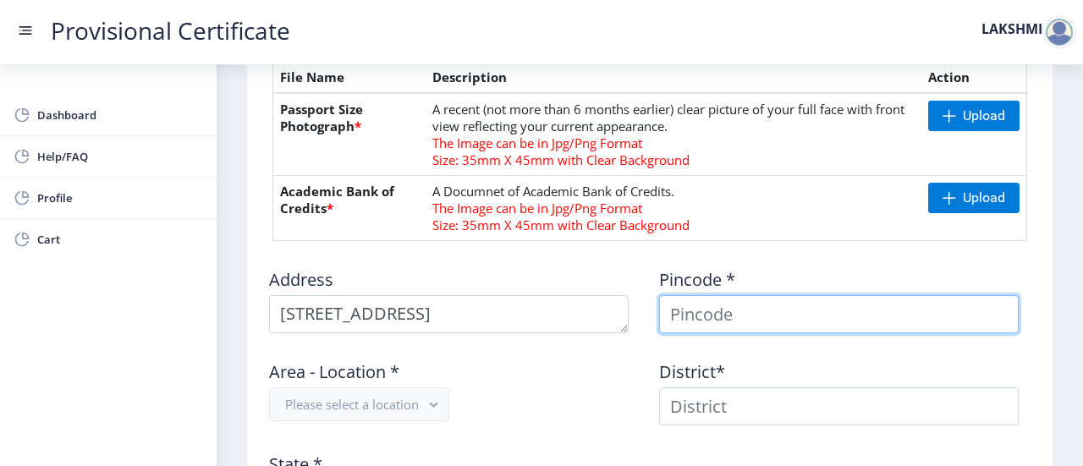
click at [818, 309] on input at bounding box center [839, 314] width 360 height 38
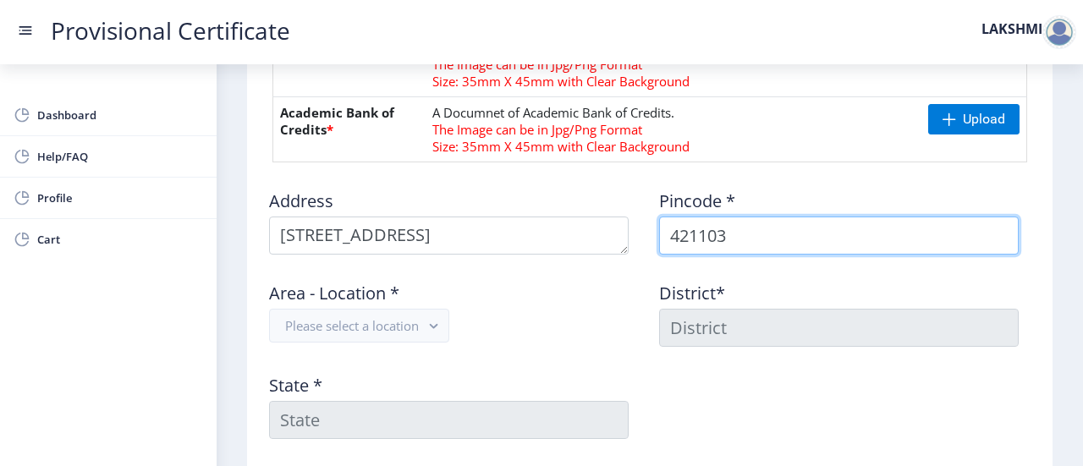
scroll to position [538, 0]
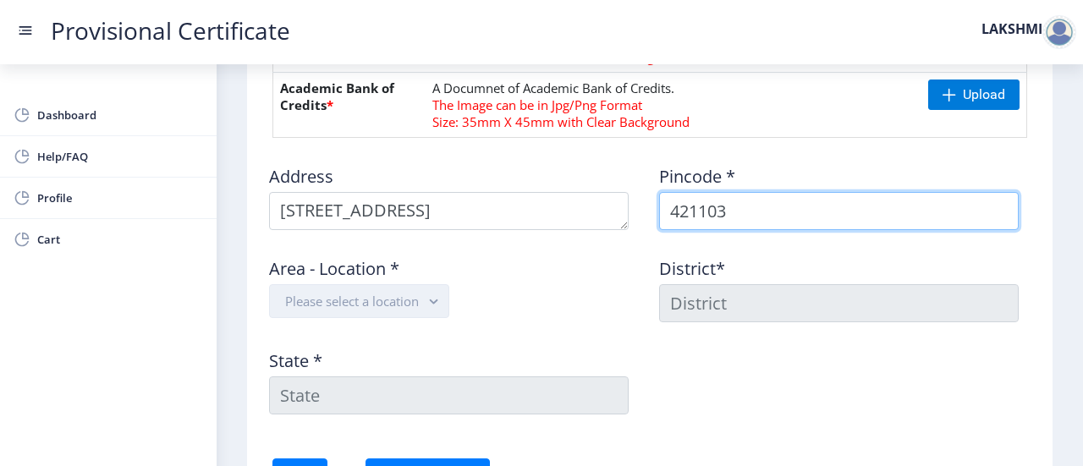
type input "421103"
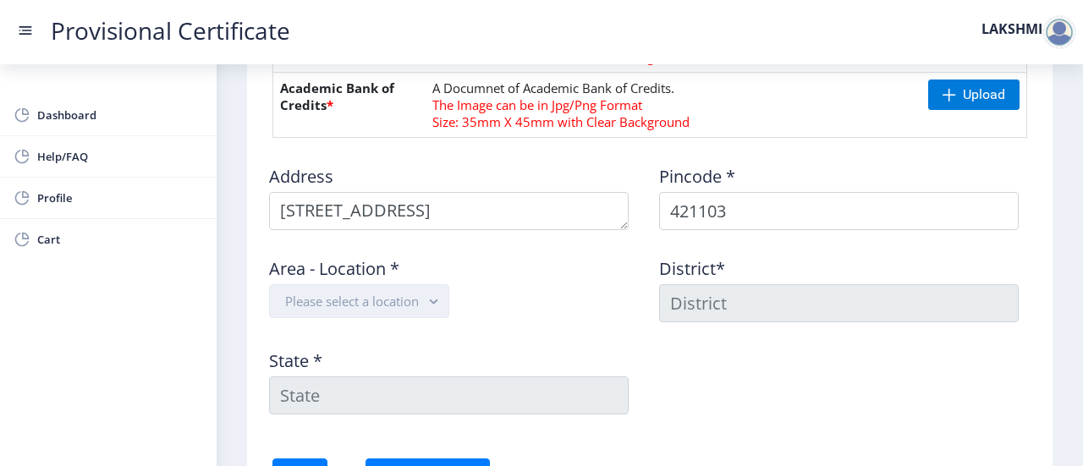
click at [356, 307] on button "Please select a location" at bounding box center [359, 301] width 180 height 34
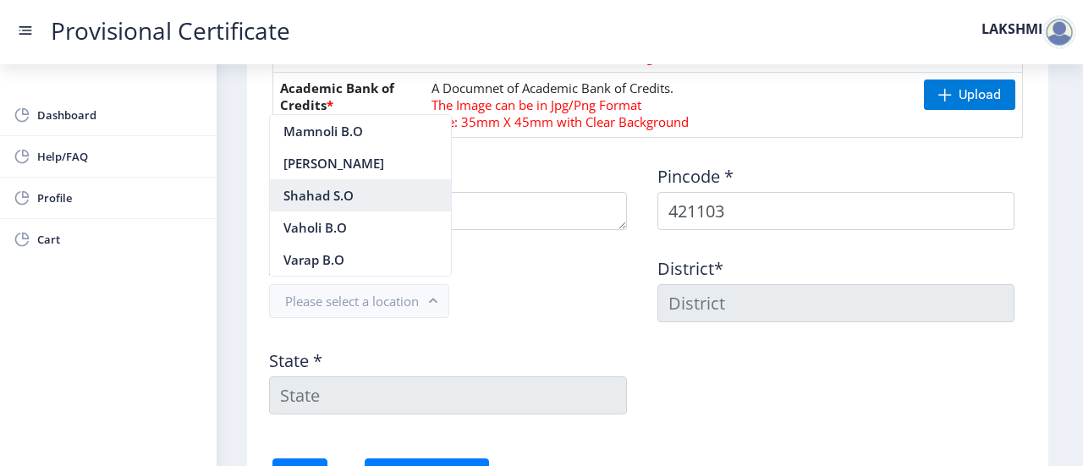
click at [319, 190] on nb-option "Shahad S.O" at bounding box center [360, 195] width 181 height 32
type input "THANE"
type input "[GEOGRAPHIC_DATA]"
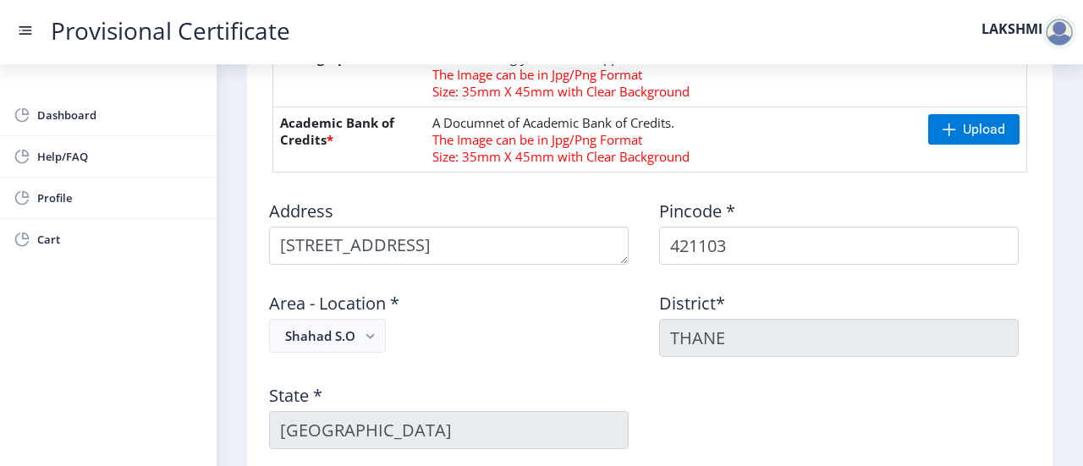
scroll to position [492, 0]
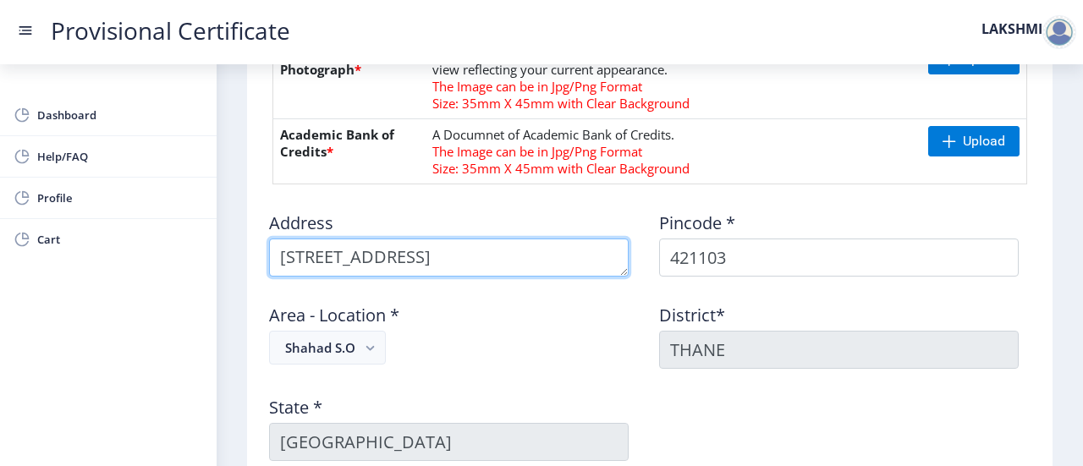
click at [492, 267] on textarea at bounding box center [449, 258] width 360 height 38
click at [283, 245] on textarea at bounding box center [449, 258] width 360 height 38
click at [578, 260] on textarea at bounding box center [449, 258] width 360 height 38
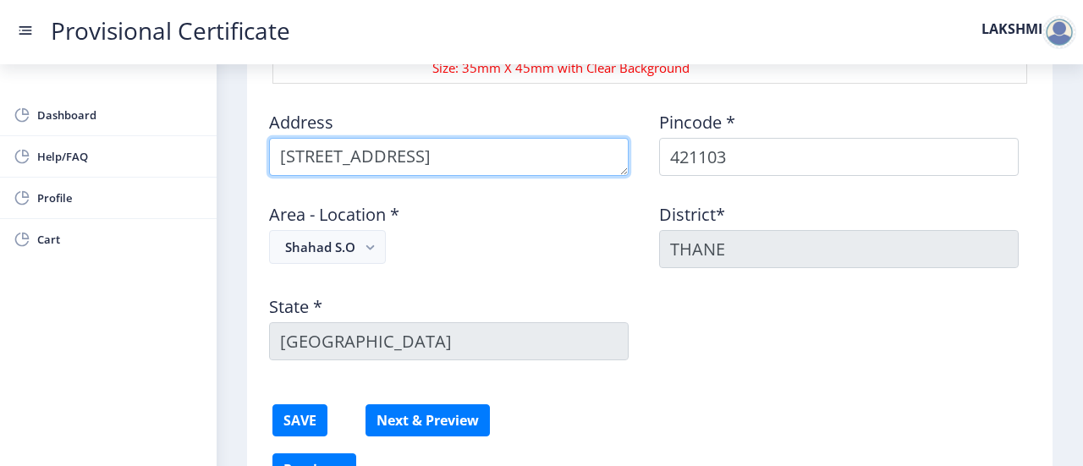
scroll to position [696, 0]
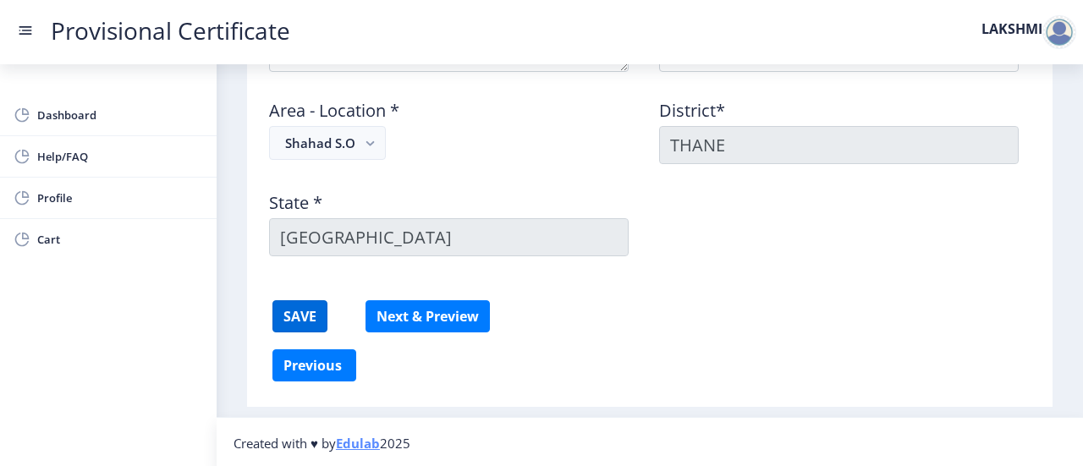
click at [325, 318] on button "SAVE" at bounding box center [299, 316] width 55 height 32
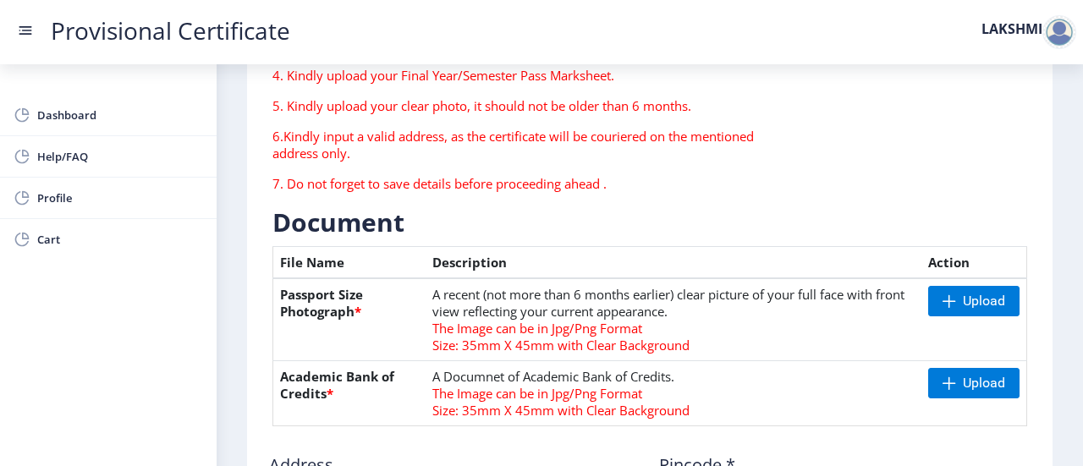
scroll to position [250, 0]
click at [980, 307] on span "Upload" at bounding box center [984, 300] width 42 height 17
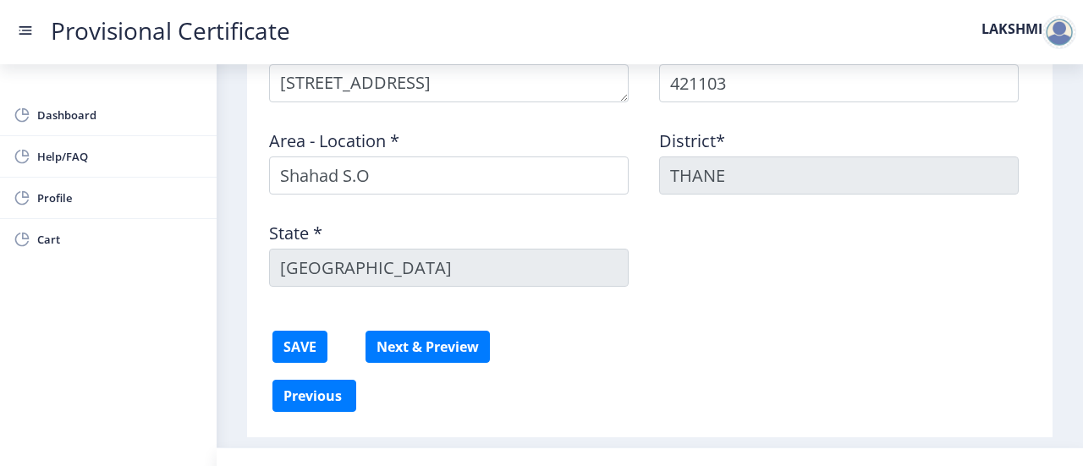
scroll to position [696, 0]
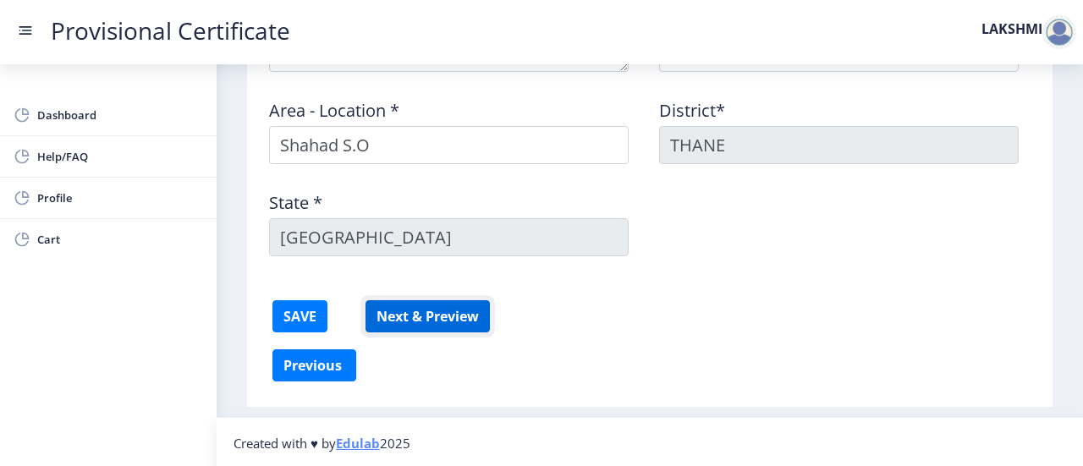
click at [394, 316] on button "Next & Preview" at bounding box center [428, 316] width 124 height 32
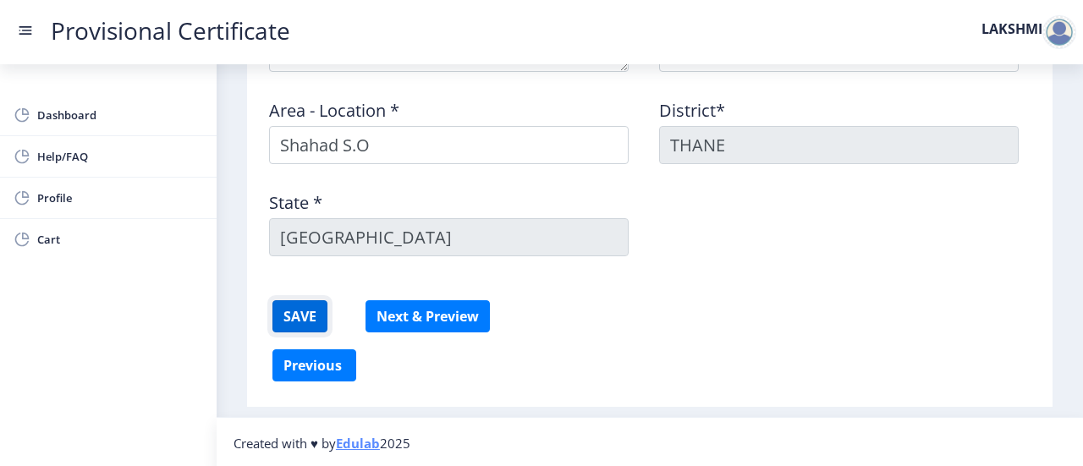
click at [316, 314] on button "SAVE" at bounding box center [299, 316] width 55 height 32
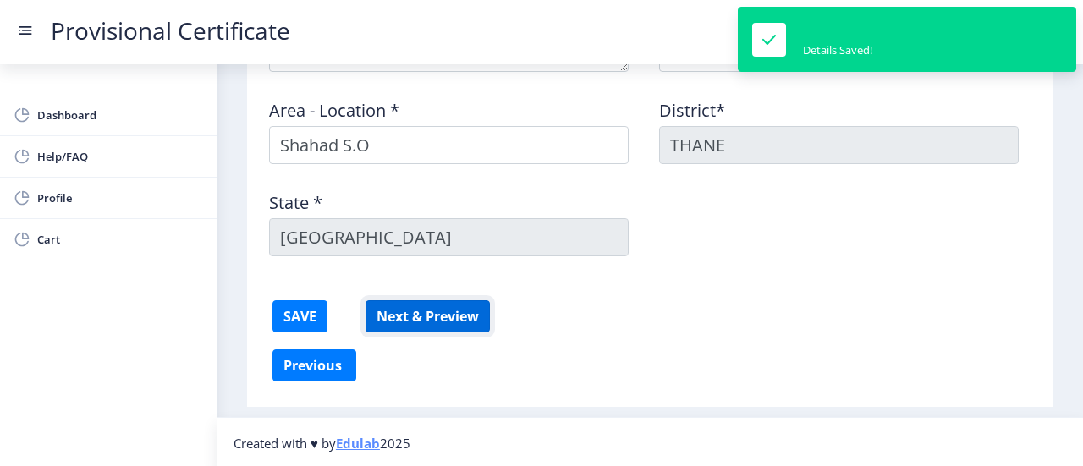
click at [382, 314] on button "Next & Preview" at bounding box center [428, 316] width 124 height 32
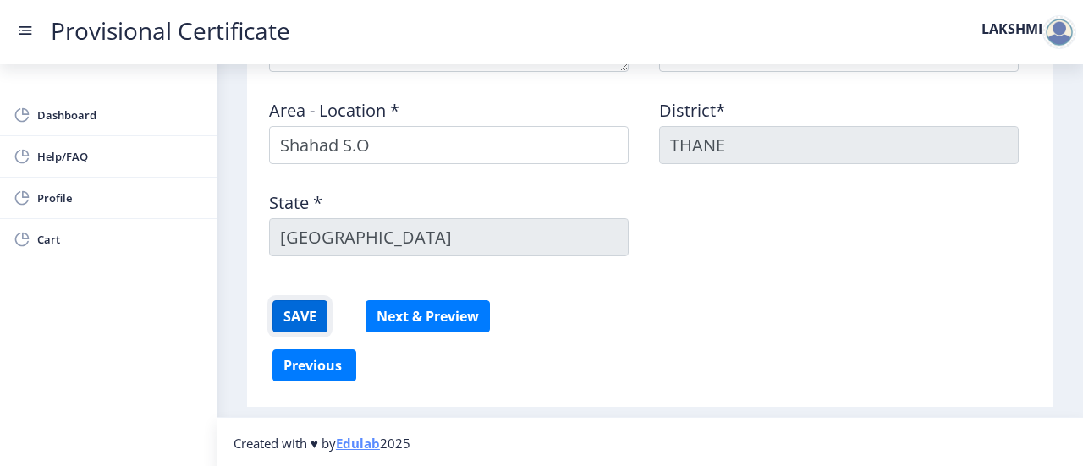
click at [307, 319] on button "SAVE" at bounding box center [299, 316] width 55 height 32
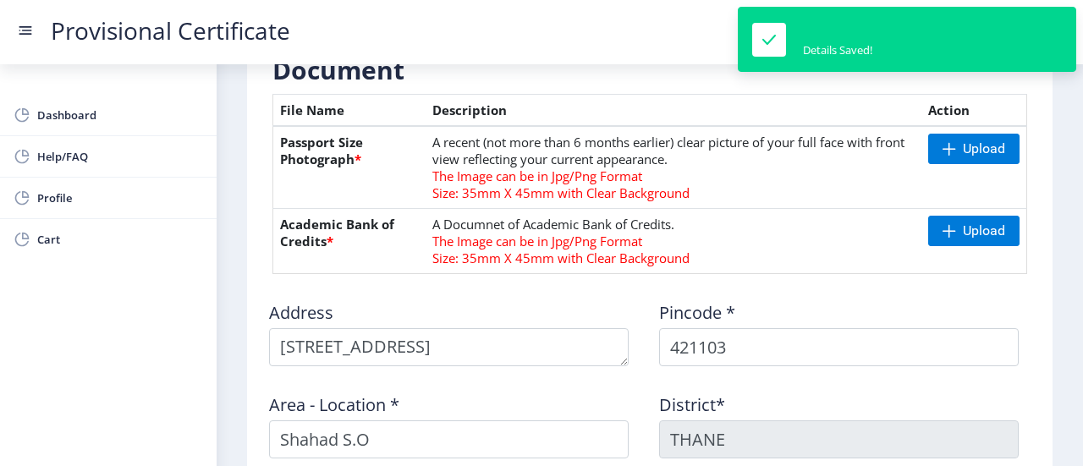
scroll to position [0, 0]
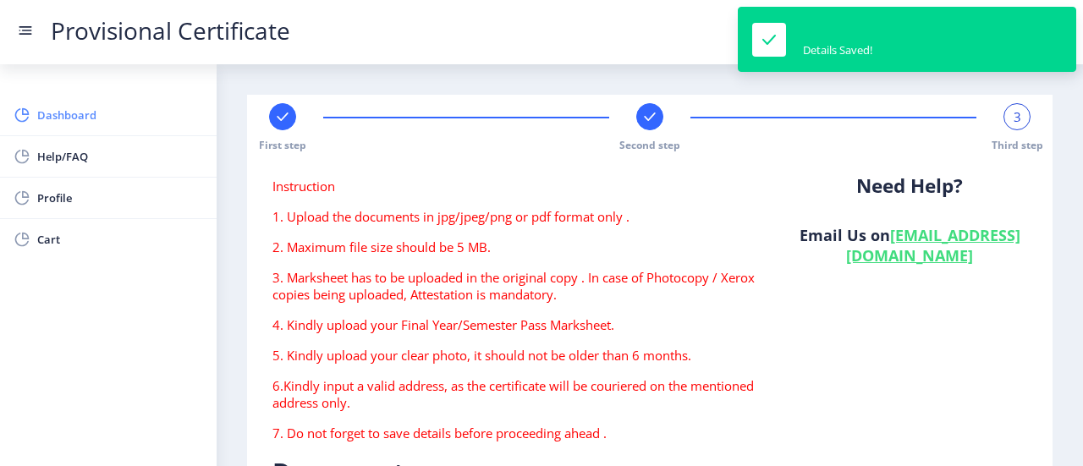
click at [155, 108] on span "Dashboard" at bounding box center [120, 115] width 166 height 20
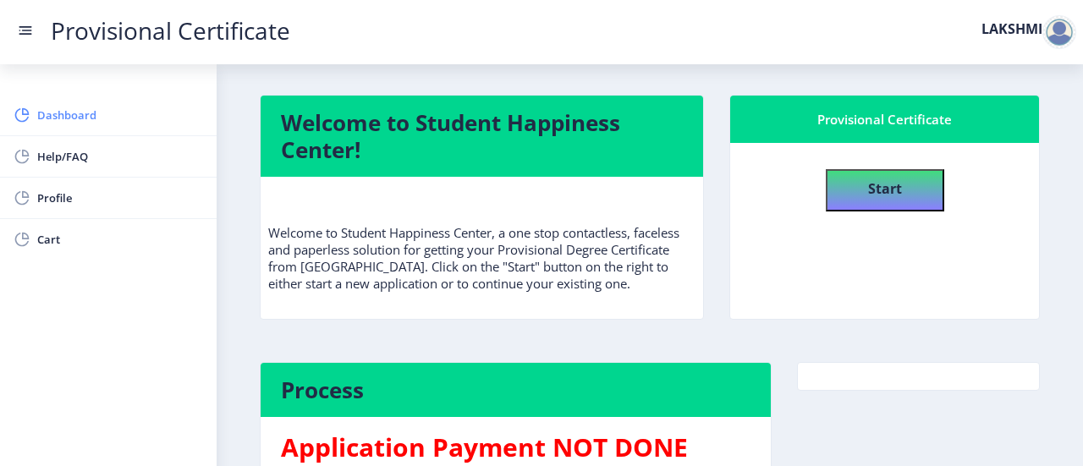
scroll to position [105, 0]
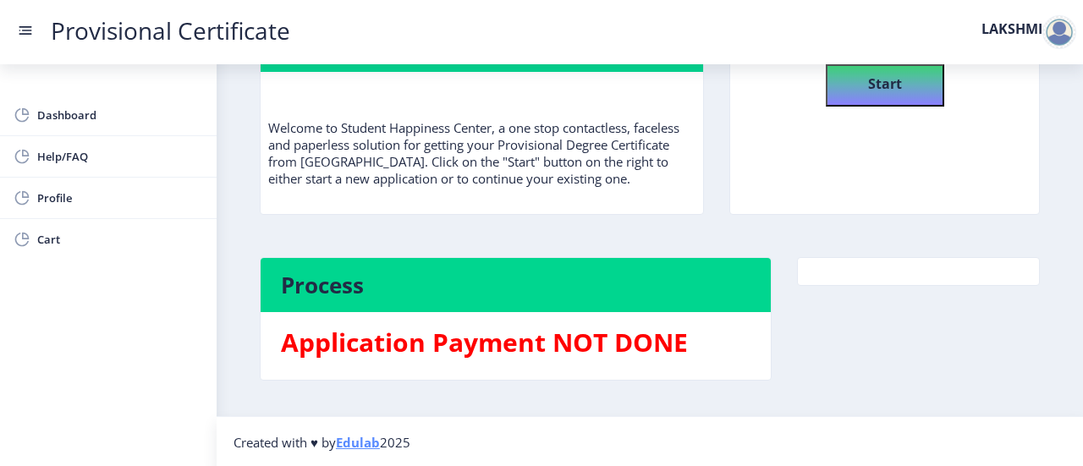
click at [577, 347] on h3 "Application Payment NOT DONE" at bounding box center [516, 343] width 470 height 34
click at [843, 248] on div "Welcome to Student Happiness Center! Welcome to Student Happiness Center, a one…" at bounding box center [650, 198] width 806 height 416
click at [856, 278] on nb-card-body at bounding box center [918, 271] width 241 height 27
click at [630, 327] on h3 "Application Payment NOT DONE" at bounding box center [516, 343] width 470 height 34
